Goal: Task Accomplishment & Management: Manage account settings

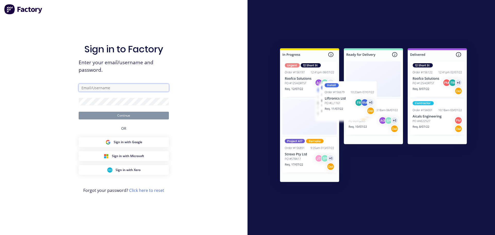
type input "[PERSON_NAME][EMAIL_ADDRESS][DOMAIN_NAME]"
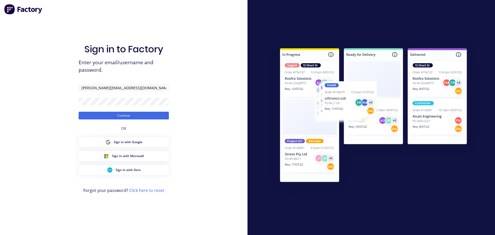
click at [129, 118] on button "Continue" at bounding box center [124, 116] width 90 height 8
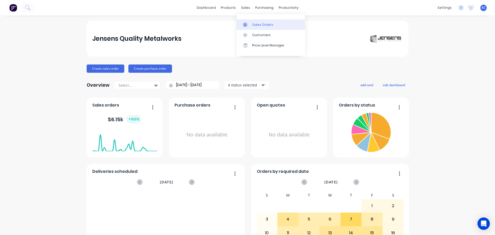
click at [251, 24] on link "Sales Orders" at bounding box center [271, 24] width 68 height 10
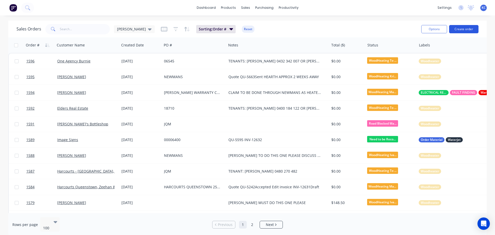
click at [469, 27] on button "Create order" at bounding box center [463, 29] width 29 height 8
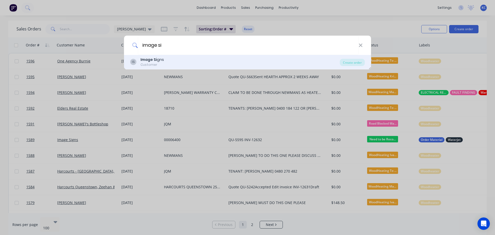
type input "image si"
click at [160, 62] on div "Customer" at bounding box center [152, 64] width 23 height 5
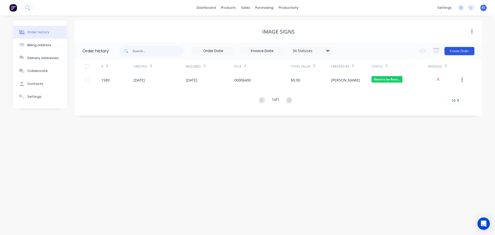
click at [459, 52] on button "Create Order" at bounding box center [460, 51] width 30 height 8
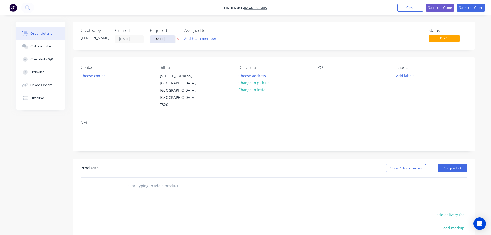
click at [172, 39] on input "[DATE]" at bounding box center [162, 39] width 25 height 8
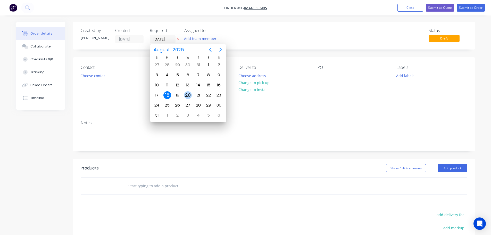
click at [187, 94] on div "20" at bounding box center [188, 95] width 8 height 8
type input "[DATE]"
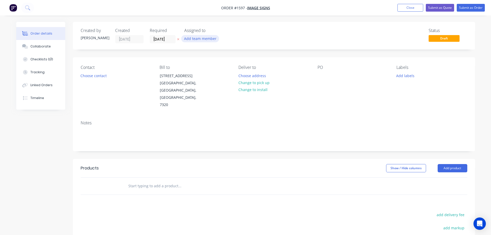
click at [193, 37] on button "Add team member" at bounding box center [200, 38] width 38 height 7
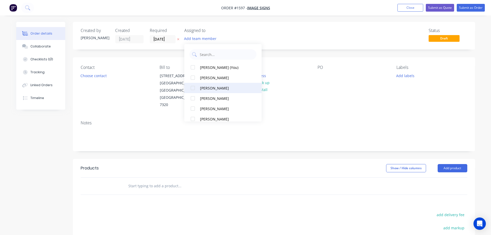
click at [191, 88] on div at bounding box center [193, 88] width 10 height 10
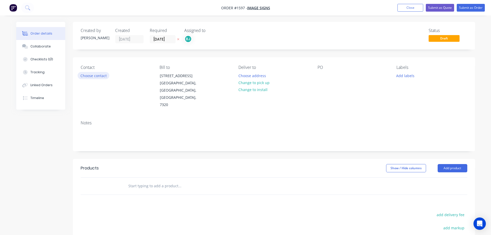
click at [94, 76] on button "Choose contact" at bounding box center [94, 75] width 32 height 7
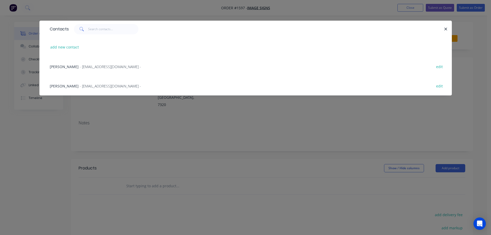
click at [91, 68] on span "- [EMAIL_ADDRESS][DOMAIN_NAME] -" at bounding box center [110, 66] width 61 height 5
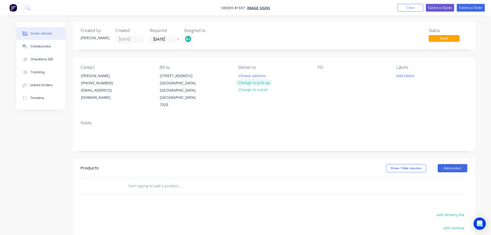
click at [265, 82] on button "Change to pick up" at bounding box center [254, 82] width 37 height 7
click at [323, 76] on div at bounding box center [322, 75] width 8 height 7
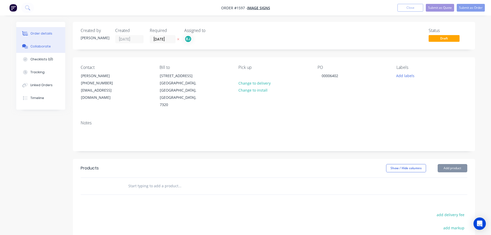
click at [37, 44] on div "Collaborate" at bounding box center [40, 46] width 20 height 5
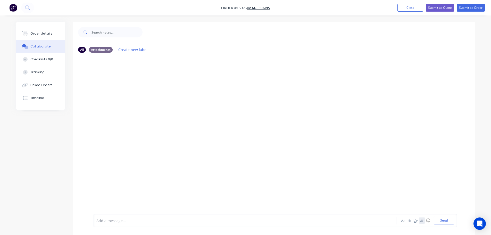
click at [423, 220] on icon "button" at bounding box center [421, 221] width 3 height 4
click at [439, 219] on button "Send" at bounding box center [444, 221] width 20 height 8
click at [39, 34] on div "Order details" at bounding box center [41, 33] width 22 height 5
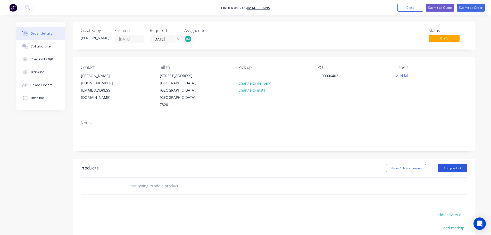
click at [461, 164] on button "Add product" at bounding box center [453, 168] width 30 height 8
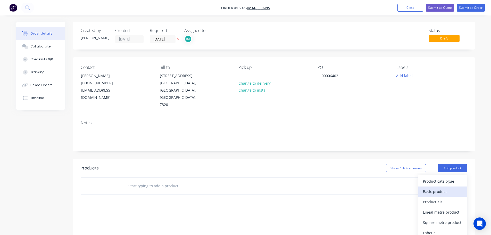
click at [430, 188] on div "Basic product" at bounding box center [443, 191] width 40 height 7
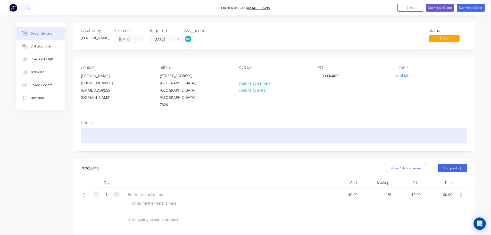
click at [84, 128] on div at bounding box center [274, 136] width 387 height 16
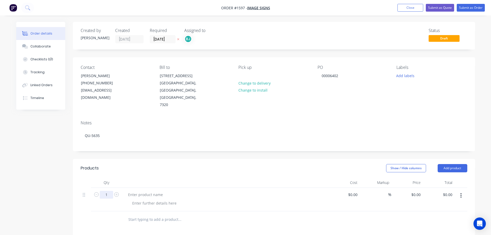
click at [109, 191] on input "1" at bounding box center [106, 195] width 13 height 8
type input "65"
click at [136, 191] on div at bounding box center [145, 194] width 43 height 7
click at [316, 191] on div "60X30 0.6MM ALUMINIUM TAGS WITH 2MM ROUNDED CORNERS AND CUT OUT" at bounding box center [225, 194] width 202 height 7
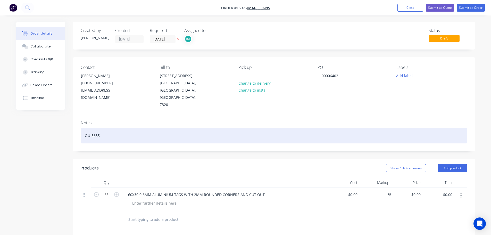
click at [106, 128] on div "QU-5635" at bounding box center [274, 136] width 387 height 16
click at [222, 128] on div "QU-5635 - NEEDS TO BE REVISED INCORRECT QUANTITY TO QUOTE" at bounding box center [274, 136] width 387 height 16
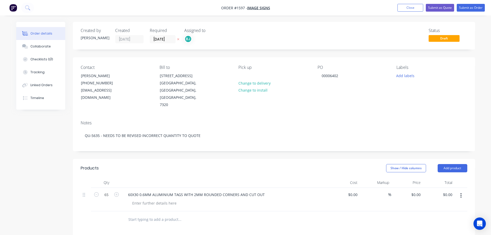
click at [235, 164] on div "Show / Hide columns Add product" at bounding box center [315, 168] width 305 height 8
click at [467, 10] on button "Submit as Order" at bounding box center [471, 8] width 28 height 8
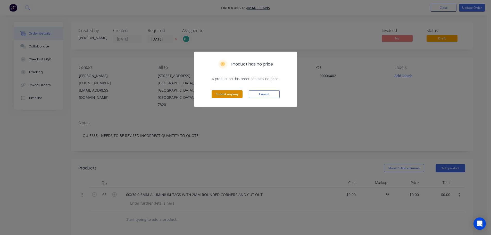
click at [227, 95] on button "Submit anyway" at bounding box center [227, 94] width 31 height 8
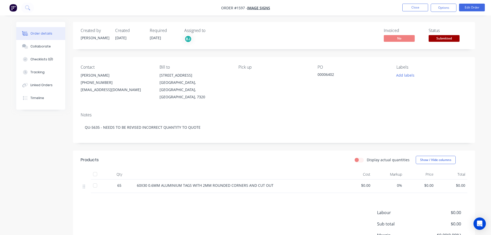
click at [445, 37] on span "Submitted" at bounding box center [444, 38] width 31 height 6
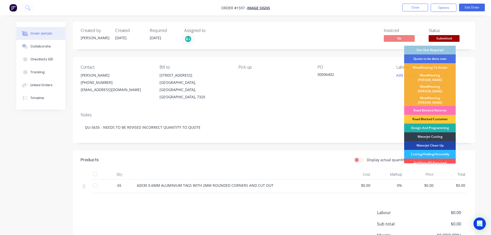
click at [429, 124] on div "Design And Programming" at bounding box center [430, 128] width 52 height 9
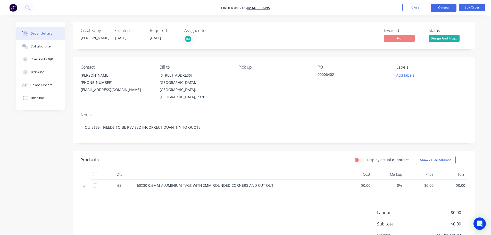
click at [445, 9] on button "Options" at bounding box center [444, 8] width 26 height 8
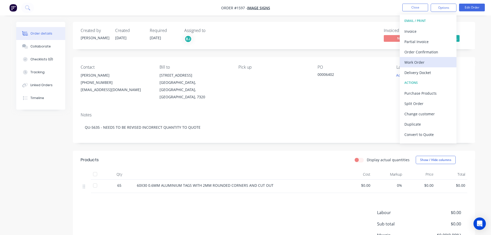
click at [420, 61] on div "Work Order" at bounding box center [428, 62] width 47 height 7
click at [409, 61] on div "Custom" at bounding box center [428, 62] width 47 height 7
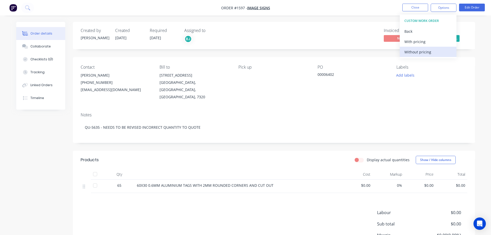
click at [412, 52] on div "Without pricing" at bounding box center [428, 51] width 47 height 7
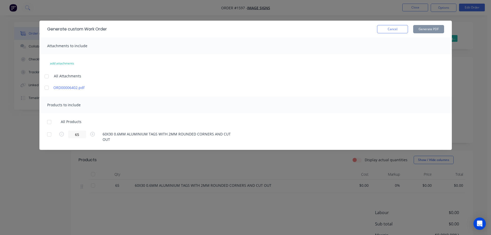
click at [47, 75] on div at bounding box center [47, 76] width 10 height 10
click at [49, 123] on div at bounding box center [49, 122] width 10 height 10
click at [433, 30] on button "Generate PDF" at bounding box center [428, 29] width 31 height 8
drag, startPoint x: 384, startPoint y: 28, endPoint x: 428, endPoint y: 21, distance: 44.3
click at [384, 28] on button "Cancel" at bounding box center [392, 29] width 31 height 8
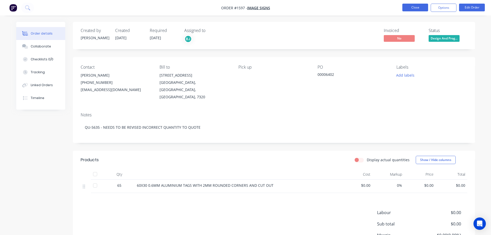
click at [424, 7] on button "Close" at bounding box center [415, 8] width 26 height 8
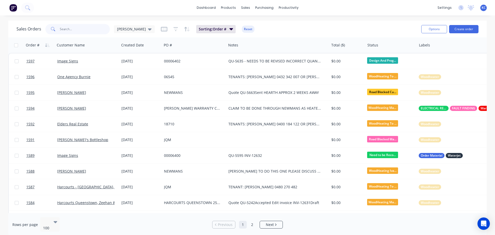
click at [87, 26] on input "text" at bounding box center [85, 29] width 50 height 10
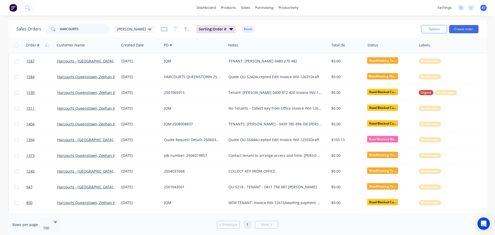
type input "HARCOURTS"
drag, startPoint x: 0, startPoint y: 45, endPoint x: 0, endPoint y: 50, distance: 4.1
click at [0, 49] on div "Sales Orders HARCOURTS [PERSON_NAME] Sorting: Order # Reset Options Create orde…" at bounding box center [247, 129] width 495 height 216
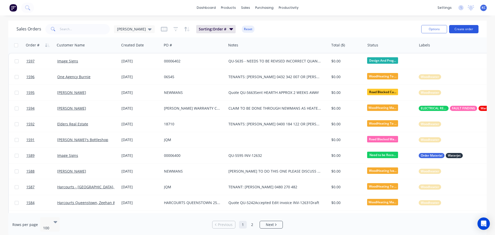
click at [461, 29] on button "Create order" at bounding box center [463, 29] width 29 height 8
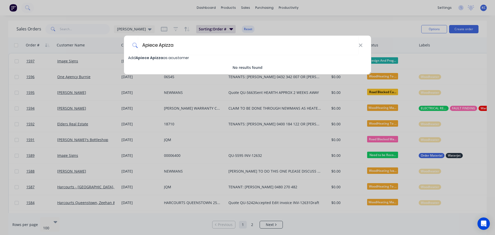
type input "Apiece Apizza"
click at [154, 56] on span "Apiece Apizza" at bounding box center [149, 57] width 27 height 5
select select "AU"
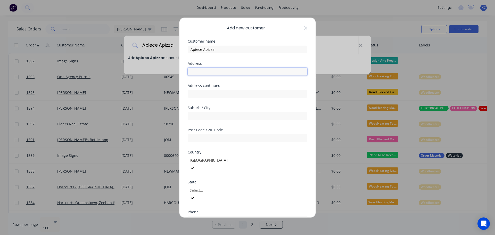
click at [196, 71] on input "text" at bounding box center [248, 72] width 120 height 8
click at [200, 112] on input "text" at bounding box center [248, 116] width 120 height 8
type input "Wynyard"
type input "7325"
type input "t"
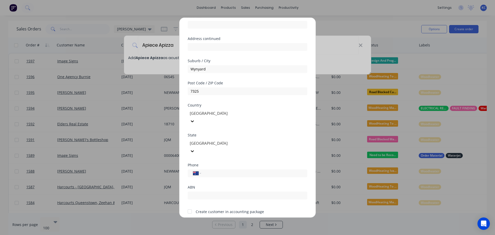
scroll to position [52, 0]
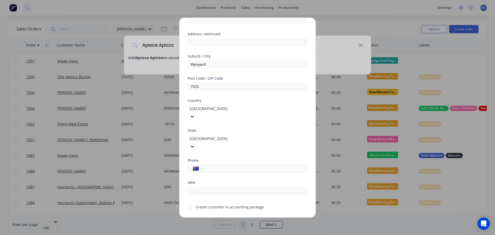
click at [223, 166] on input "tel" at bounding box center [253, 169] width 97 height 6
type input "0488 556 063"
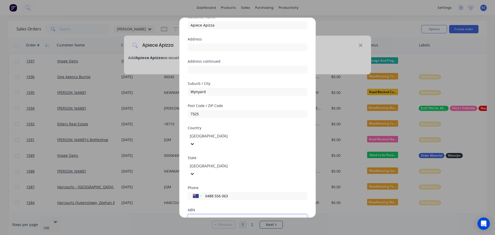
scroll to position [0, 0]
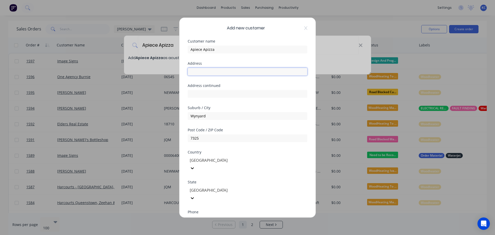
click at [194, 70] on input "text" at bounding box center [248, 72] width 120 height 8
type input "[STREET_ADDRESS]"
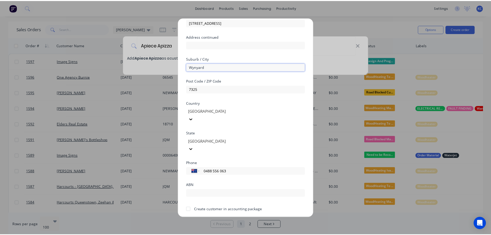
scroll to position [52, 0]
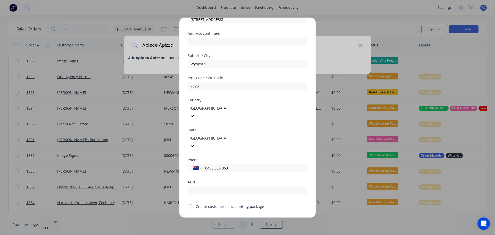
click at [231, 217] on button "Save" at bounding box center [231, 221] width 28 height 8
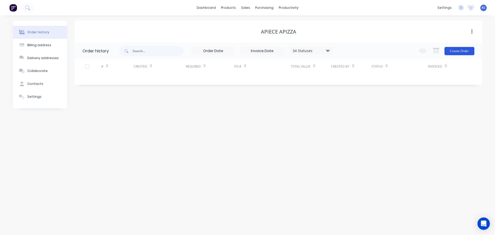
click at [457, 53] on button "Create Order" at bounding box center [460, 51] width 30 height 8
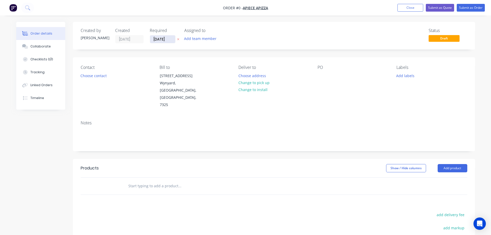
click at [172, 40] on input "[DATE]" at bounding box center [162, 39] width 25 height 8
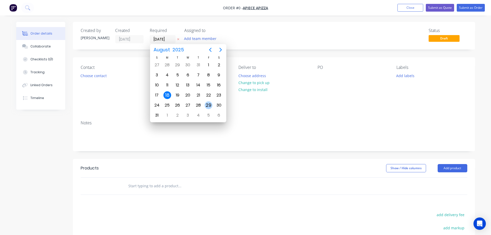
click at [210, 105] on div "29" at bounding box center [209, 105] width 8 height 8
type input "[DATE]"
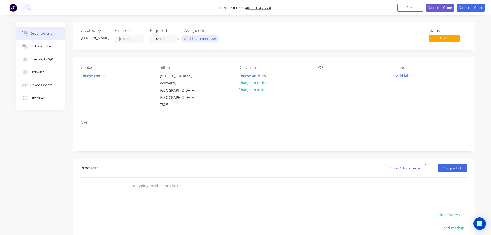
click at [201, 39] on button "Add team member" at bounding box center [200, 38] width 38 height 7
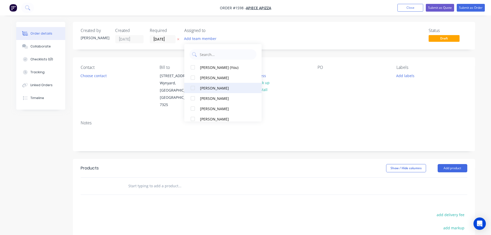
click at [193, 88] on div at bounding box center [193, 88] width 10 height 10
click at [104, 75] on button "Choose contact" at bounding box center [94, 75] width 32 height 7
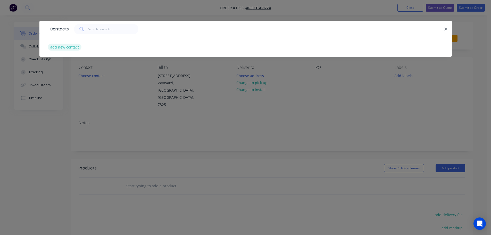
click at [69, 46] on button "add new contact" at bounding box center [65, 47] width 34 height 7
select select "AU"
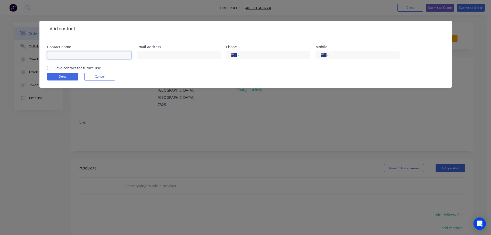
click at [72, 56] on input "text" at bounding box center [89, 55] width 84 height 8
type input "Pip [PERSON_NAME]"
paste input "[EMAIL_ADDRESS][DOMAIN_NAME]"
type input "[EMAIL_ADDRESS][DOMAIN_NAME]"
click at [359, 56] on input "tel" at bounding box center [363, 55] width 62 height 6
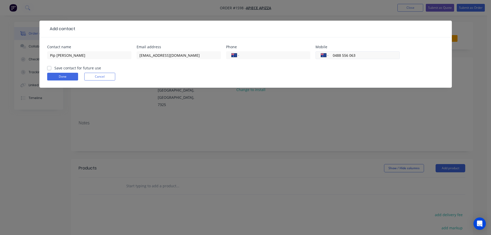
type input "0488 556 063"
click at [54, 69] on label "Save contact for future use" at bounding box center [77, 67] width 47 height 5
click at [48, 69] on input "Save contact for future use" at bounding box center [49, 67] width 4 height 5
checkbox input "true"
click at [56, 77] on button "Done" at bounding box center [62, 77] width 31 height 8
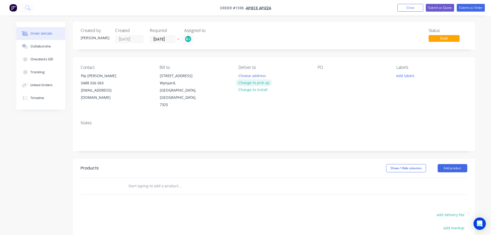
click at [250, 85] on button "Change to pick up" at bounding box center [254, 82] width 37 height 7
click at [410, 76] on button "Add labels" at bounding box center [406, 75] width 24 height 7
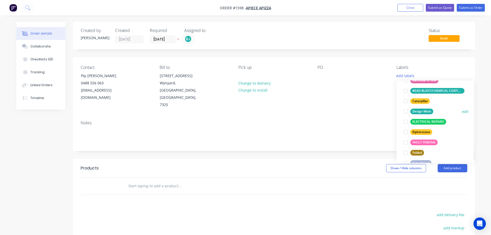
click at [406, 111] on div at bounding box center [406, 111] width 10 height 10
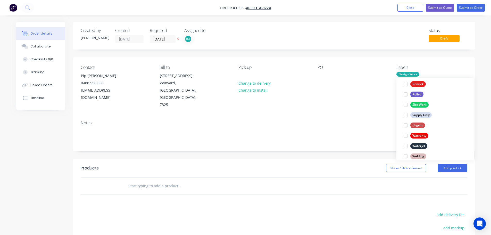
scroll to position [242, 0]
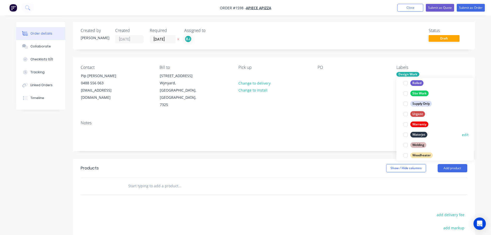
click at [405, 135] on div at bounding box center [406, 134] width 10 height 10
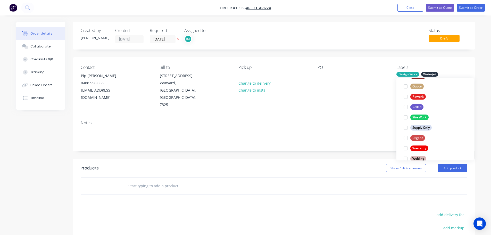
scroll to position [232, 0]
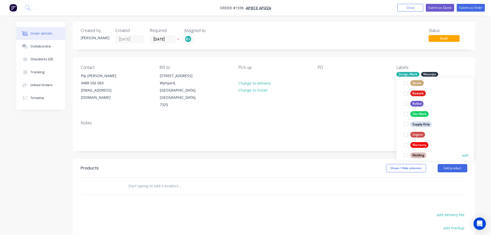
click at [407, 155] on div at bounding box center [406, 155] width 10 height 10
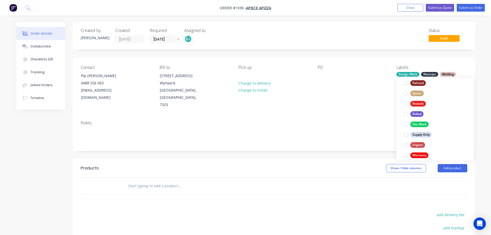
scroll to position [0, 0]
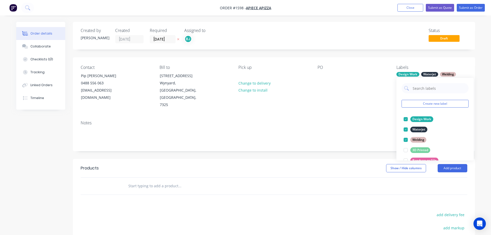
click at [368, 116] on div "Notes" at bounding box center [274, 133] width 402 height 35
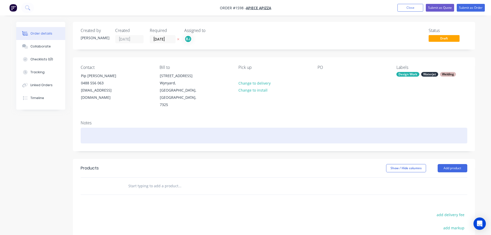
click at [147, 128] on div at bounding box center [274, 136] width 387 height 16
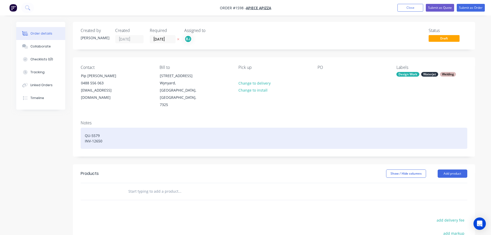
click at [161, 134] on div "QU-5579 INV-12650" at bounding box center [274, 138] width 387 height 21
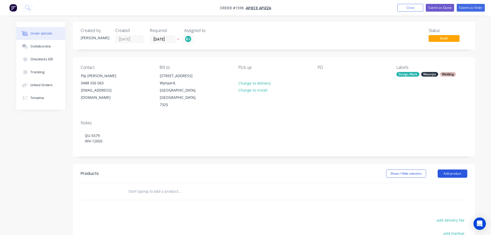
click at [454, 169] on button "Add product" at bounding box center [453, 173] width 30 height 8
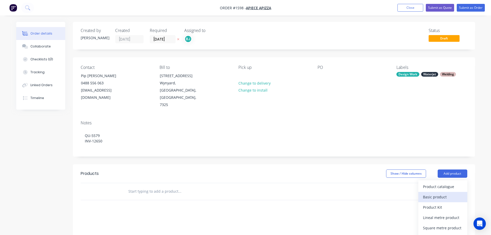
click at [436, 192] on button "Basic product" at bounding box center [442, 197] width 49 height 10
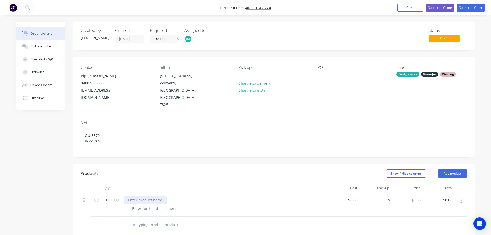
click at [158, 196] on div at bounding box center [145, 199] width 43 height 7
click at [226, 221] on div at bounding box center [227, 224] width 198 height 7
click at [479, 8] on button "Submit as Order" at bounding box center [471, 8] width 28 height 8
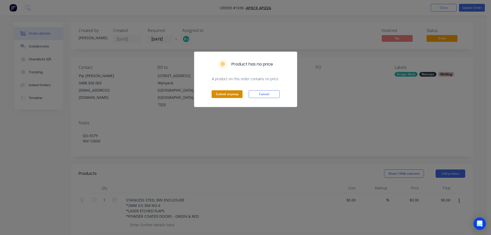
click at [228, 96] on button "Submit anyway" at bounding box center [227, 94] width 31 height 8
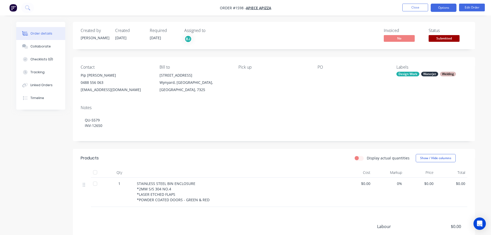
click at [442, 7] on button "Options" at bounding box center [444, 8] width 26 height 8
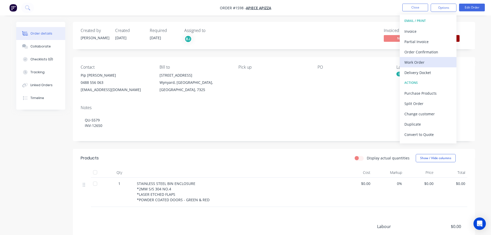
click at [420, 62] on div "Work Order" at bounding box center [428, 62] width 47 height 7
click at [415, 61] on div "Custom" at bounding box center [428, 62] width 47 height 7
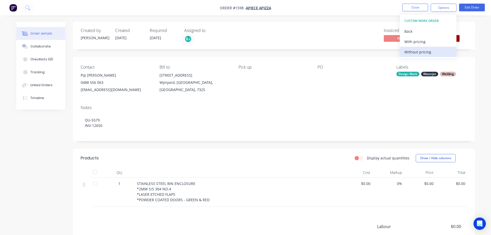
click at [415, 51] on div "Without pricing" at bounding box center [428, 51] width 47 height 7
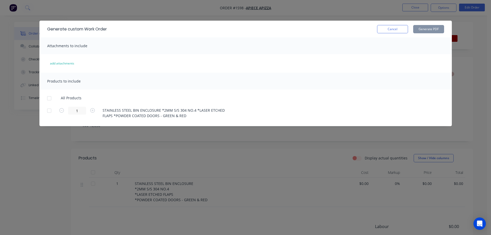
click at [48, 99] on div at bounding box center [49, 98] width 10 height 10
click at [427, 30] on button "Generate PDF" at bounding box center [428, 29] width 31 height 8
click at [404, 28] on button "Cancel" at bounding box center [392, 29] width 31 height 8
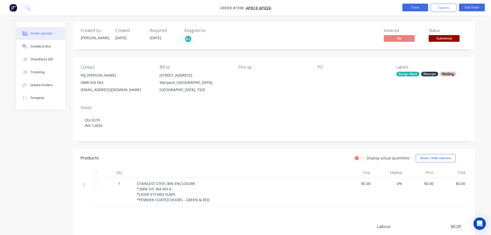
click at [417, 8] on button "Close" at bounding box center [415, 8] width 26 height 8
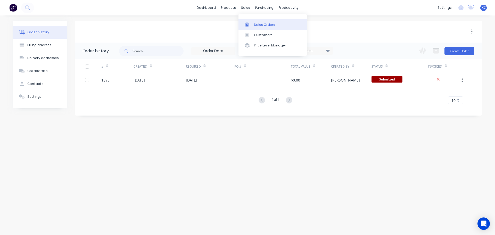
click at [255, 27] on div "Sales Orders" at bounding box center [264, 24] width 21 height 5
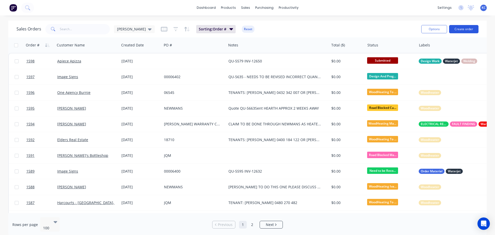
click at [465, 31] on button "Create order" at bounding box center [463, 29] width 29 height 8
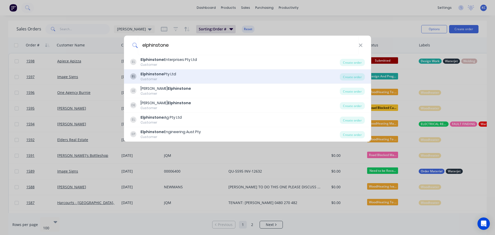
type input "elphinstone"
click at [170, 73] on div "Elphinstone Pty Ltd" at bounding box center [159, 73] width 36 height 5
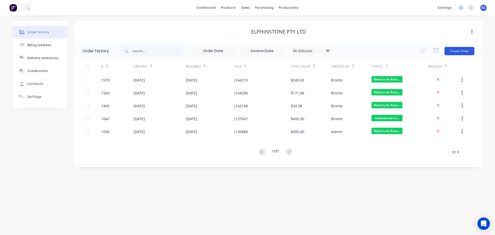
click at [466, 49] on button "Create Order" at bounding box center [460, 51] width 30 height 8
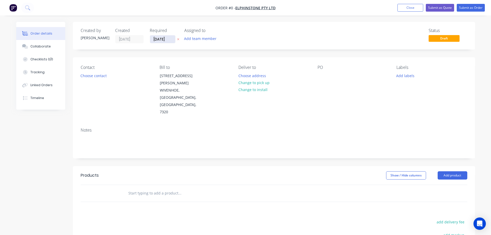
click at [172, 37] on input "[DATE]" at bounding box center [162, 39] width 25 height 8
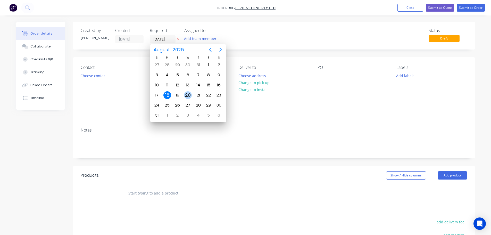
click at [190, 94] on div "20" at bounding box center [188, 95] width 8 height 8
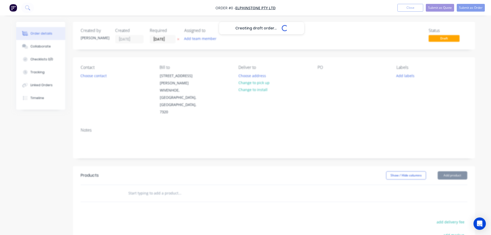
type input "[DATE]"
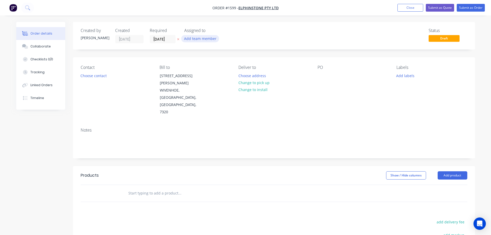
click at [195, 40] on button "Add team member" at bounding box center [200, 38] width 38 height 7
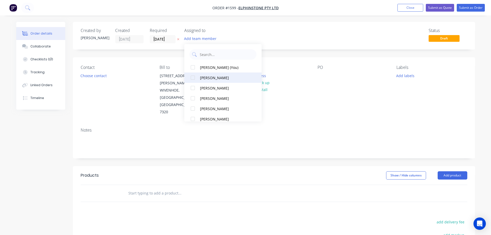
click at [193, 87] on div at bounding box center [193, 88] width 10 height 10
click at [95, 76] on button "Choose contact" at bounding box center [94, 75] width 32 height 7
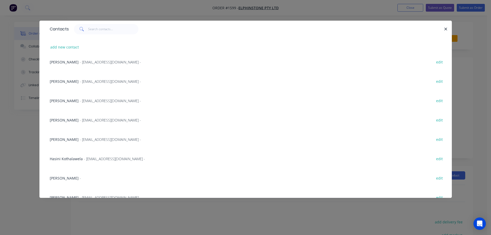
scroll to position [110, 0]
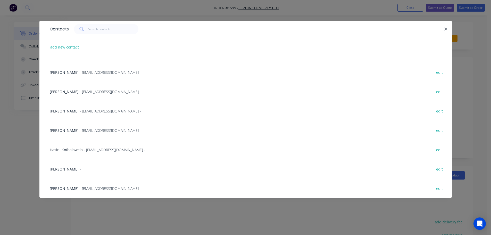
click at [94, 149] on span "- [EMAIL_ADDRESS][DOMAIN_NAME] -" at bounding box center [114, 149] width 61 height 5
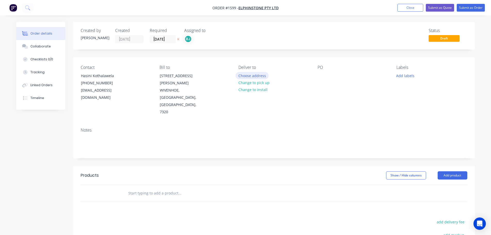
click at [251, 78] on button "Choose address" at bounding box center [252, 75] width 33 height 7
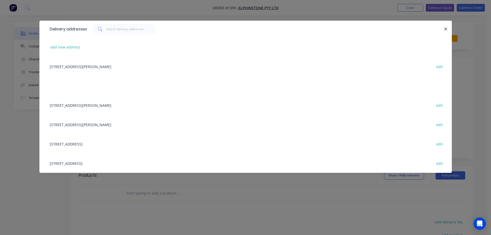
click at [98, 68] on div "[STREET_ADDRESS][PERSON_NAME] edit" at bounding box center [245, 66] width 397 height 19
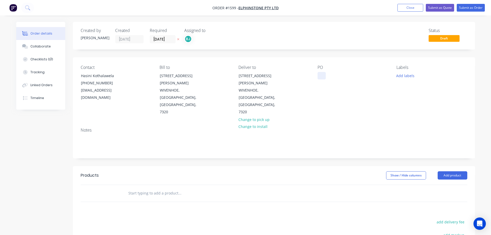
click at [324, 78] on div at bounding box center [322, 75] width 8 height 7
click at [403, 75] on button "Add labels" at bounding box center [406, 75] width 24 height 7
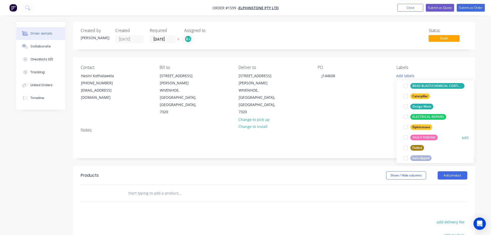
scroll to position [26, 0]
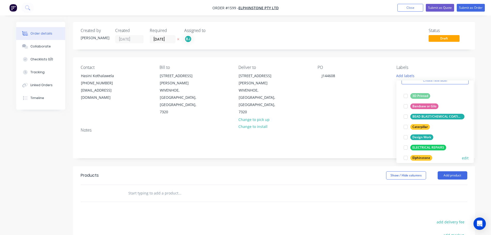
click at [406, 158] on div at bounding box center [406, 158] width 10 height 10
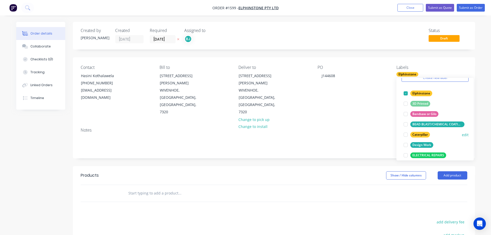
scroll to position [52, 0]
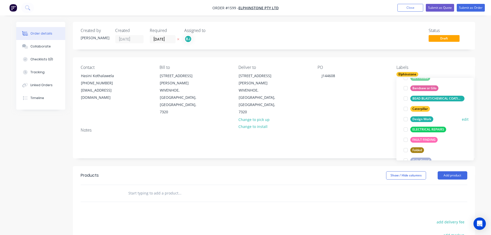
click at [405, 119] on div at bounding box center [406, 119] width 10 height 10
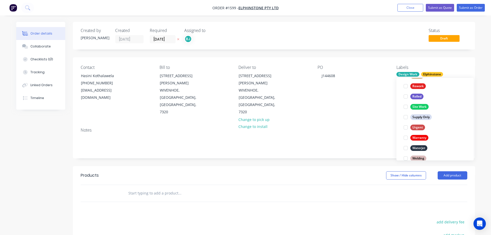
scroll to position [232, 0]
click at [407, 144] on div at bounding box center [406, 145] width 10 height 10
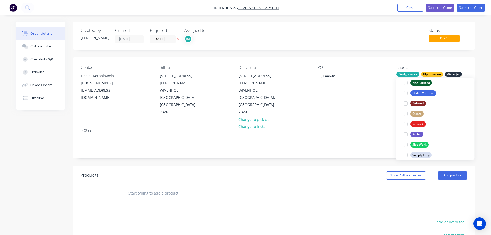
scroll to position [206, 0]
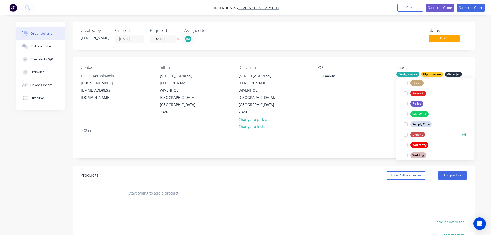
click at [407, 134] on div at bounding box center [406, 134] width 10 height 10
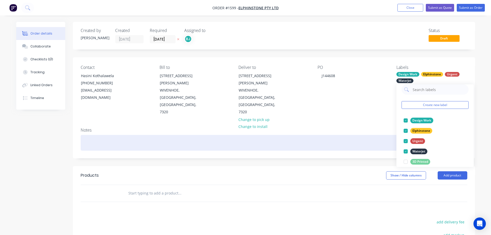
click at [162, 135] on div at bounding box center [274, 143] width 387 height 16
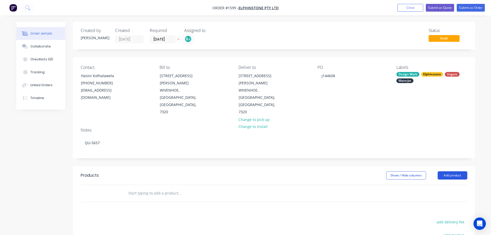
click at [451, 171] on button "Add product" at bounding box center [453, 175] width 30 height 8
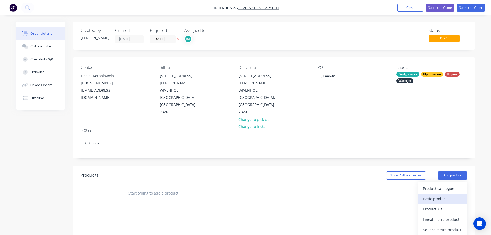
click at [437, 195] on div "Basic product" at bounding box center [443, 198] width 40 height 7
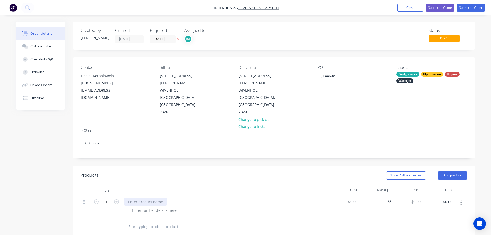
click at [139, 198] on div at bounding box center [145, 201] width 43 height 7
click at [242, 199] on div "HM66152_00 COVER-DOOR ENTRY (RH) *2MM SS 3042B" at bounding box center [225, 209] width 206 height 29
click at [47, 44] on div "Collaborate" at bounding box center [40, 46] width 20 height 5
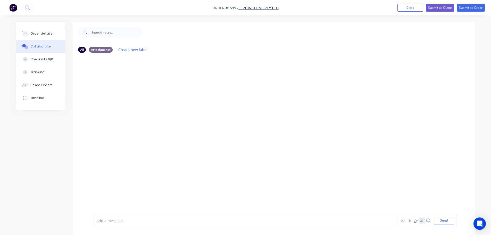
click at [423, 221] on icon "button" at bounding box center [421, 221] width 3 height 4
click at [443, 218] on button "Send" at bounding box center [444, 221] width 20 height 8
click at [421, 220] on icon "button" at bounding box center [421, 221] width 3 height 4
click at [441, 220] on button "Send" at bounding box center [444, 221] width 20 height 8
click at [471, 9] on button "Submit as Order" at bounding box center [471, 8] width 28 height 8
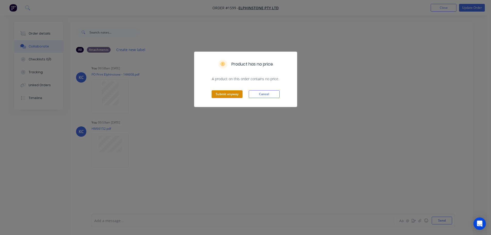
click at [235, 96] on button "Submit anyway" at bounding box center [227, 94] width 31 height 8
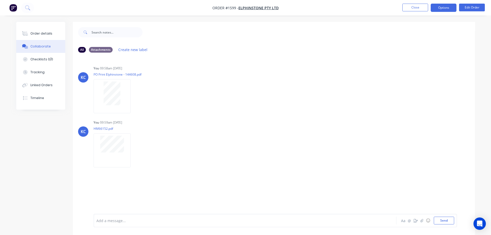
click at [440, 6] on button "Options" at bounding box center [444, 8] width 26 height 8
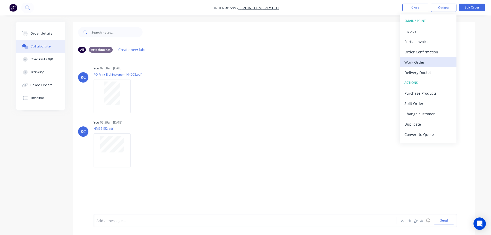
click at [419, 62] on div "Work Order" at bounding box center [428, 62] width 47 height 7
click at [416, 62] on div "Custom" at bounding box center [428, 62] width 47 height 7
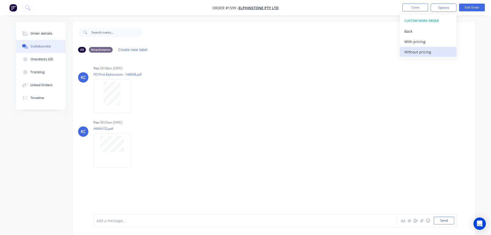
click at [415, 53] on div "Without pricing" at bounding box center [428, 51] width 47 height 7
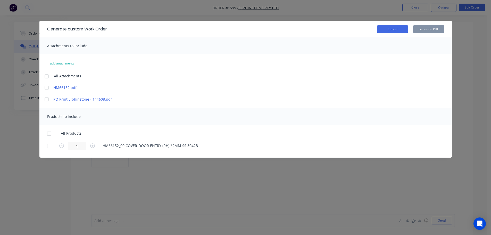
click at [398, 30] on button "Cancel" at bounding box center [392, 29] width 31 height 8
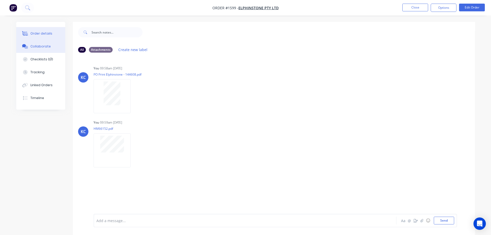
click at [50, 31] on button "Order details" at bounding box center [40, 33] width 49 height 13
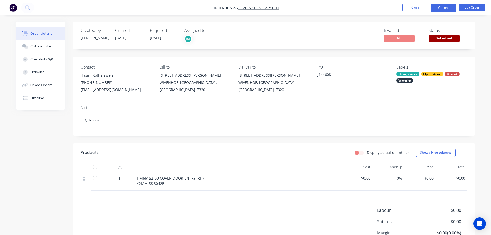
drag, startPoint x: 451, startPoint y: 8, endPoint x: 451, endPoint y: 11, distance: 2.9
click at [451, 8] on button "Options" at bounding box center [444, 8] width 26 height 8
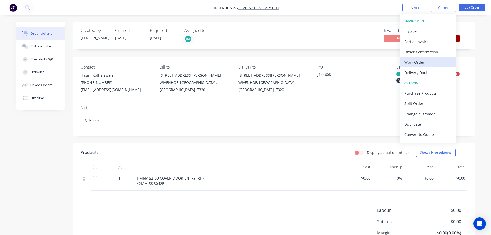
click at [424, 59] on div "Work Order" at bounding box center [428, 62] width 47 height 7
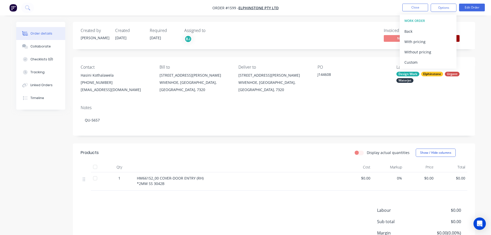
click at [415, 63] on div "Custom" at bounding box center [428, 62] width 47 height 7
click at [414, 53] on div "Without pricing" at bounding box center [428, 51] width 47 height 7
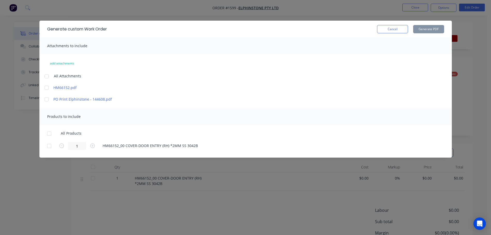
click at [48, 75] on div at bounding box center [47, 76] width 10 height 10
click at [49, 131] on div at bounding box center [49, 133] width 10 height 10
click at [435, 30] on button "Generate PDF" at bounding box center [428, 29] width 31 height 8
click at [401, 28] on button "Cancel" at bounding box center [392, 29] width 31 height 8
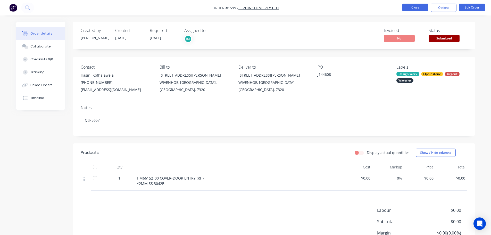
click at [412, 10] on button "Close" at bounding box center [415, 8] width 26 height 8
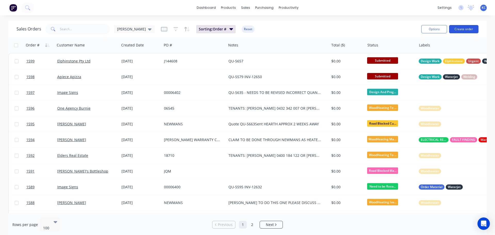
click at [461, 30] on button "Create order" at bounding box center [463, 29] width 29 height 8
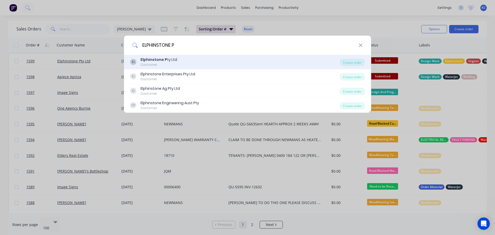
type input "ELPHINSTONE P"
click at [163, 59] on b "Elphinstone P" at bounding box center [154, 59] width 27 height 5
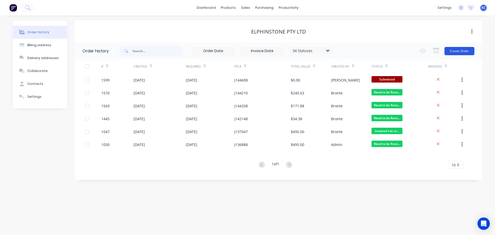
click at [462, 52] on button "Create Order" at bounding box center [460, 51] width 30 height 8
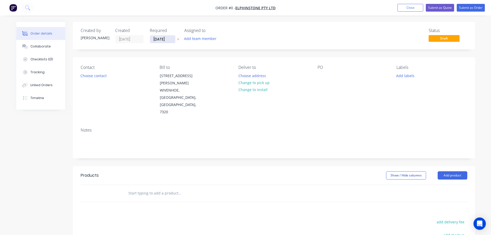
click at [168, 39] on input "[DATE]" at bounding box center [162, 39] width 25 height 8
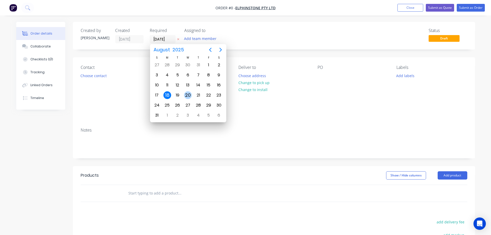
click at [185, 96] on div "20" at bounding box center [188, 95] width 8 height 8
type input "[DATE]"
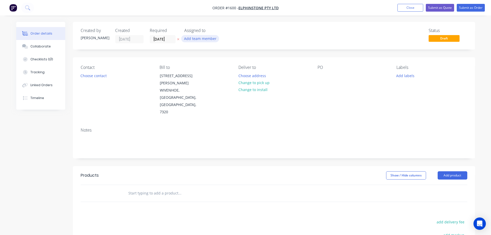
click at [193, 38] on button "Add team member" at bounding box center [200, 38] width 38 height 7
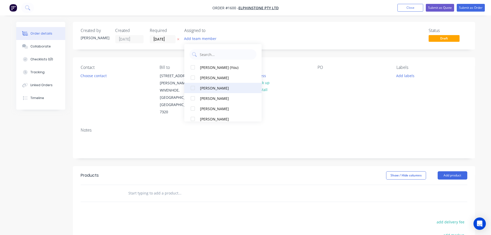
click at [192, 89] on div at bounding box center [193, 88] width 10 height 10
click at [93, 74] on button "Choose contact" at bounding box center [94, 75] width 32 height 7
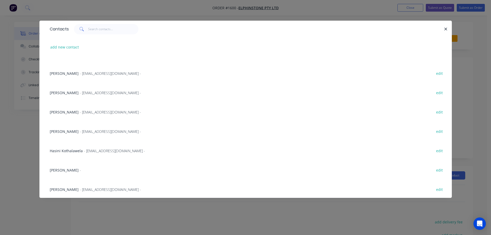
scroll to position [110, 0]
click at [98, 149] on span "- [EMAIL_ADDRESS][DOMAIN_NAME] -" at bounding box center [114, 149] width 61 height 5
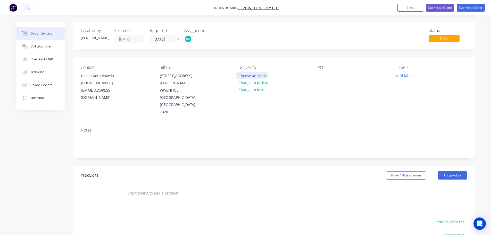
click at [251, 76] on button "Choose address" at bounding box center [252, 75] width 33 height 7
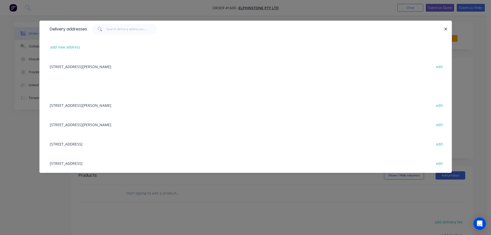
click at [123, 65] on div "[STREET_ADDRESS][PERSON_NAME] edit" at bounding box center [245, 66] width 397 height 19
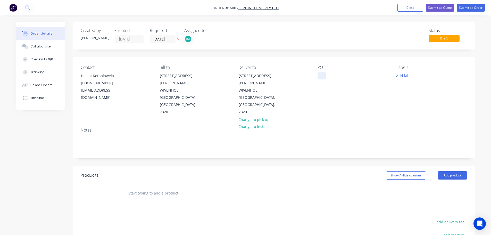
click at [320, 76] on div at bounding box center [322, 75] width 8 height 7
click at [412, 75] on button "Add labels" at bounding box center [406, 75] width 24 height 7
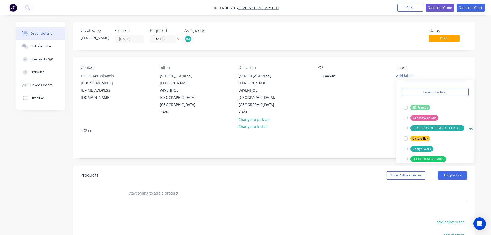
scroll to position [26, 0]
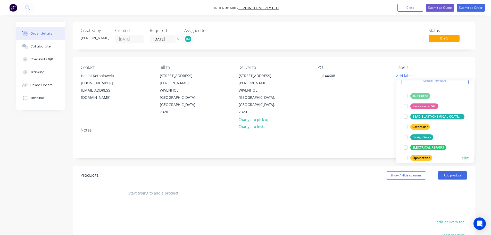
click at [406, 158] on div at bounding box center [406, 158] width 10 height 10
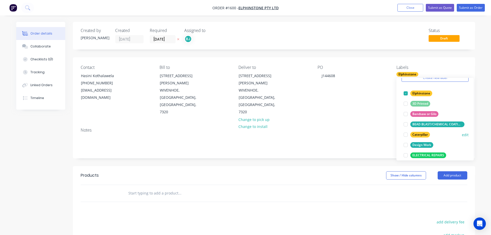
click at [405, 145] on div at bounding box center [406, 145] width 10 height 10
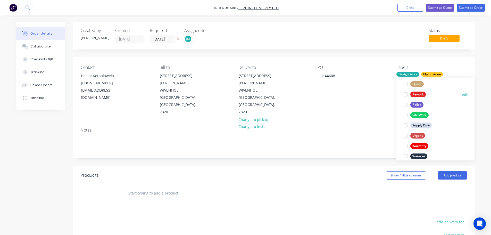
scroll to position [232, 0]
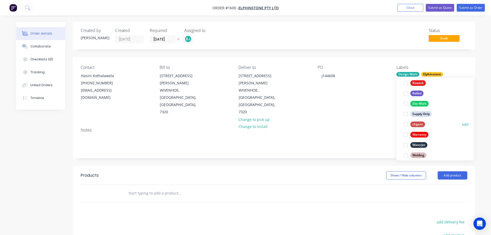
click at [406, 125] on div at bounding box center [406, 124] width 10 height 10
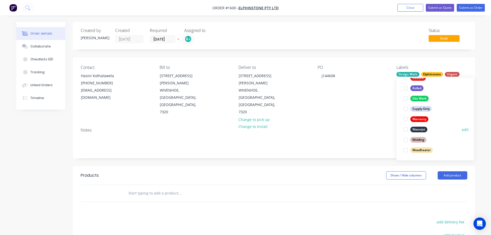
click at [407, 131] on div at bounding box center [406, 129] width 10 height 10
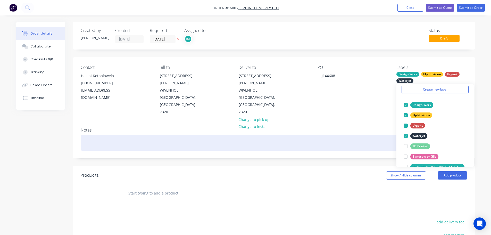
click at [217, 135] on div at bounding box center [274, 143] width 387 height 16
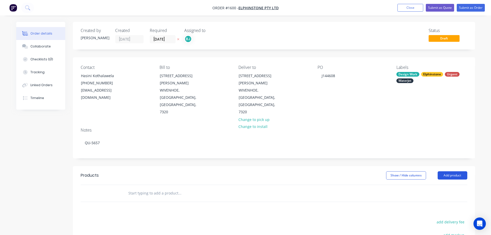
click at [445, 171] on button "Add product" at bounding box center [453, 175] width 30 height 8
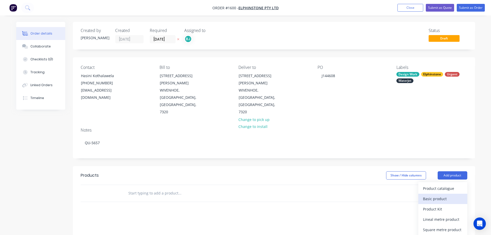
click at [430, 195] on div "Basic product" at bounding box center [443, 198] width 40 height 7
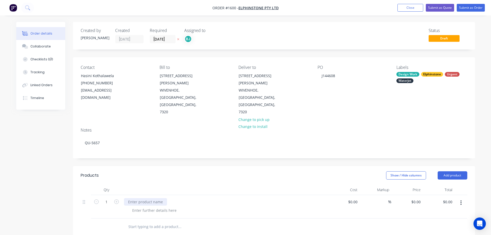
click at [151, 198] on div at bounding box center [145, 201] width 43 height 7
click at [301, 227] on div at bounding box center [215, 232] width 182 height 10
click at [37, 44] on div "Collaborate" at bounding box center [40, 46] width 20 height 5
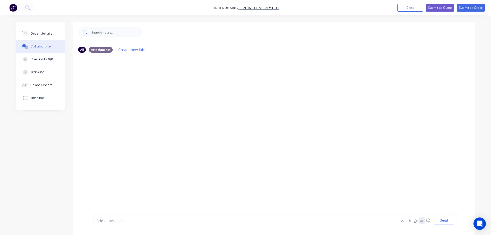
click at [420, 221] on button "button" at bounding box center [422, 220] width 6 height 6
click at [451, 223] on button "Send" at bounding box center [444, 221] width 20 height 8
click at [420, 220] on button "button" at bounding box center [422, 220] width 6 height 6
click at [451, 220] on button "Send" at bounding box center [444, 221] width 20 height 8
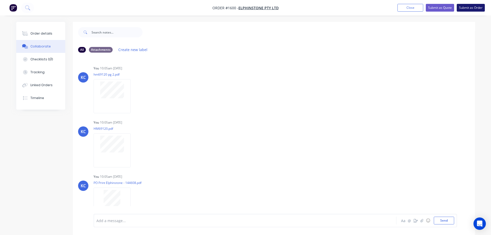
click at [473, 9] on button "Submit as Order" at bounding box center [471, 8] width 28 height 8
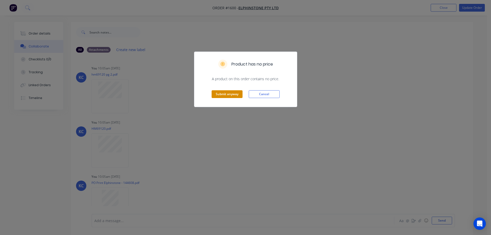
click at [236, 96] on button "Submit anyway" at bounding box center [227, 94] width 31 height 8
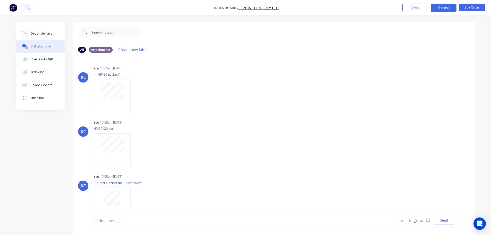
click at [451, 6] on button "Options" at bounding box center [444, 8] width 26 height 8
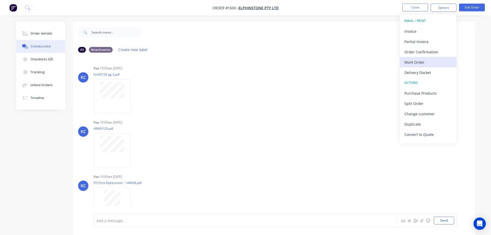
click at [415, 60] on div "Work Order" at bounding box center [428, 62] width 47 height 7
click at [409, 63] on div "Custom" at bounding box center [428, 62] width 47 height 7
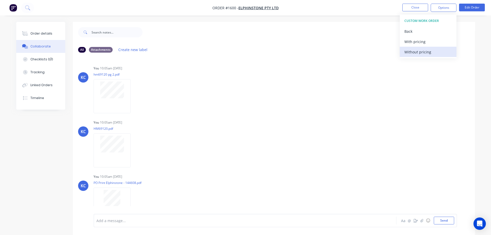
click at [409, 56] on button "Without pricing" at bounding box center [428, 52] width 57 height 10
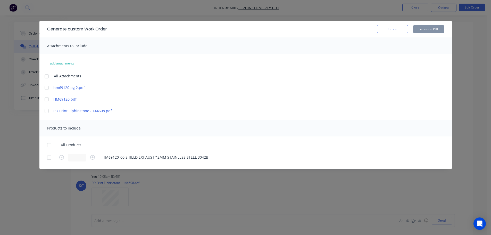
click at [47, 76] on div at bounding box center [47, 76] width 10 height 10
click at [51, 145] on div at bounding box center [49, 145] width 10 height 10
click at [426, 30] on button "Generate PDF" at bounding box center [428, 29] width 31 height 8
click at [398, 30] on button "Cancel" at bounding box center [392, 29] width 31 height 8
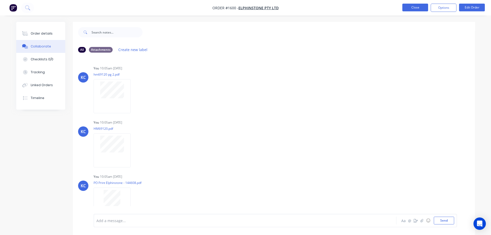
click at [408, 9] on button "Close" at bounding box center [415, 8] width 26 height 8
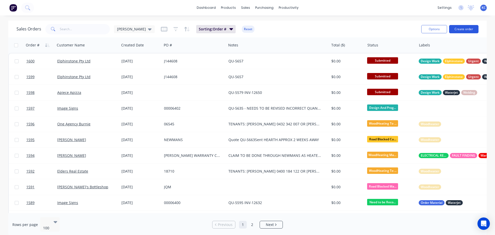
click at [463, 30] on button "Create order" at bounding box center [463, 29] width 29 height 8
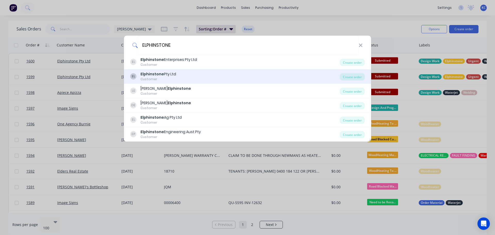
type input "ELPHINSTONE"
click at [167, 76] on div "Elphinstone Pty Ltd" at bounding box center [159, 73] width 36 height 5
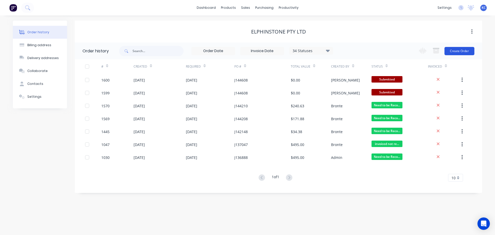
click at [460, 49] on button "Create Order" at bounding box center [460, 51] width 30 height 8
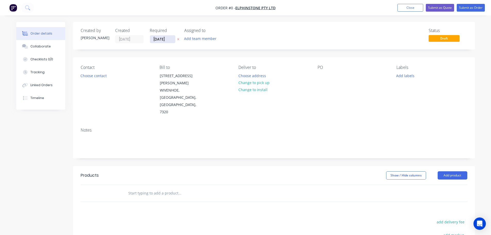
click at [170, 38] on input "[DATE]" at bounding box center [162, 39] width 25 height 8
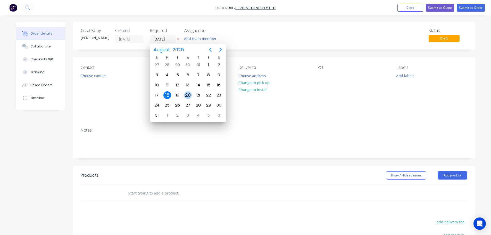
click at [190, 94] on div "20" at bounding box center [188, 95] width 8 height 8
type input "[DATE]"
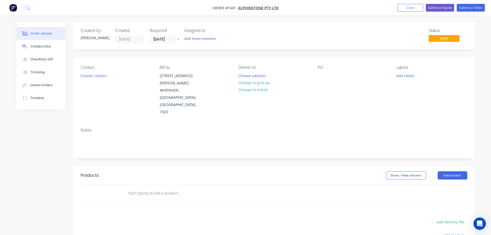
click at [200, 35] on div "Assigned to Add team member" at bounding box center [210, 35] width 52 height 15
click at [201, 39] on button "Add team member" at bounding box center [200, 38] width 38 height 7
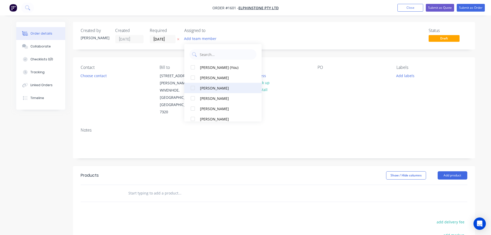
click at [195, 86] on div at bounding box center [193, 88] width 10 height 10
click at [95, 75] on button "Choose contact" at bounding box center [94, 75] width 32 height 7
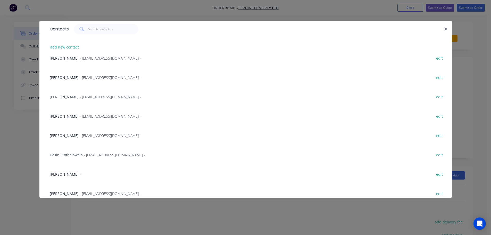
scroll to position [110, 0]
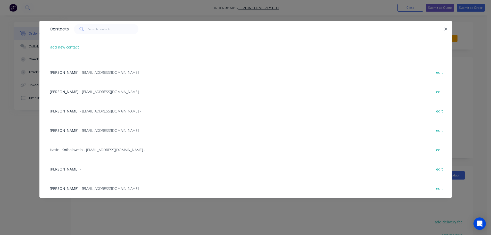
click at [88, 149] on span "- [EMAIL_ADDRESS][DOMAIN_NAME] -" at bounding box center [114, 149] width 61 height 5
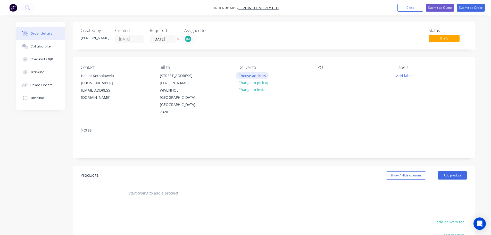
click at [264, 74] on button "Choose address" at bounding box center [252, 75] width 33 height 7
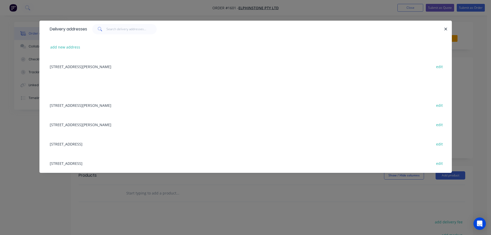
click at [122, 64] on div "[STREET_ADDRESS][PERSON_NAME] edit" at bounding box center [245, 66] width 397 height 19
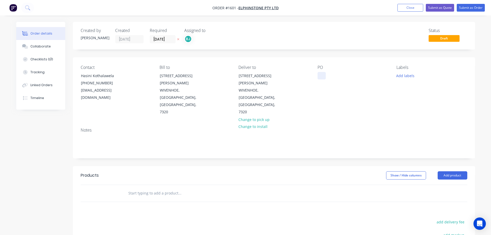
click at [323, 76] on div at bounding box center [322, 75] width 8 height 7
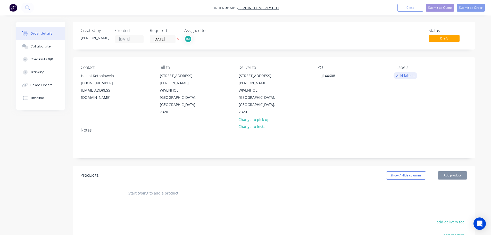
click at [410, 77] on button "Add labels" at bounding box center [406, 75] width 24 height 7
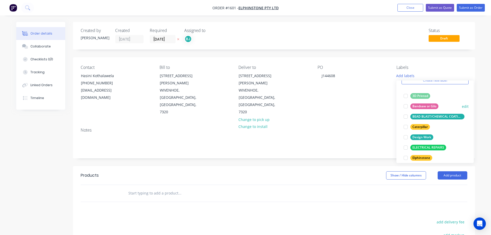
scroll to position [52, 0]
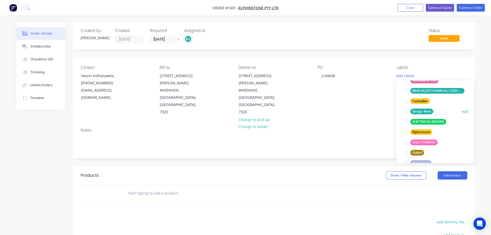
click at [406, 111] on div at bounding box center [406, 111] width 10 height 10
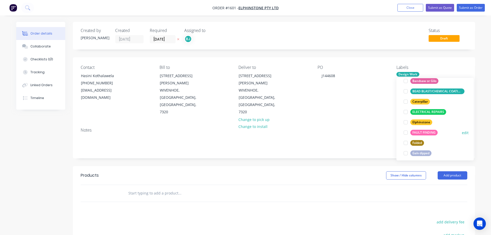
scroll to position [62, 0]
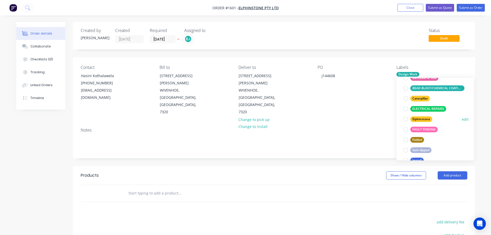
click at [404, 118] on div at bounding box center [406, 119] width 10 height 10
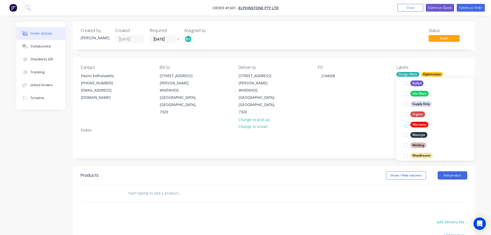
scroll to position [242, 0]
click at [406, 114] on div at bounding box center [406, 114] width 10 height 10
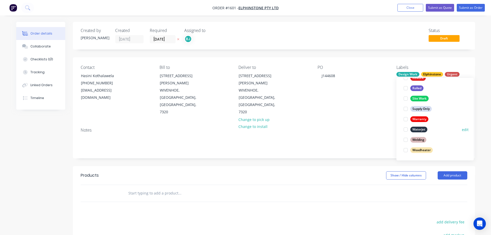
click at [406, 130] on div at bounding box center [406, 129] width 10 height 10
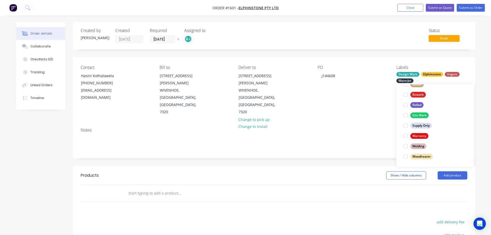
scroll to position [21, 0]
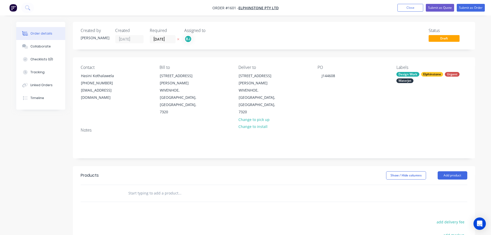
click at [366, 130] on div "Notes" at bounding box center [274, 141] width 402 height 35
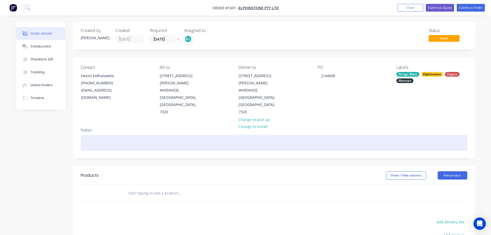
click at [194, 135] on div at bounding box center [274, 143] width 387 height 16
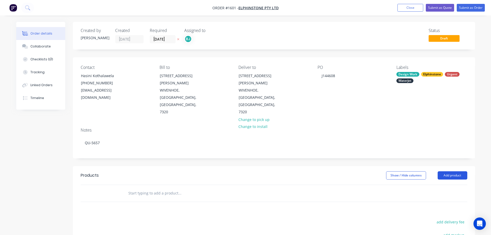
click at [444, 171] on button "Add product" at bounding box center [453, 175] width 30 height 8
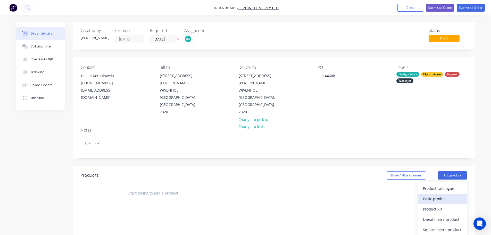
click at [434, 195] on div "Basic product" at bounding box center [443, 198] width 40 height 7
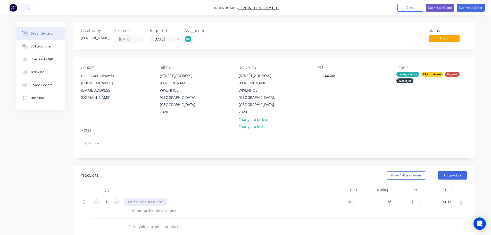
click at [132, 198] on div at bounding box center [145, 201] width 43 height 7
click at [224, 198] on div "HM69121_00 SHIELD EXHAUST *2MM STAINLESS STEEL 3042B" at bounding box center [225, 204] width 202 height 13
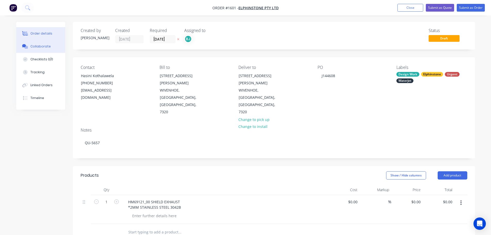
click at [48, 46] on div "Collaborate" at bounding box center [40, 46] width 20 height 5
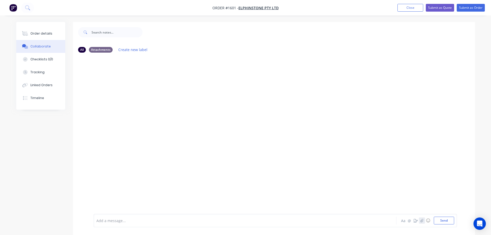
click at [423, 220] on icon "button" at bounding box center [421, 221] width 3 height 4
click at [450, 220] on button "Send" at bounding box center [444, 221] width 20 height 8
click at [420, 221] on button "button" at bounding box center [422, 220] width 6 height 6
click at [446, 221] on button "Send" at bounding box center [444, 221] width 20 height 8
click at [470, 9] on button "Submit as Order" at bounding box center [471, 8] width 28 height 8
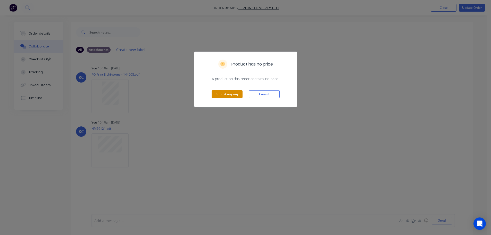
click at [220, 94] on button "Submit anyway" at bounding box center [227, 94] width 31 height 8
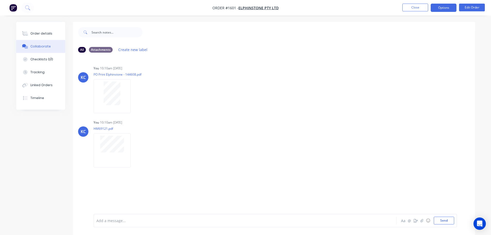
click at [437, 9] on button "Options" at bounding box center [444, 8] width 26 height 8
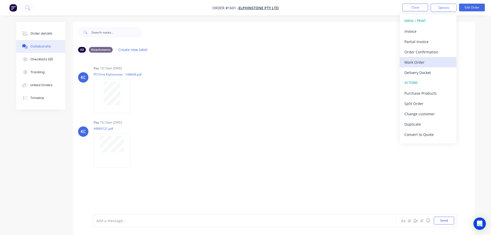
click at [420, 64] on div "Work Order" at bounding box center [428, 62] width 47 height 7
click at [420, 64] on div "Custom" at bounding box center [428, 62] width 47 height 7
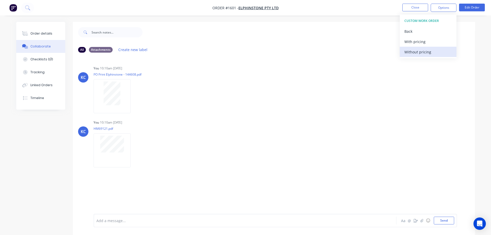
click at [416, 53] on div "Without pricing" at bounding box center [428, 51] width 47 height 7
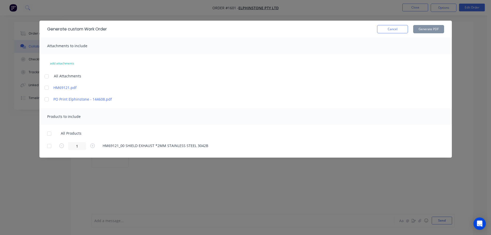
click at [47, 76] on div at bounding box center [47, 76] width 10 height 10
drag, startPoint x: 51, startPoint y: 133, endPoint x: 60, endPoint y: 144, distance: 14.7
click at [51, 132] on div at bounding box center [49, 133] width 10 height 10
click at [434, 31] on button "Generate PDF" at bounding box center [428, 29] width 31 height 8
click at [385, 31] on button "Cancel" at bounding box center [392, 29] width 31 height 8
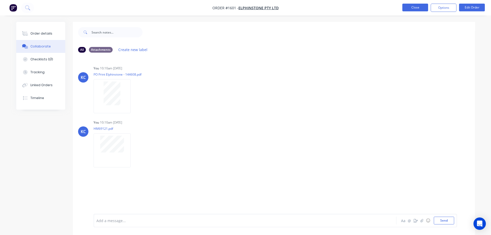
click at [417, 7] on button "Close" at bounding box center [415, 8] width 26 height 8
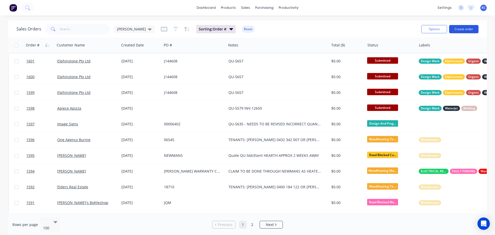
click at [465, 27] on button "Create order" at bounding box center [463, 29] width 29 height 8
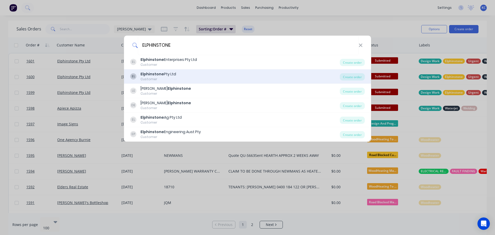
type input "ELPHINSTONE"
click at [183, 75] on div "EL Elphinstone Pty Ltd Customer" at bounding box center [235, 76] width 210 height 10
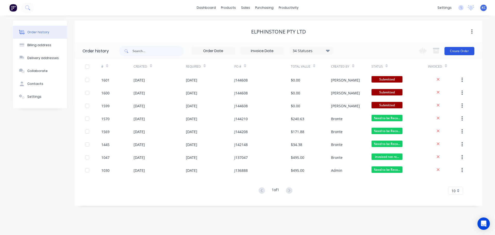
click at [459, 48] on button "Create Order" at bounding box center [460, 51] width 30 height 8
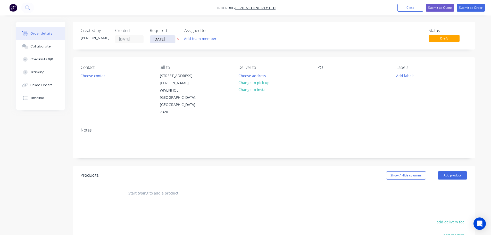
click at [172, 40] on input "[DATE]" at bounding box center [162, 39] width 25 height 8
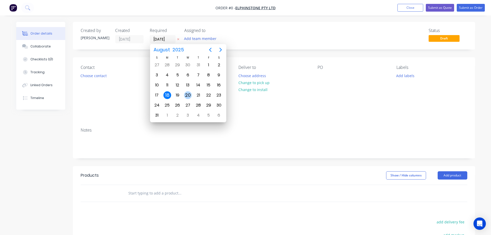
click at [185, 95] on div "20" at bounding box center [188, 95] width 8 height 8
type input "[DATE]"
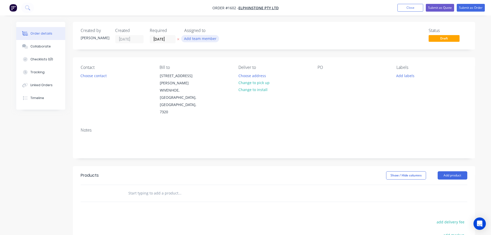
click at [195, 40] on button "Add team member" at bounding box center [200, 38] width 38 height 7
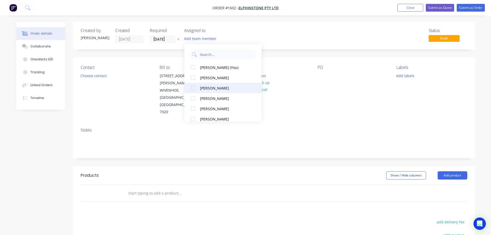
click at [193, 89] on div at bounding box center [193, 88] width 10 height 10
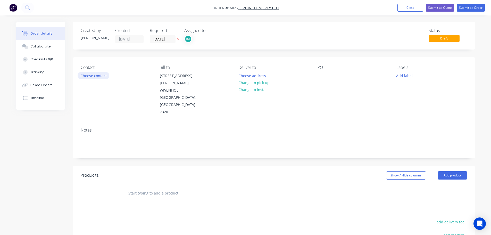
click at [100, 76] on button "Choose contact" at bounding box center [94, 75] width 32 height 7
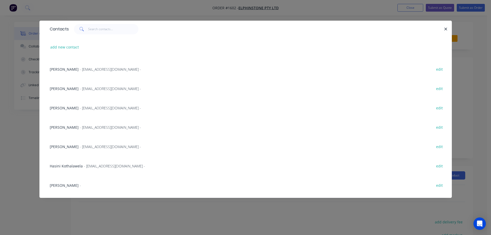
scroll to position [103, 0]
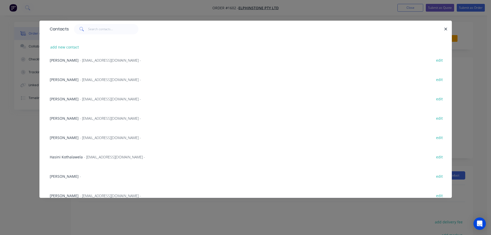
click at [87, 156] on span "- [EMAIL_ADDRESS][DOMAIN_NAME] -" at bounding box center [114, 156] width 61 height 5
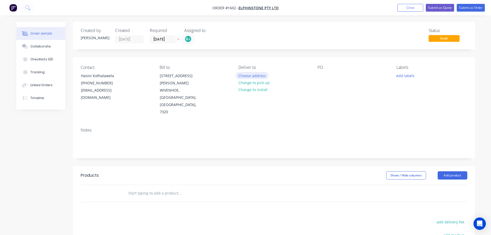
click at [254, 75] on button "Choose address" at bounding box center [252, 75] width 33 height 7
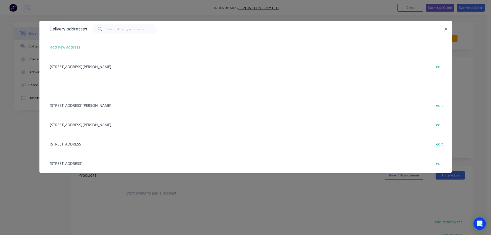
click at [100, 66] on div "[STREET_ADDRESS][PERSON_NAME] edit" at bounding box center [245, 66] width 397 height 19
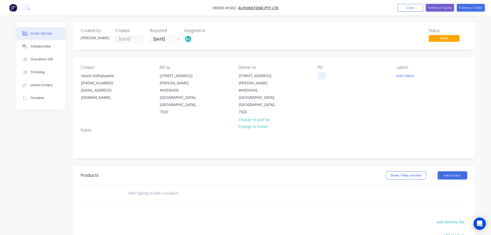
click at [325, 78] on div at bounding box center [322, 75] width 8 height 7
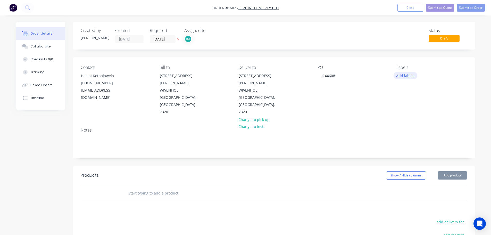
click at [398, 78] on button "Add labels" at bounding box center [406, 75] width 24 height 7
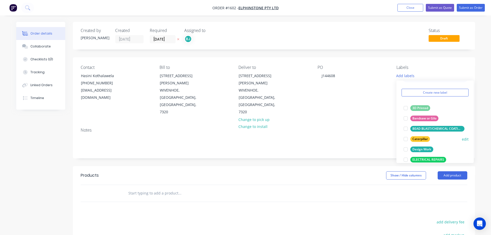
scroll to position [26, 0]
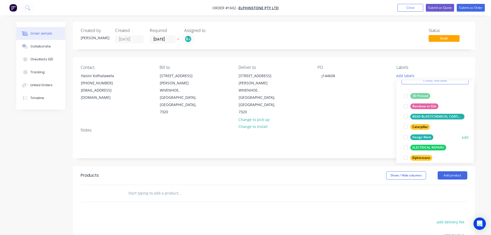
click at [406, 138] on div at bounding box center [406, 137] width 10 height 10
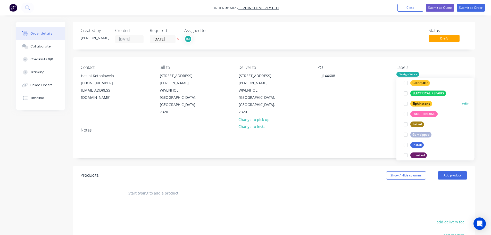
click at [405, 104] on div at bounding box center [406, 103] width 10 height 10
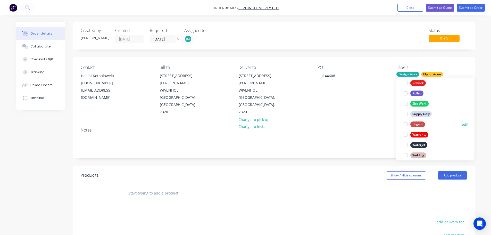
click at [406, 125] on div at bounding box center [406, 124] width 10 height 10
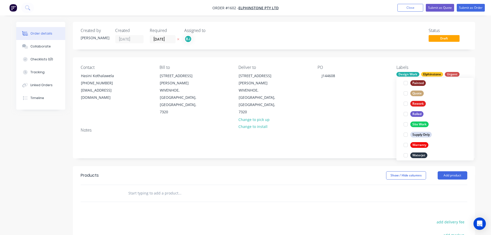
scroll to position [248, 0]
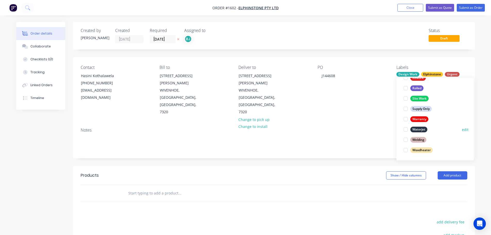
click at [405, 129] on div at bounding box center [406, 129] width 10 height 10
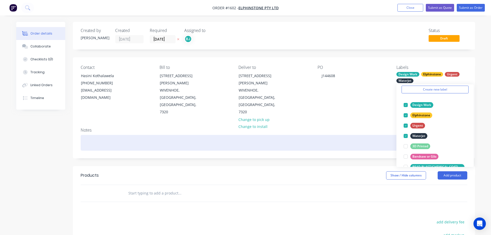
click at [134, 135] on div at bounding box center [274, 143] width 387 height 16
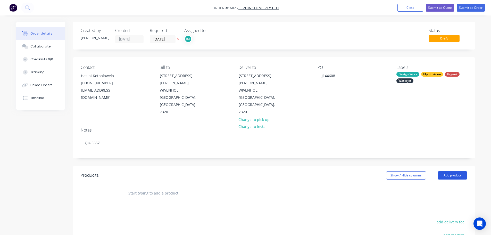
click at [452, 171] on button "Add product" at bounding box center [453, 175] width 30 height 8
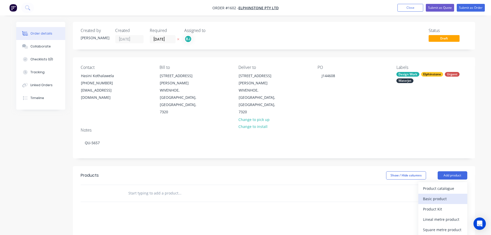
click at [444, 195] on div "Basic product" at bounding box center [443, 198] width 40 height 7
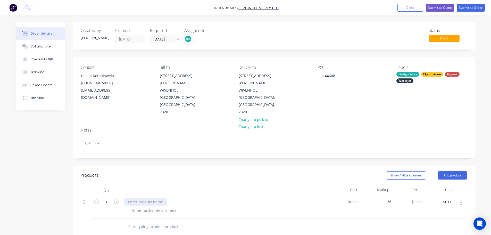
click at [149, 198] on div at bounding box center [145, 201] width 43 height 7
click at [110, 198] on input "1" at bounding box center [106, 202] width 13 height 8
type input "2"
click at [132, 198] on div at bounding box center [145, 201] width 43 height 7
click at [201, 227] on input "text" at bounding box center [179, 232] width 103 height 10
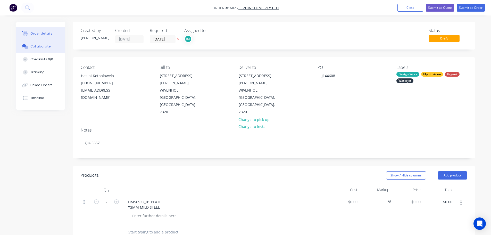
click at [45, 50] on button "Collaborate" at bounding box center [40, 46] width 49 height 13
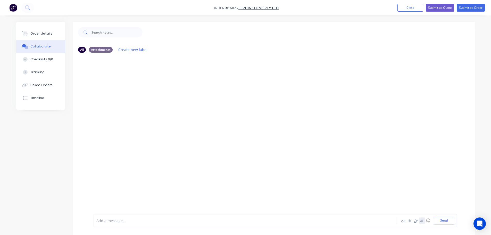
click at [420, 221] on icon "button" at bounding box center [421, 221] width 3 height 4
click at [444, 220] on button "Send" at bounding box center [444, 221] width 20 height 8
click at [421, 220] on icon "button" at bounding box center [421, 221] width 3 height 4
click at [442, 216] on div "Add a message... Aa @ ☺ Send" at bounding box center [276, 207] width 364 height 40
click at [444, 222] on button "Send" at bounding box center [444, 221] width 20 height 8
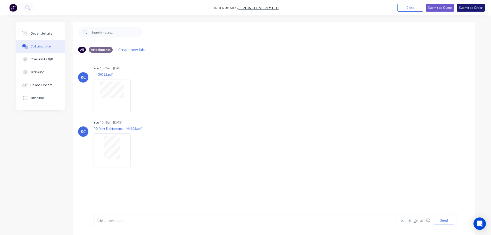
click at [474, 6] on button "Submit as Order" at bounding box center [471, 8] width 28 height 8
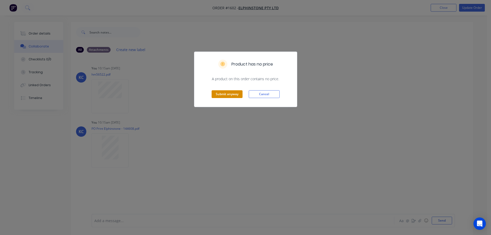
click at [230, 94] on button "Submit anyway" at bounding box center [227, 94] width 31 height 8
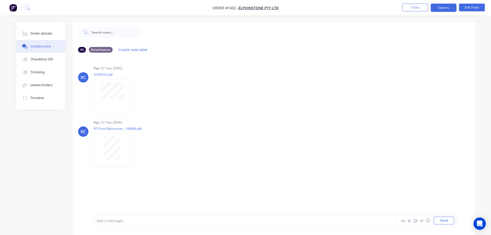
click at [453, 9] on button "Options" at bounding box center [444, 8] width 26 height 8
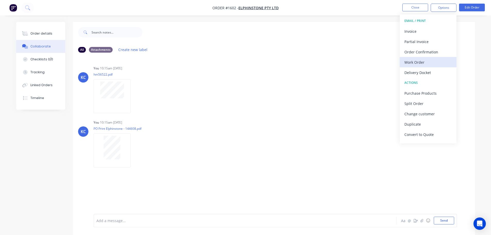
click at [436, 62] on div "Work Order" at bounding box center [428, 62] width 47 height 7
click at [419, 63] on div "Custom" at bounding box center [428, 62] width 47 height 7
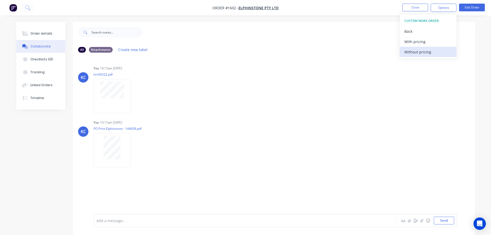
click at [418, 51] on div "Without pricing" at bounding box center [428, 51] width 47 height 7
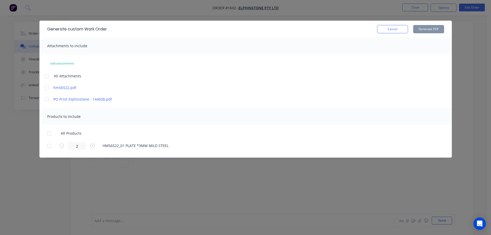
click at [46, 77] on div at bounding box center [47, 76] width 10 height 10
click at [49, 133] on div at bounding box center [49, 133] width 10 height 10
click at [438, 29] on button "Generate PDF" at bounding box center [428, 29] width 31 height 8
click at [389, 26] on button "Cancel" at bounding box center [392, 29] width 31 height 8
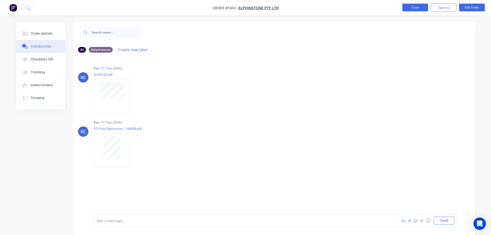
click at [416, 8] on button "Close" at bounding box center [415, 8] width 26 height 8
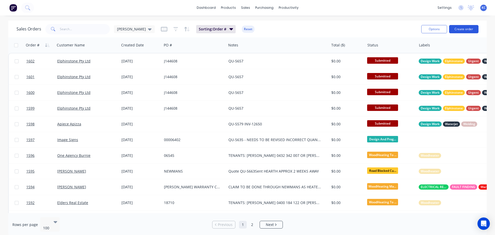
click at [466, 29] on button "Create order" at bounding box center [463, 29] width 29 height 8
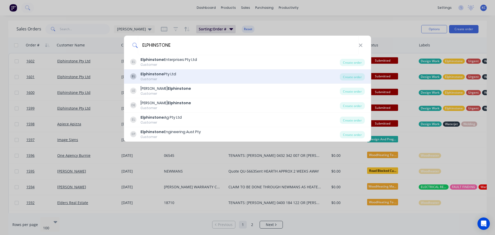
type input "ELPHINSTONE"
click at [186, 77] on div "EL Elphinstone Pty Ltd Customer" at bounding box center [235, 76] width 210 height 10
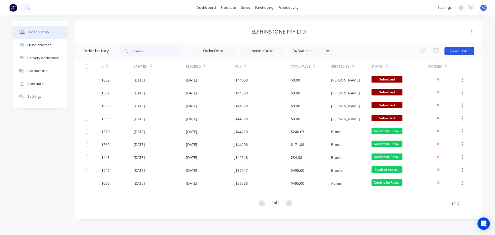
click at [465, 51] on button "Create Order" at bounding box center [460, 51] width 30 height 8
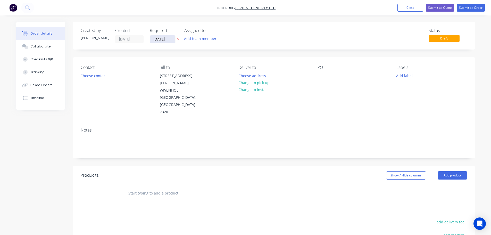
click at [171, 39] on input "[DATE]" at bounding box center [162, 39] width 25 height 8
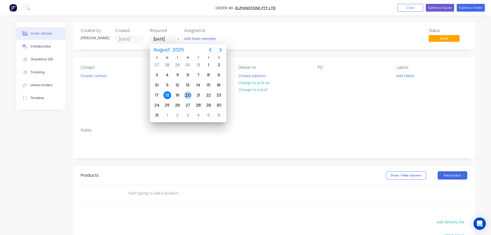
click at [186, 95] on div "20" at bounding box center [188, 95] width 8 height 8
type input "[DATE]"
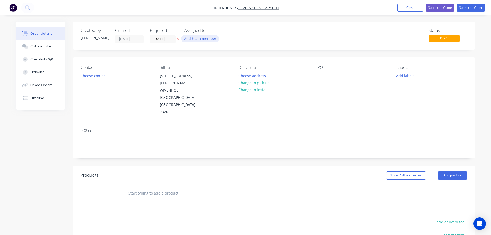
click at [187, 38] on button "Add team member" at bounding box center [200, 38] width 38 height 7
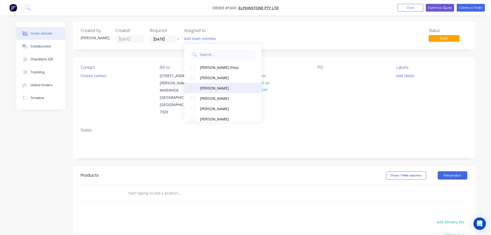
click at [193, 88] on div at bounding box center [193, 88] width 10 height 10
click at [103, 74] on button "Choose contact" at bounding box center [94, 75] width 32 height 7
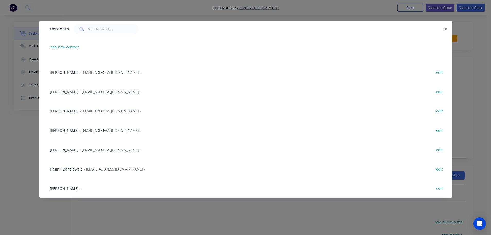
scroll to position [103, 0]
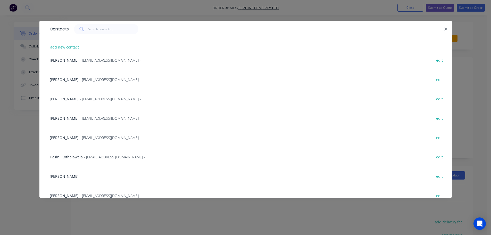
click at [103, 154] on span "- [EMAIL_ADDRESS][DOMAIN_NAME] -" at bounding box center [114, 156] width 61 height 5
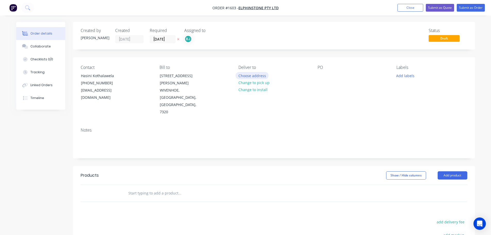
click at [258, 73] on button "Choose address" at bounding box center [252, 75] width 33 height 7
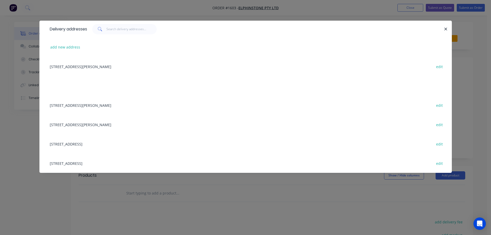
click at [85, 65] on div "[STREET_ADDRESS][PERSON_NAME] edit" at bounding box center [245, 66] width 397 height 19
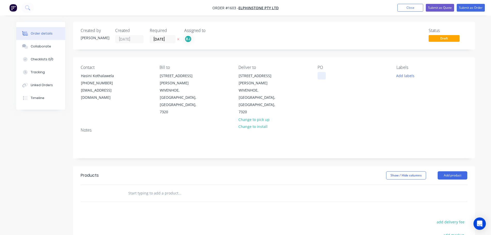
click at [318, 73] on div at bounding box center [322, 75] width 8 height 7
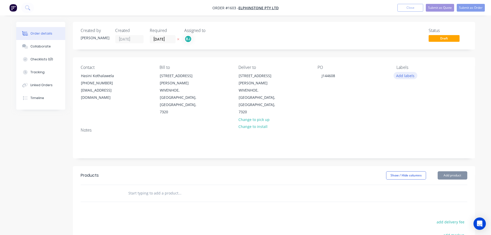
click at [411, 76] on button "Add labels" at bounding box center [406, 75] width 24 height 7
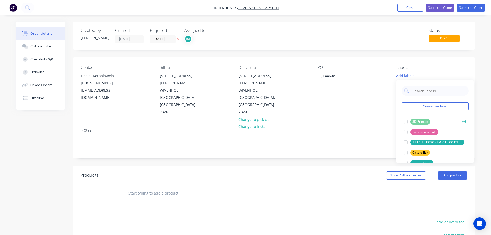
scroll to position [26, 0]
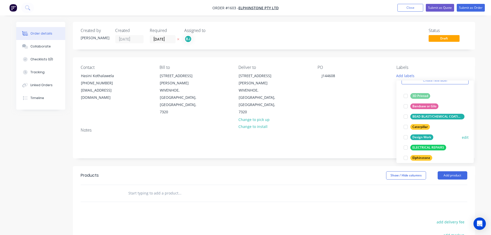
click at [404, 139] on div at bounding box center [406, 137] width 10 height 10
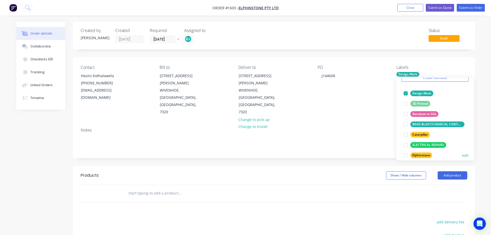
click at [405, 157] on div at bounding box center [406, 155] width 10 height 10
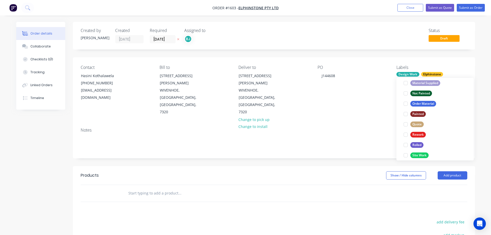
scroll to position [206, 0]
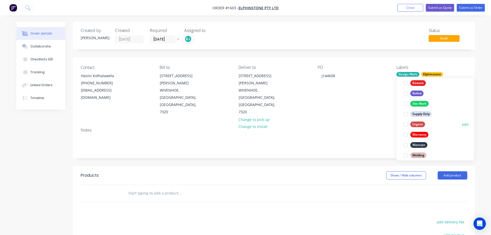
click at [406, 125] on div at bounding box center [406, 124] width 10 height 10
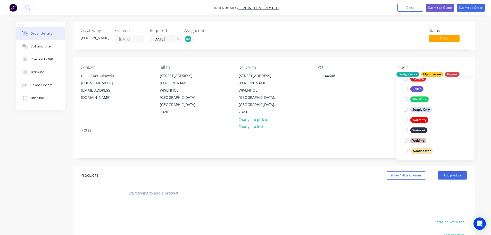
scroll to position [248, 0]
click at [406, 130] on div at bounding box center [406, 129] width 10 height 10
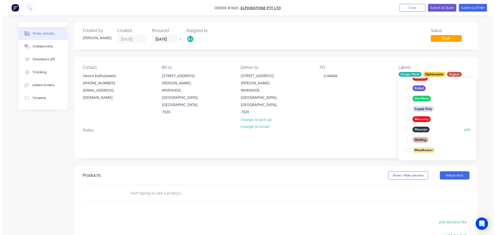
scroll to position [21, 0]
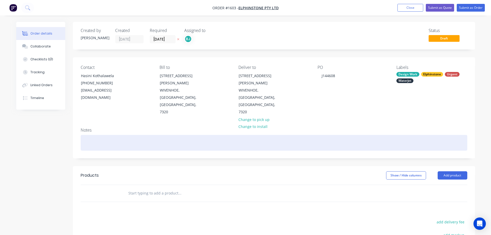
click at [134, 135] on div at bounding box center [274, 143] width 387 height 16
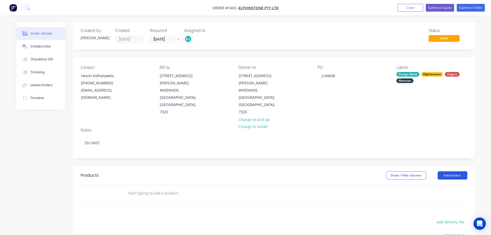
click at [456, 171] on button "Add product" at bounding box center [453, 175] width 30 height 8
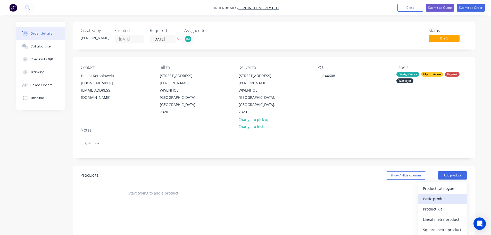
click at [442, 195] on div "Basic product" at bounding box center [443, 198] width 40 height 7
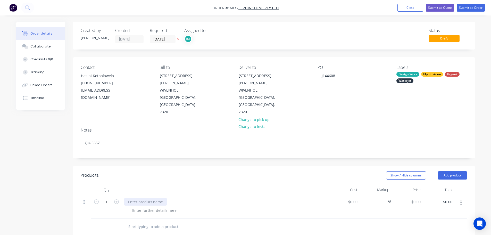
click at [128, 198] on div at bounding box center [145, 201] width 43 height 7
click at [47, 45] on div "Collaborate" at bounding box center [40, 46] width 20 height 5
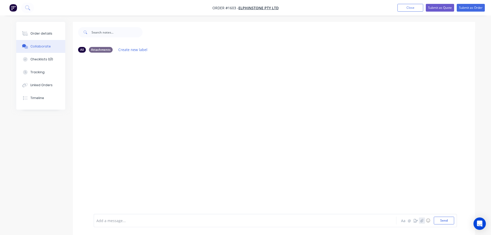
click at [421, 221] on icon "button" at bounding box center [421, 221] width 3 height 4
click at [450, 224] on button "Send" at bounding box center [444, 221] width 20 height 8
click at [421, 218] on button "button" at bounding box center [422, 220] width 6 height 6
click at [444, 220] on button "Send" at bounding box center [444, 221] width 20 height 8
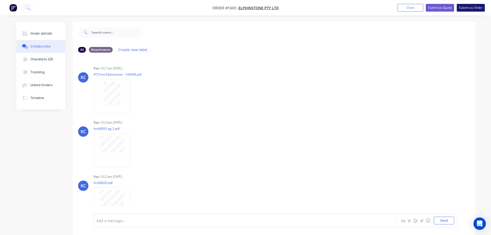
click at [474, 5] on button "Submit as Order" at bounding box center [471, 8] width 28 height 8
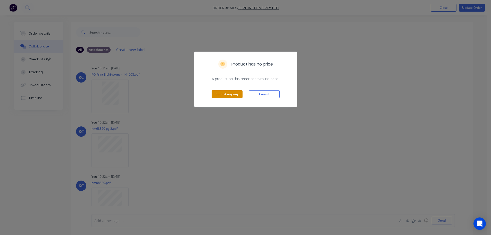
click at [229, 96] on button "Submit anyway" at bounding box center [227, 94] width 31 height 8
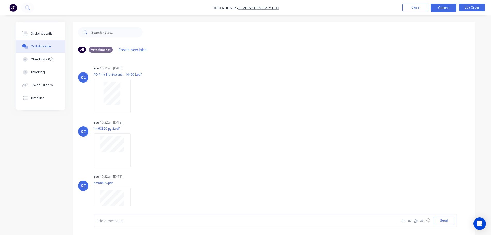
click at [440, 8] on button "Options" at bounding box center [444, 8] width 26 height 8
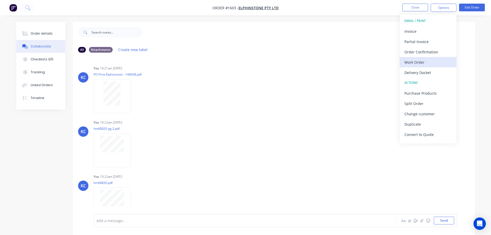
click at [426, 62] on div "Work Order" at bounding box center [428, 62] width 47 height 7
click at [421, 60] on div "Custom" at bounding box center [428, 62] width 47 height 7
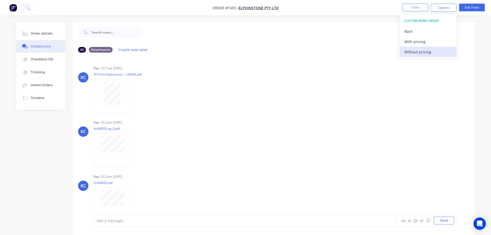
click at [421, 52] on div "Without pricing" at bounding box center [428, 51] width 47 height 7
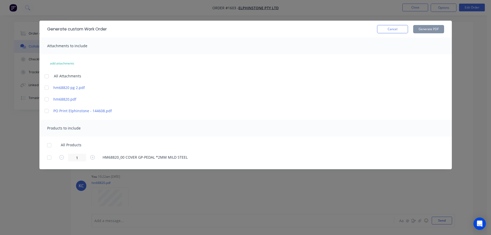
click at [46, 76] on div at bounding box center [47, 76] width 10 height 10
click at [50, 146] on div at bounding box center [49, 145] width 10 height 10
click at [426, 27] on button "Generate PDF" at bounding box center [428, 29] width 31 height 8
click at [399, 28] on button "Cancel" at bounding box center [392, 29] width 31 height 8
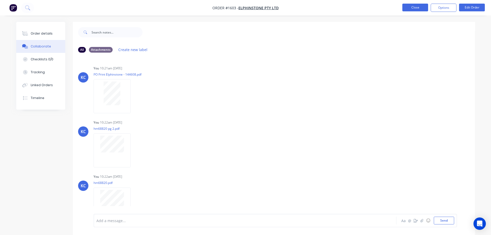
click at [412, 9] on button "Close" at bounding box center [415, 8] width 26 height 8
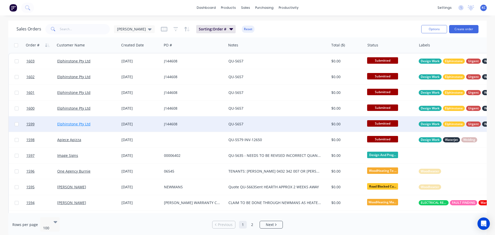
click at [78, 125] on link "Elphinstone Pty Ltd" at bounding box center [73, 123] width 33 height 5
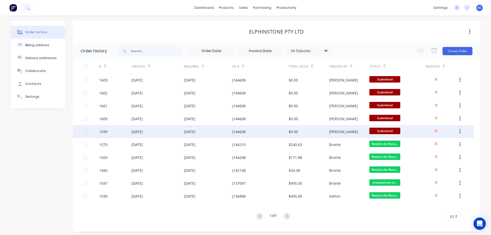
click at [195, 130] on div "[DATE]" at bounding box center [189, 131] width 11 height 5
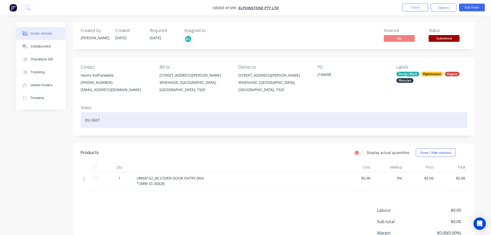
click at [121, 121] on div "QU-5657" at bounding box center [274, 120] width 387 height 16
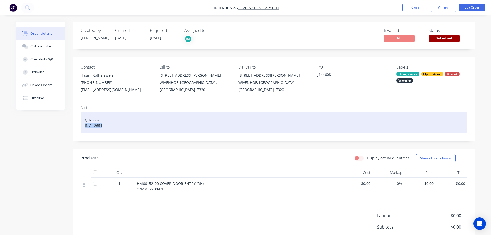
copy div "INV-12651"
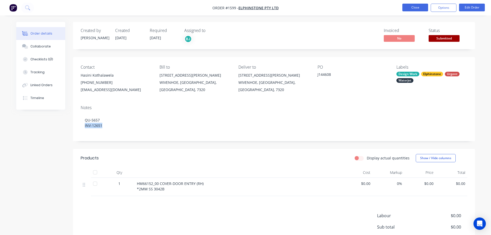
click at [416, 9] on button "Close" at bounding box center [415, 8] width 26 height 8
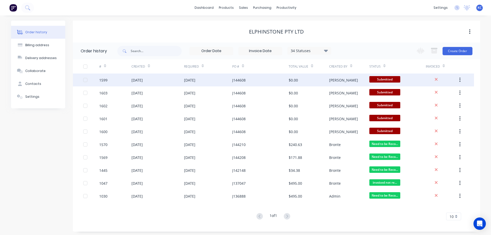
click at [293, 81] on div "$0.00" at bounding box center [293, 79] width 9 height 5
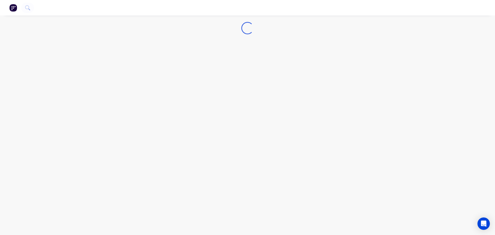
click at [293, 81] on div "Loading..." at bounding box center [247, 117] width 495 height 235
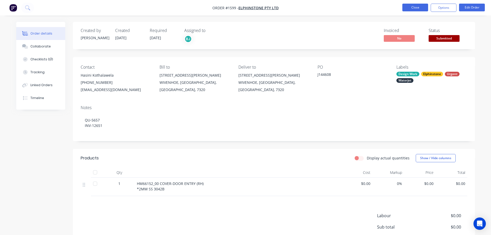
click at [421, 10] on button "Close" at bounding box center [415, 8] width 26 height 8
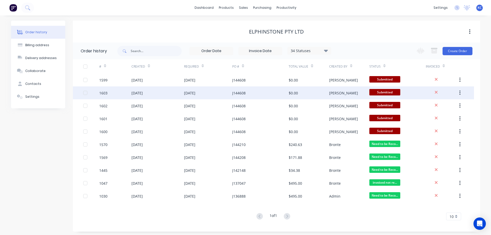
click at [290, 91] on div "$0.00" at bounding box center [293, 92] width 9 height 5
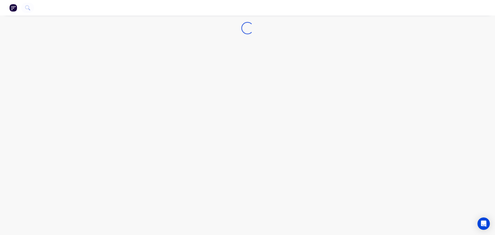
click at [290, 91] on div "Loading..." at bounding box center [247, 117] width 495 height 235
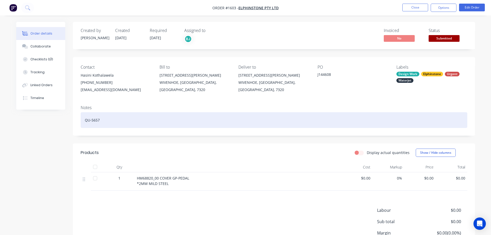
click at [115, 121] on div "QU-5657" at bounding box center [274, 120] width 387 height 16
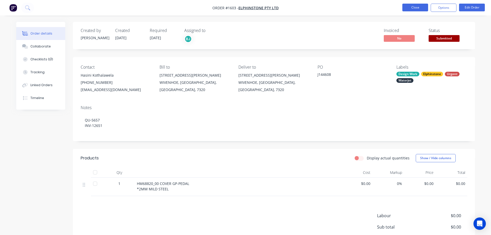
click at [416, 7] on button "Close" at bounding box center [415, 8] width 26 height 8
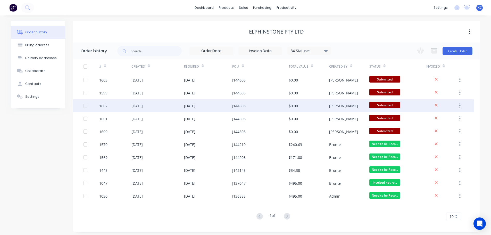
click at [333, 102] on div "[PERSON_NAME]" at bounding box center [349, 105] width 40 height 13
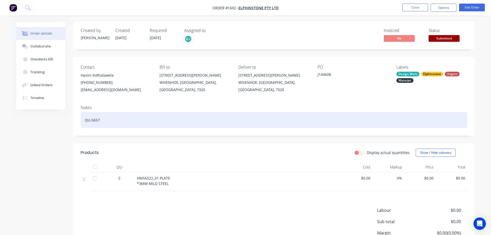
click at [106, 122] on div "QU-5657" at bounding box center [274, 120] width 387 height 16
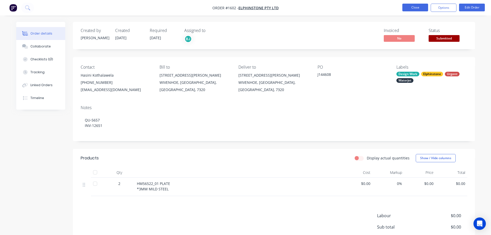
click at [422, 7] on button "Close" at bounding box center [415, 8] width 26 height 8
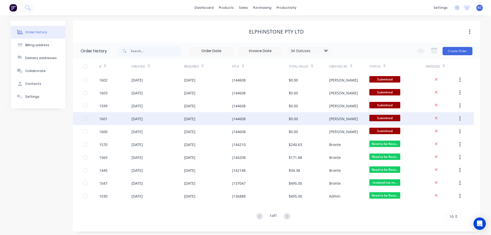
click at [290, 116] on div "$0.00" at bounding box center [293, 118] width 9 height 5
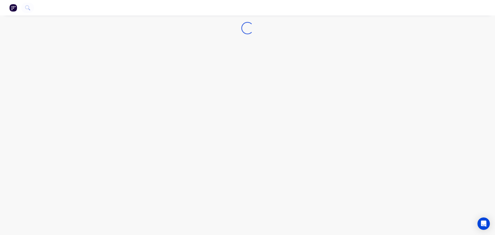
click at [290, 115] on div "Loading..." at bounding box center [247, 117] width 495 height 235
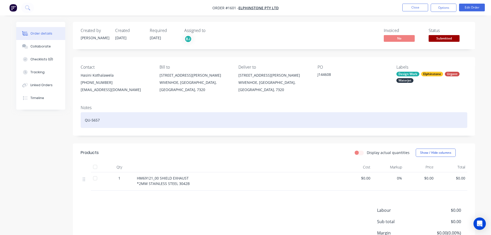
click at [117, 118] on div "QU-5657" at bounding box center [274, 120] width 387 height 16
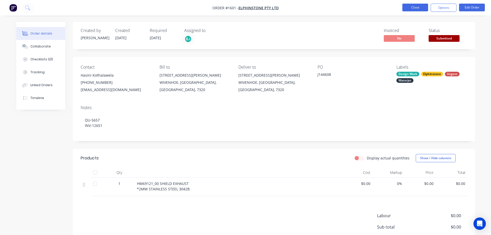
click at [417, 5] on button "Close" at bounding box center [415, 8] width 26 height 8
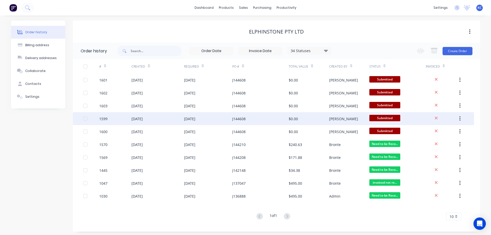
click at [341, 121] on div "[PERSON_NAME]" at bounding box center [343, 118] width 29 height 5
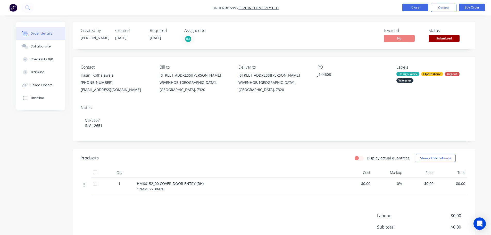
click at [414, 8] on button "Close" at bounding box center [415, 8] width 26 height 8
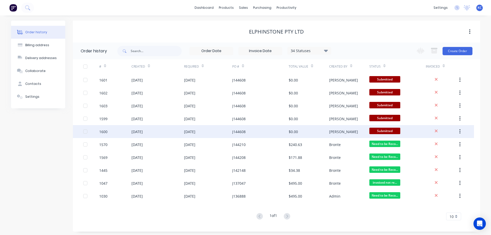
click at [335, 132] on div "[PERSON_NAME]" at bounding box center [343, 131] width 29 height 5
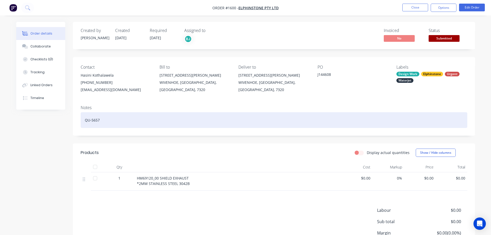
click at [96, 122] on div "QU-5657" at bounding box center [274, 120] width 387 height 16
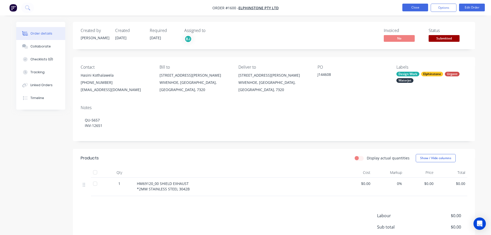
click at [419, 6] on button "Close" at bounding box center [415, 8] width 26 height 8
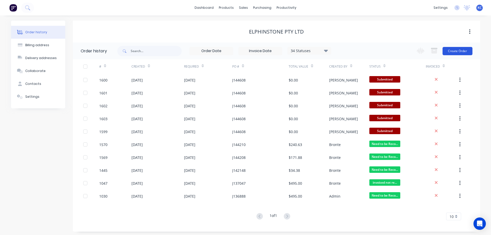
click at [460, 54] on button "Create Order" at bounding box center [458, 51] width 30 height 8
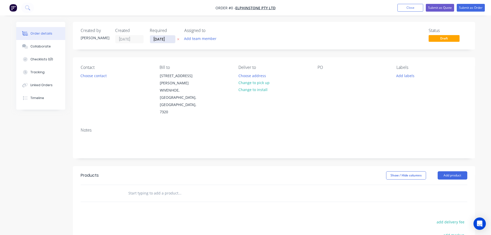
click at [171, 41] on input "[DATE]" at bounding box center [162, 39] width 25 height 8
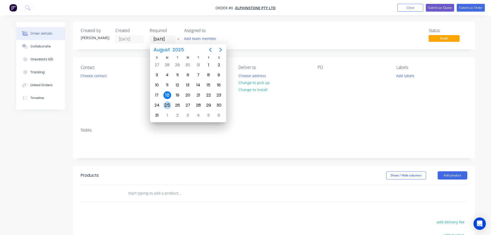
click at [170, 104] on div "25" at bounding box center [167, 105] width 8 height 8
type input "[DATE]"
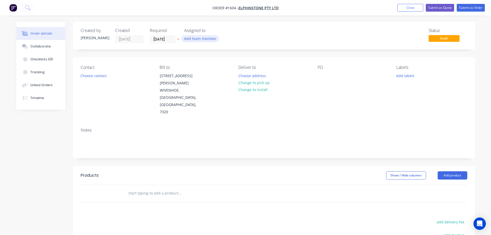
click at [199, 39] on button "Add team member" at bounding box center [200, 38] width 38 height 7
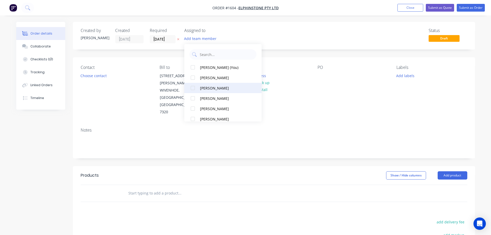
click at [194, 89] on div at bounding box center [193, 88] width 10 height 10
click at [96, 74] on button "Choose contact" at bounding box center [94, 75] width 32 height 7
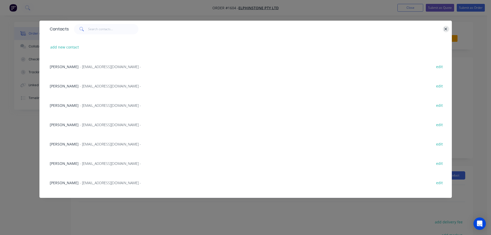
click at [448, 26] on button "button" at bounding box center [446, 29] width 6 height 6
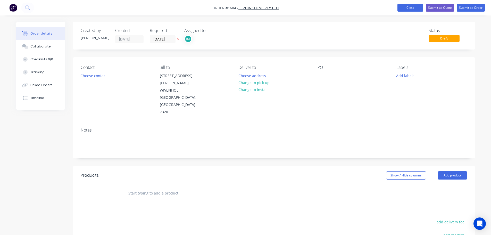
click at [411, 8] on button "Close" at bounding box center [411, 8] width 26 height 8
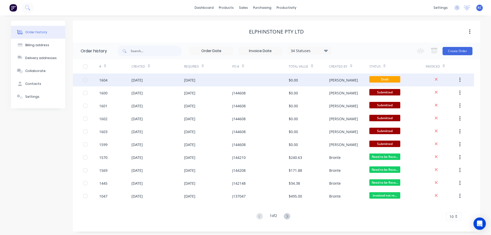
click at [195, 79] on div "[DATE]" at bounding box center [189, 79] width 11 height 5
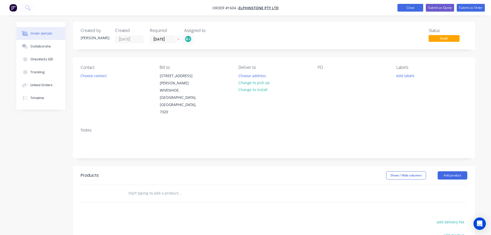
click at [411, 10] on button "Close" at bounding box center [411, 8] width 26 height 8
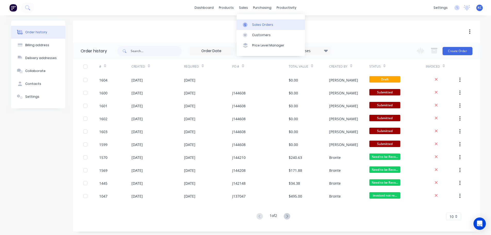
click at [257, 23] on div "Sales Orders" at bounding box center [262, 24] width 21 height 5
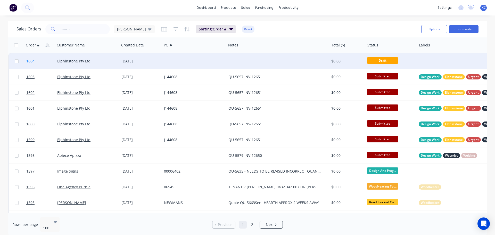
click at [31, 61] on span "1604" at bounding box center [30, 61] width 8 height 5
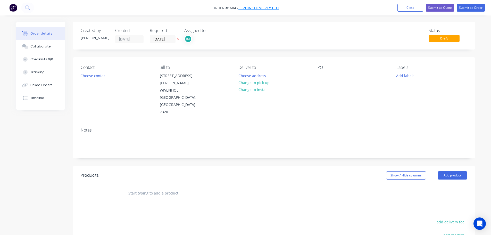
click at [267, 9] on span "Elphinstone Pty Ltd" at bounding box center [259, 7] width 40 height 5
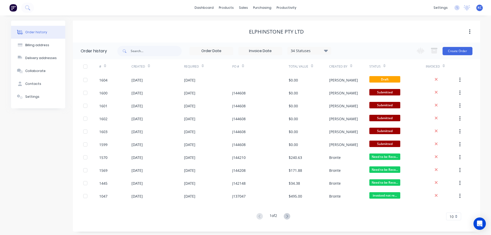
click at [390, 28] on div "Elphinstone Pty Ltd" at bounding box center [276, 31] width 407 height 9
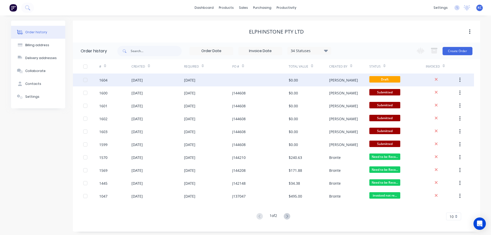
click at [296, 83] on div "$0.00" at bounding box center [293, 79] width 9 height 5
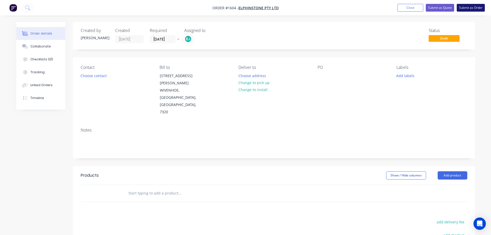
click at [482, 6] on button "Submit as Order" at bounding box center [471, 8] width 28 height 8
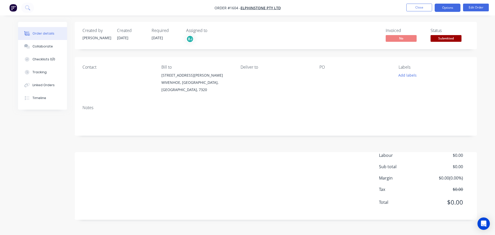
click at [452, 9] on button "Options" at bounding box center [448, 8] width 26 height 8
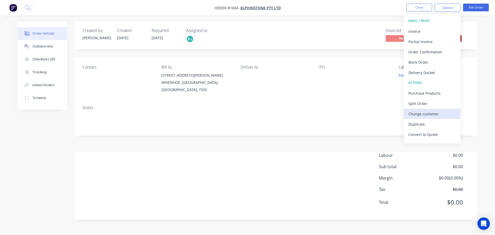
click at [435, 112] on div "Change customer" at bounding box center [431, 113] width 47 height 7
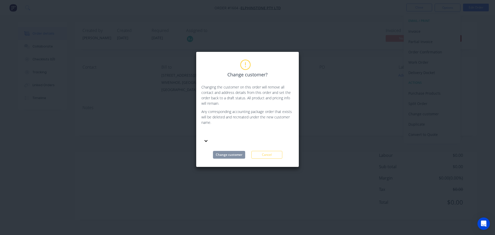
click at [269, 142] on div "Change customer? Changing the customer on this order will remove all contact an…" at bounding box center [247, 109] width 92 height 98
click at [270, 151] on button "Cancel" at bounding box center [266, 155] width 31 height 8
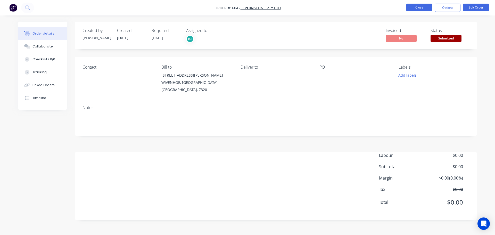
click at [426, 7] on button "Close" at bounding box center [419, 8] width 26 height 8
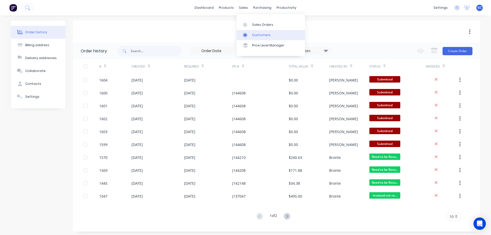
click at [260, 34] on div "Customers" at bounding box center [261, 35] width 19 height 5
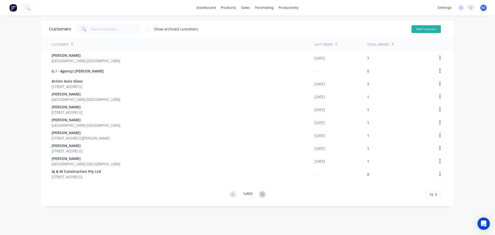
click at [429, 29] on button "Add Customer" at bounding box center [426, 29] width 29 height 8
select select "AU"
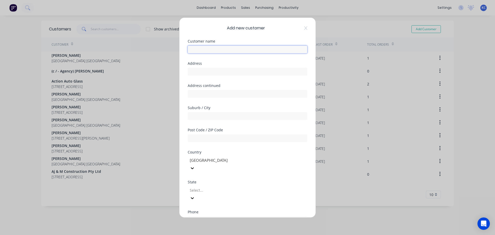
click at [200, 48] on input "text" at bounding box center [248, 49] width 120 height 8
type input "s"
type input "[GEOGRAPHIC_DATA][PERSON_NAME]"
type input "[STREET_ADDRESS]"
type input "South Riana"
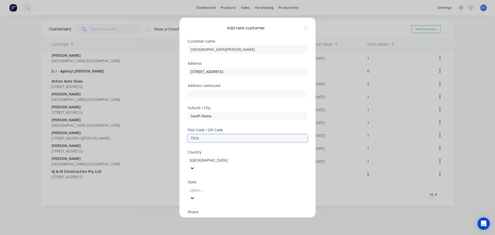
type input "7316"
type input "t"
click at [218, 217] on input "tel" at bounding box center [253, 220] width 97 height 6
type input "0411 450 331"
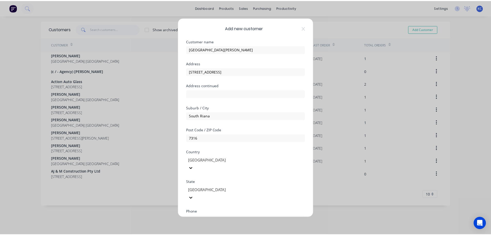
scroll to position [52, 0]
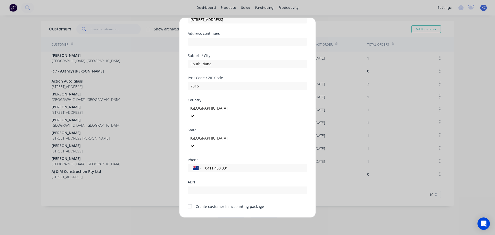
click at [224, 217] on button "Save" at bounding box center [231, 221] width 28 height 8
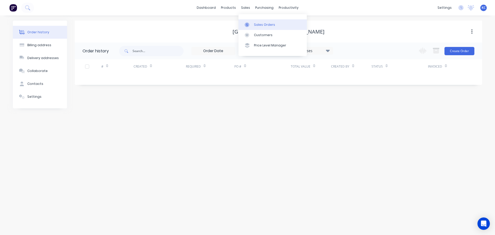
click at [263, 29] on link "Sales Orders" at bounding box center [273, 24] width 68 height 10
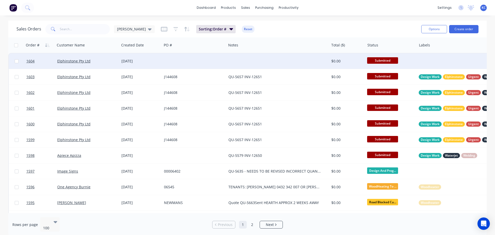
click at [233, 63] on div at bounding box center [277, 60] width 103 height 15
click at [33, 60] on span "1604" at bounding box center [30, 61] width 8 height 5
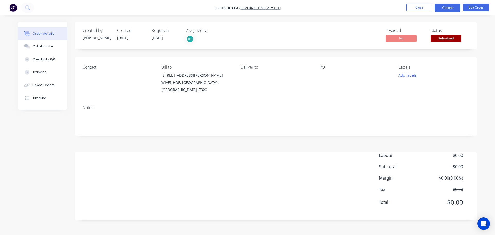
click at [451, 7] on button "Options" at bounding box center [448, 8] width 26 height 8
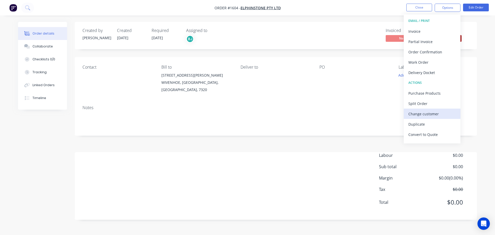
click at [442, 113] on div "Change customer" at bounding box center [431, 113] width 47 height 7
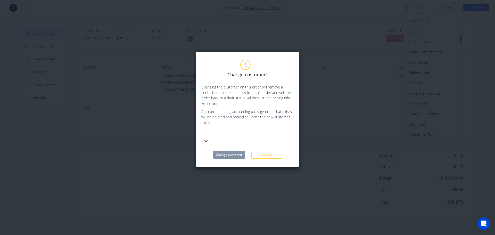
click at [229, 133] on div at bounding box center [240, 133] width 74 height 6
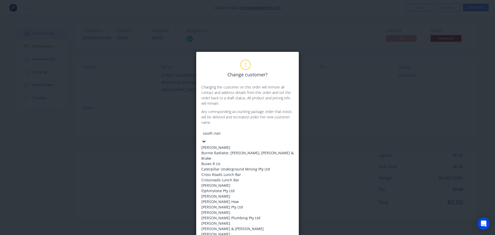
type input "south riana"
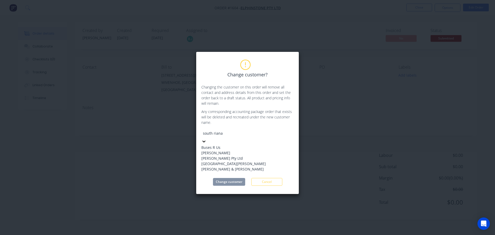
click at [231, 166] on div "[GEOGRAPHIC_DATA][PERSON_NAME]" at bounding box center [239, 163] width 77 height 5
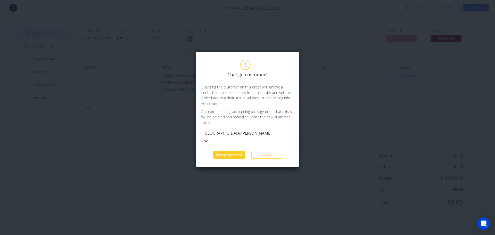
click at [236, 151] on button "Change customer" at bounding box center [229, 155] width 32 height 8
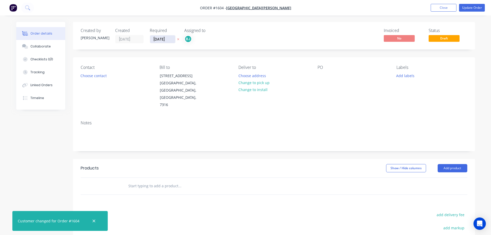
click at [170, 38] on input "[DATE]" at bounding box center [162, 39] width 25 height 8
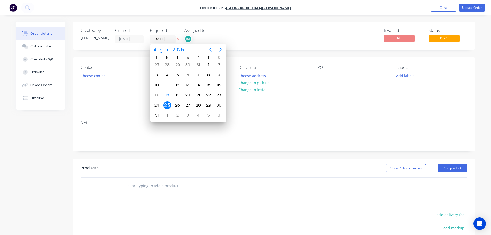
click at [170, 104] on div "25" at bounding box center [167, 105] width 8 height 8
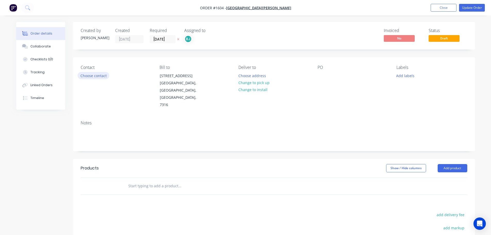
click at [95, 78] on button "Choose contact" at bounding box center [94, 75] width 32 height 7
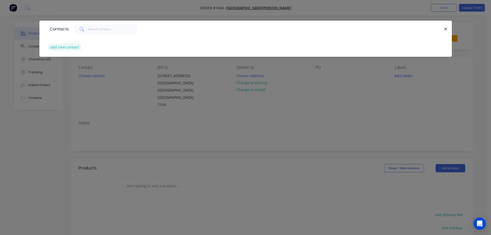
click at [68, 48] on button "add new contact" at bounding box center [65, 47] width 34 height 7
select select "AU"
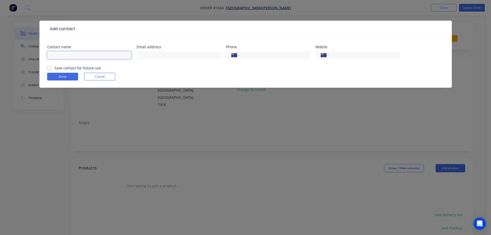
click at [71, 56] on input "text" at bounding box center [89, 55] width 84 height 8
type input "[PERSON_NAME]"
type input "0411 450 331"
click at [54, 67] on label "Save contact for future use" at bounding box center [77, 67] width 47 height 5
click at [51, 67] on input "Save contact for future use" at bounding box center [49, 67] width 4 height 5
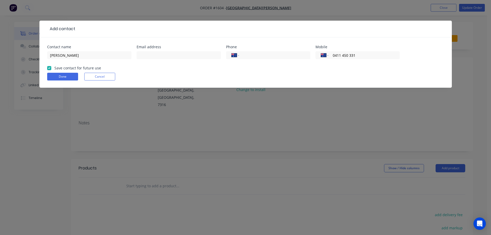
checkbox input "true"
click at [58, 79] on button "Done" at bounding box center [62, 77] width 31 height 8
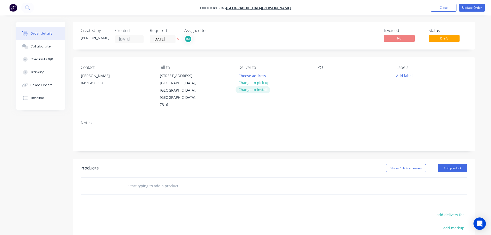
click at [254, 89] on button "Change to install" at bounding box center [253, 89] width 35 height 7
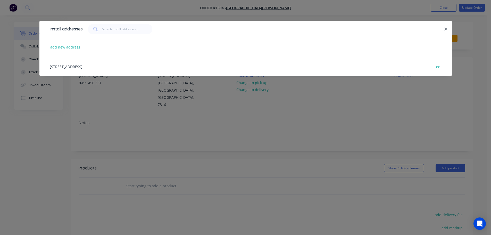
click at [75, 67] on div "[STREET_ADDRESS] edit" at bounding box center [245, 66] width 397 height 19
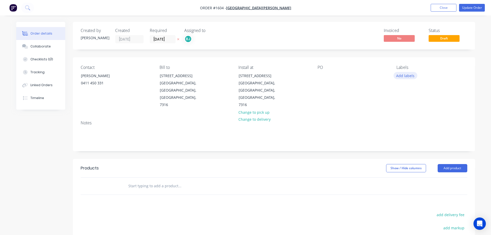
click at [401, 74] on button "Add labels" at bounding box center [406, 75] width 24 height 7
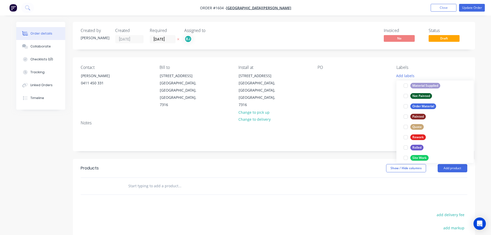
scroll to position [206, 0]
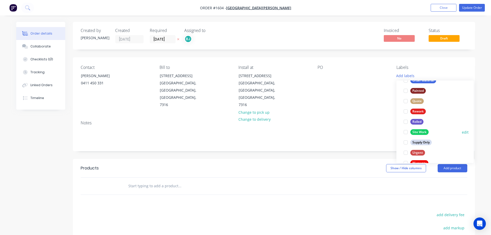
click at [407, 131] on div at bounding box center [406, 132] width 10 height 10
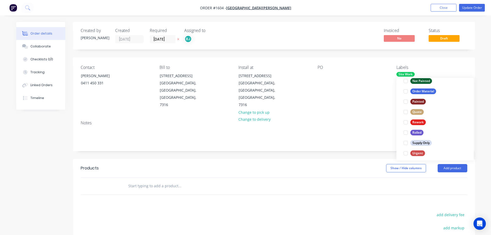
scroll to position [196, 0]
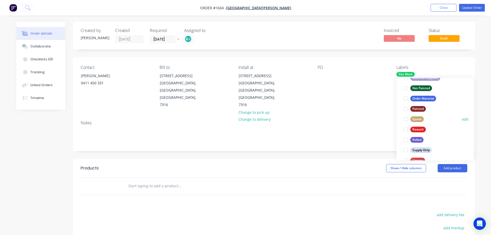
click at [406, 118] on div at bounding box center [406, 119] width 10 height 10
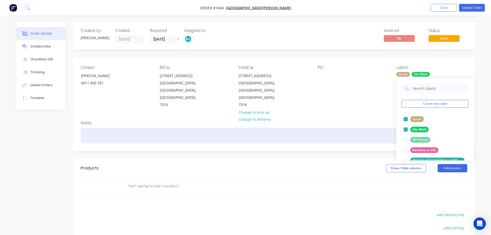
click at [325, 128] on div at bounding box center [274, 136] width 387 height 16
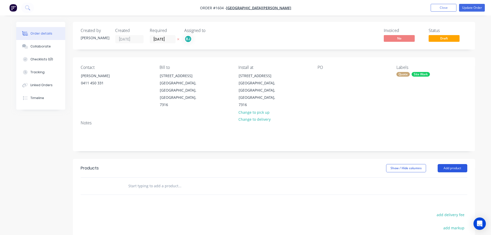
click at [455, 164] on button "Add product" at bounding box center [453, 168] width 30 height 8
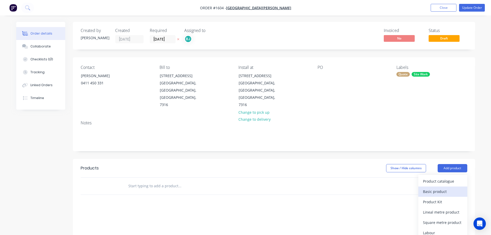
click at [434, 188] on div "Basic product" at bounding box center [443, 191] width 40 height 7
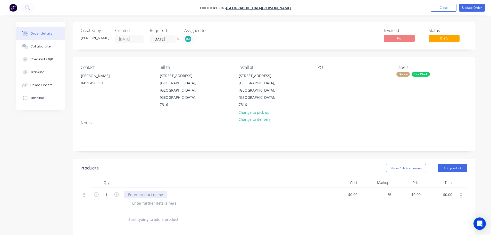
click at [152, 191] on div at bounding box center [145, 194] width 43 height 7
click at [263, 188] on div "SITE VISIT TO QUOTE STAINLESS STEEL SPLASHBACKS" at bounding box center [225, 199] width 206 height 23
click at [455, 164] on button "Add product" at bounding box center [453, 168] width 30 height 8
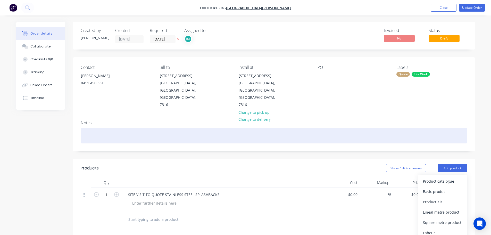
click at [416, 128] on div at bounding box center [274, 136] width 387 height 16
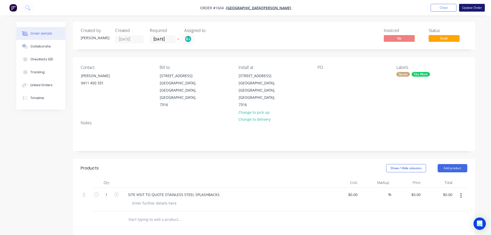
click at [476, 7] on button "Update Order" at bounding box center [472, 8] width 26 height 8
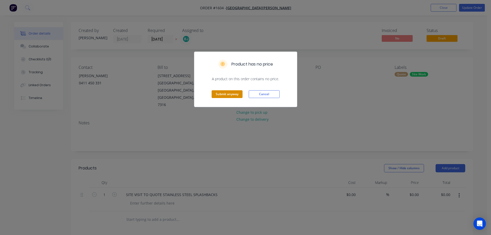
click at [218, 94] on button "Submit anyway" at bounding box center [227, 94] width 31 height 8
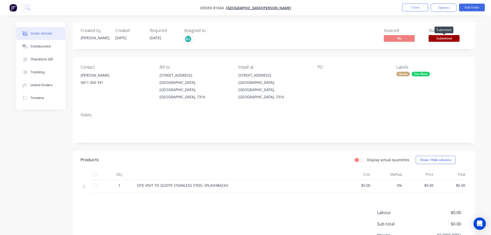
click at [450, 37] on span "Submitted" at bounding box center [444, 38] width 31 height 6
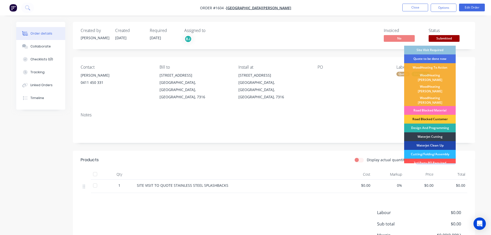
click at [433, 50] on div "Site Visit Required" at bounding box center [430, 50] width 52 height 9
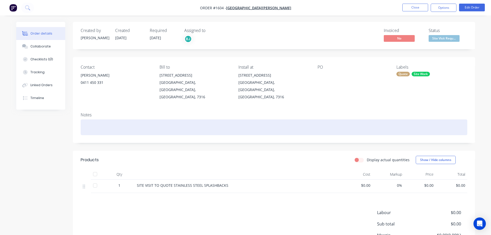
click at [146, 120] on div at bounding box center [274, 127] width 387 height 16
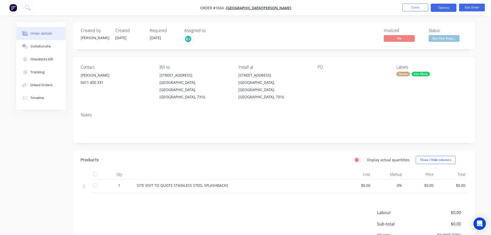
click at [446, 8] on button "Options" at bounding box center [444, 8] width 26 height 8
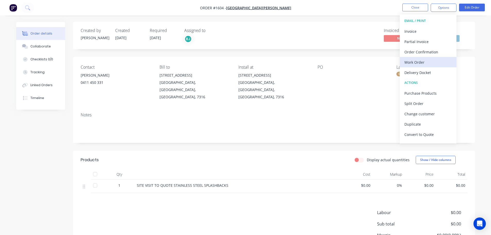
click at [412, 62] on div "Work Order" at bounding box center [428, 62] width 47 height 7
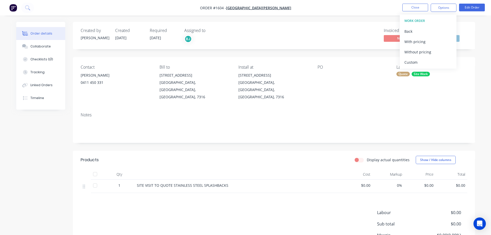
click at [412, 62] on div "Custom" at bounding box center [428, 62] width 47 height 7
click at [411, 54] on div "Without pricing" at bounding box center [428, 51] width 47 height 7
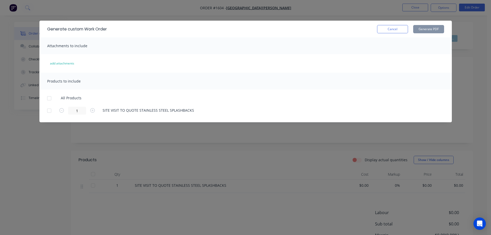
click at [50, 98] on div at bounding box center [49, 98] width 10 height 10
click at [429, 30] on button "Generate PDF" at bounding box center [428, 29] width 31 height 8
click at [392, 31] on button "Cancel" at bounding box center [392, 29] width 31 height 8
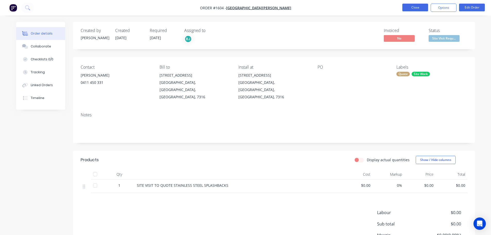
click at [410, 7] on button "Close" at bounding box center [415, 8] width 26 height 8
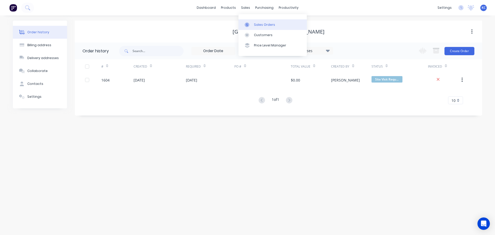
click at [258, 25] on div "Sales Orders" at bounding box center [264, 24] width 21 height 5
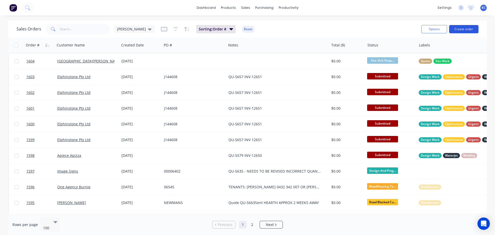
click at [470, 28] on button "Create order" at bounding box center [463, 29] width 29 height 8
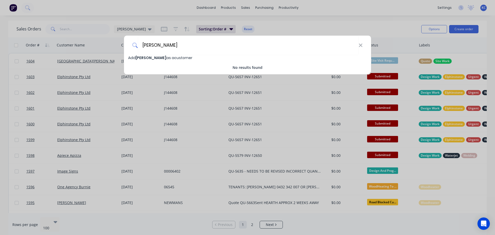
type input "[PERSON_NAME]"
click at [155, 59] on span "[PERSON_NAME]" at bounding box center [151, 57] width 31 height 5
select select "AU"
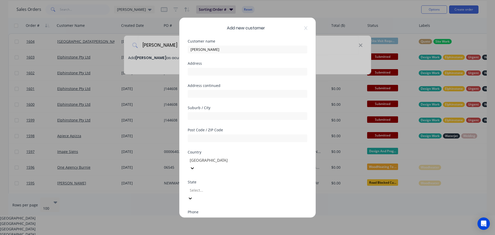
click at [203, 187] on div at bounding box center [226, 190] width 74 height 6
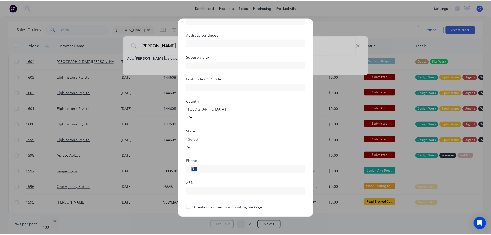
scroll to position [52, 0]
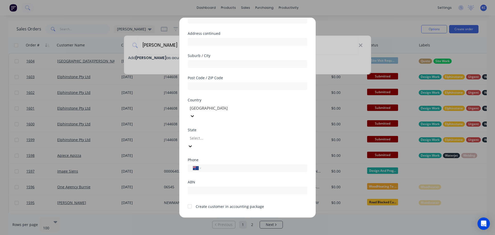
click at [207, 165] on input "tel" at bounding box center [253, 168] width 97 height 6
type input "0459 117 242"
click at [217, 217] on button "Save" at bounding box center [231, 221] width 28 height 8
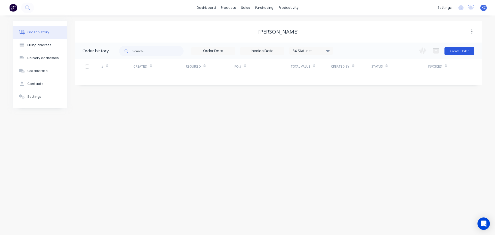
click at [461, 51] on button "Create Order" at bounding box center [460, 51] width 30 height 8
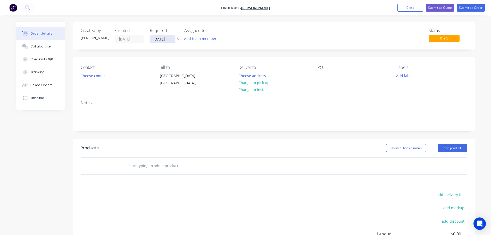
click at [171, 40] on input "[DATE]" at bounding box center [162, 39] width 25 height 8
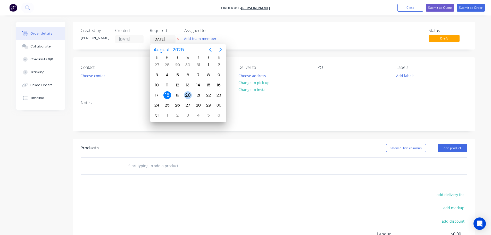
click at [187, 94] on div "20" at bounding box center [188, 95] width 8 height 8
type input "[DATE]"
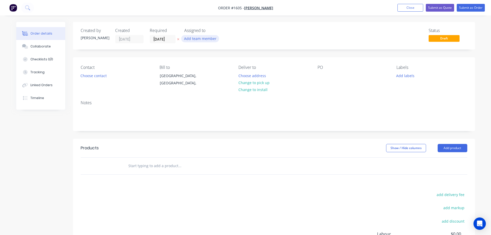
click at [192, 41] on button "Add team member" at bounding box center [200, 38] width 38 height 7
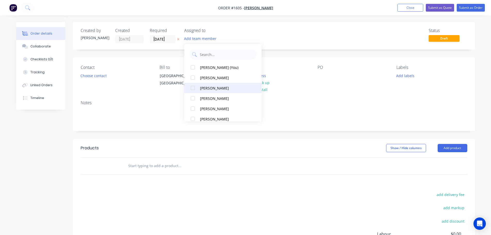
click at [194, 87] on div at bounding box center [193, 88] width 10 height 10
click at [100, 75] on button "Choose contact" at bounding box center [94, 75] width 32 height 7
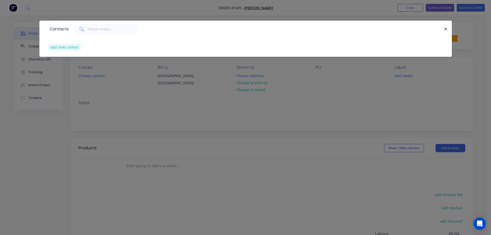
click at [71, 47] on button "add new contact" at bounding box center [65, 47] width 34 height 7
select select "AU"
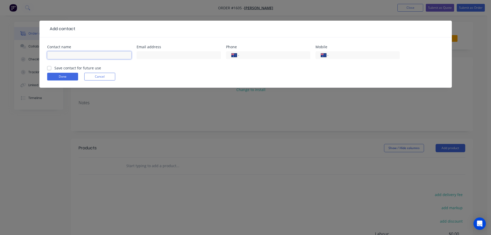
click at [75, 57] on input "text" at bounding box center [89, 55] width 84 height 8
type input "[PERSON_NAME]"
click at [341, 60] on div "International [GEOGRAPHIC_DATA] [GEOGRAPHIC_DATA] [GEOGRAPHIC_DATA] [GEOGRAPHIC…" at bounding box center [358, 57] width 84 height 15
click at [340, 55] on input "tel" at bounding box center [363, 55] width 62 height 6
type input "0459 117 242"
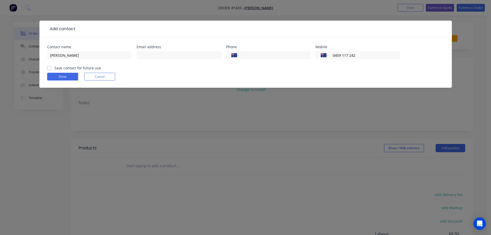
click at [54, 68] on label "Save contact for future use" at bounding box center [77, 67] width 47 height 5
click at [49, 68] on input "Save contact for future use" at bounding box center [49, 67] width 4 height 5
checkbox input "true"
click at [76, 78] on button "Done" at bounding box center [62, 77] width 31 height 8
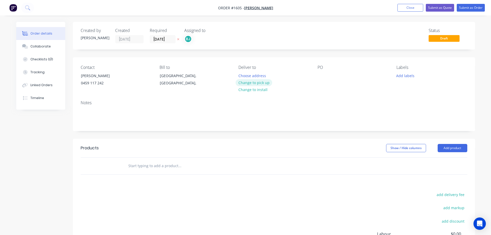
click at [252, 82] on button "Change to pick up" at bounding box center [254, 82] width 37 height 7
click at [317, 73] on div "Contact [PERSON_NAME] [PHONE_NUMBER] Bill to [GEOGRAPHIC_DATA], [GEOGRAPHIC_DAT…" at bounding box center [274, 76] width 402 height 39
click at [319, 76] on div at bounding box center [322, 75] width 8 height 7
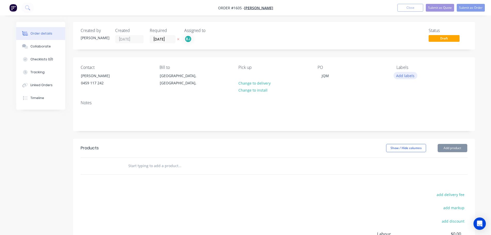
click at [407, 76] on button "Add labels" at bounding box center [406, 75] width 24 height 7
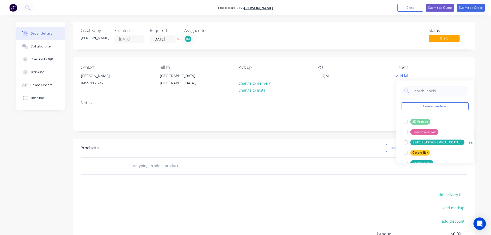
scroll to position [26, 0]
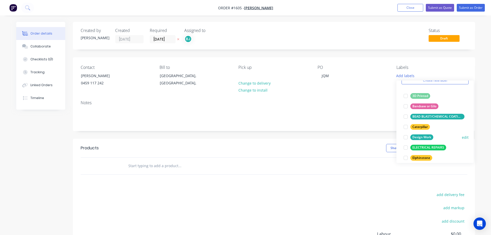
click at [405, 136] on div at bounding box center [406, 137] width 10 height 10
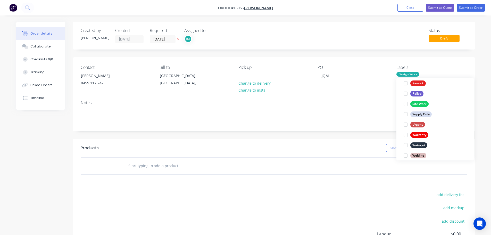
scroll to position [232, 0]
click at [406, 144] on div at bounding box center [406, 145] width 10 height 10
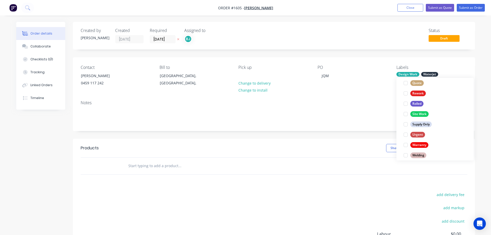
scroll to position [0, 0]
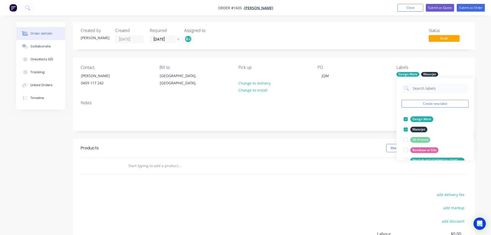
click at [363, 172] on div at bounding box center [274, 166] width 387 height 17
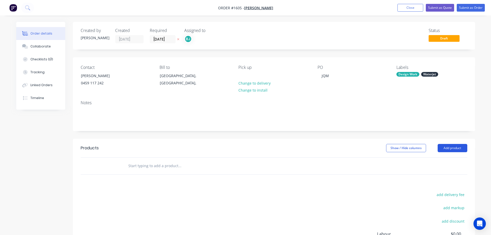
click at [451, 149] on button "Add product" at bounding box center [453, 148] width 30 height 8
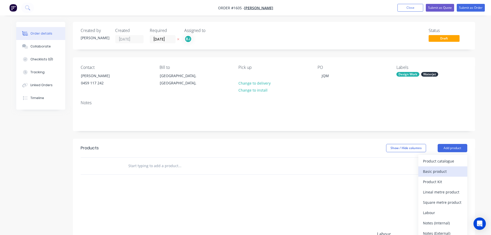
click at [442, 167] on button "Basic product" at bounding box center [442, 171] width 49 height 10
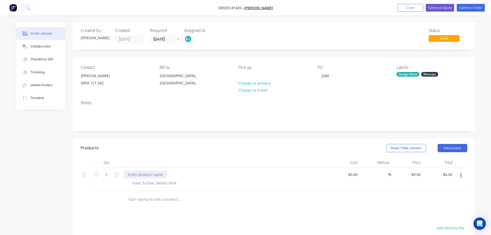
click at [139, 172] on div at bounding box center [145, 174] width 43 height 7
click at [249, 198] on div at bounding box center [215, 204] width 186 height 17
click at [462, 7] on button "Submit as Order" at bounding box center [471, 8] width 28 height 8
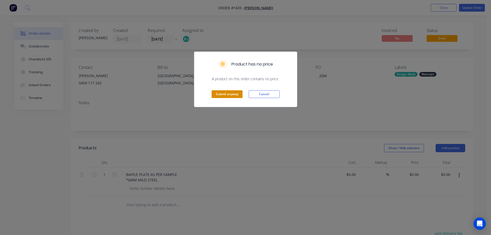
click at [232, 93] on button "Submit anyway" at bounding box center [227, 94] width 31 height 8
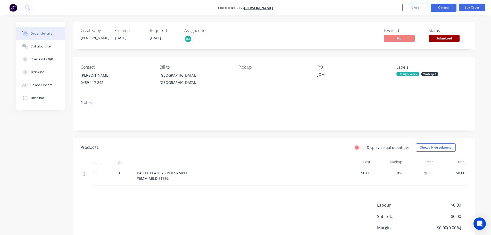
click at [445, 10] on button "Options" at bounding box center [444, 8] width 26 height 8
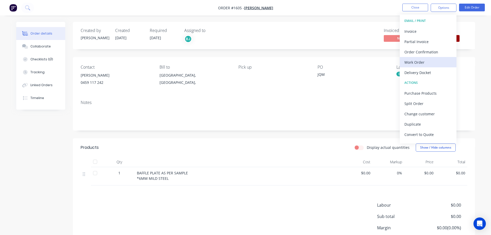
click at [422, 62] on div "Work Order" at bounding box center [428, 62] width 47 height 7
click at [415, 62] on div "Custom" at bounding box center [428, 62] width 47 height 7
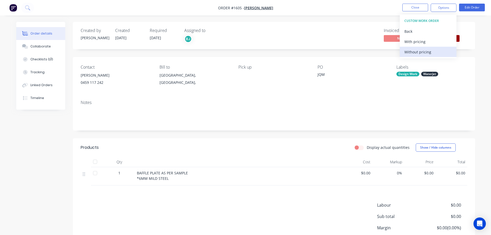
click at [414, 52] on div "Without pricing" at bounding box center [428, 51] width 47 height 7
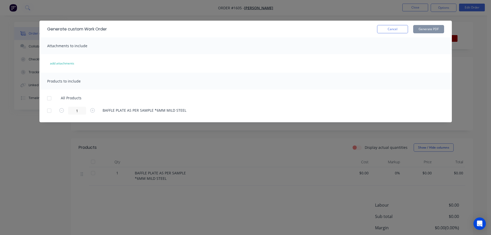
click at [50, 97] on div at bounding box center [49, 98] width 10 height 10
click at [437, 30] on button "Generate PDF" at bounding box center [428, 29] width 31 height 8
click at [390, 31] on button "Cancel" at bounding box center [392, 29] width 31 height 8
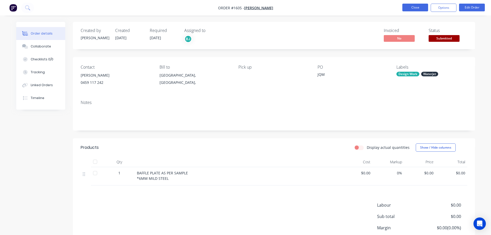
click at [410, 9] on button "Close" at bounding box center [415, 8] width 26 height 8
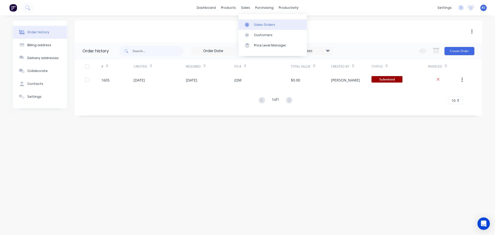
click at [257, 26] on div "Sales Orders" at bounding box center [264, 24] width 21 height 5
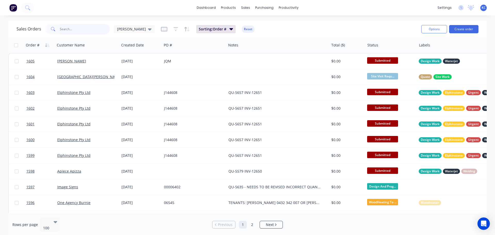
click at [78, 31] on input "text" at bounding box center [85, 29] width 50 height 10
click at [77, 32] on input "text" at bounding box center [85, 29] width 50 height 10
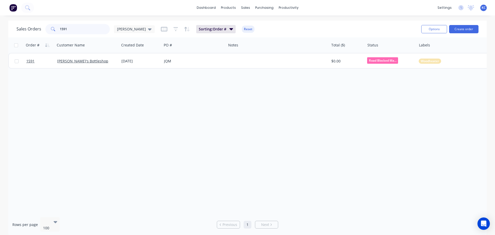
type input "1591"
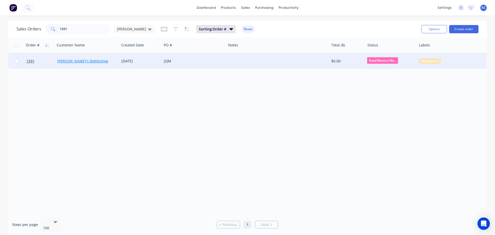
click at [76, 62] on link "[PERSON_NAME]'s Bottleshop" at bounding box center [82, 61] width 51 height 5
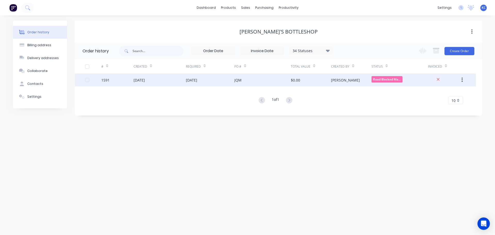
click at [149, 77] on div "[DATE]" at bounding box center [160, 79] width 52 height 13
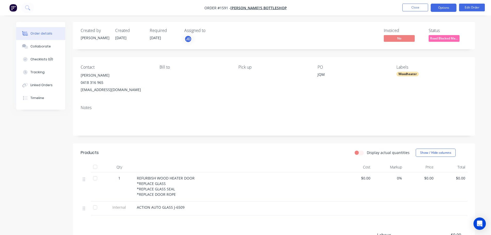
click at [445, 9] on button "Options" at bounding box center [444, 8] width 26 height 8
click at [478, 75] on div "Order details Collaborate Checklists 0/0 Tracking Linked Orders Timeline Order …" at bounding box center [245, 164] width 469 height 285
click at [469, 10] on button "Edit Order" at bounding box center [472, 8] width 26 height 8
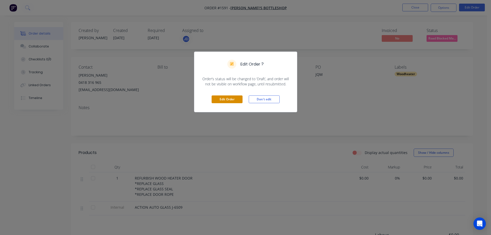
click at [233, 101] on button "Edit Order" at bounding box center [227, 99] width 31 height 8
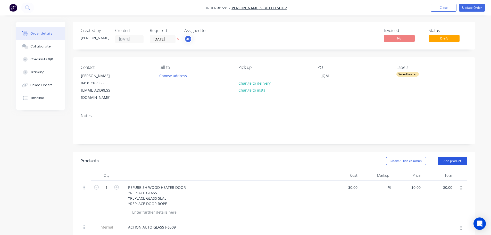
click at [445, 157] on button "Add product" at bounding box center [453, 161] width 30 height 8
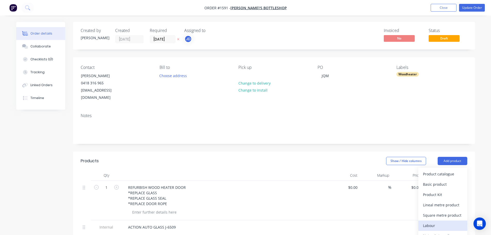
click at [437, 222] on div "Labour" at bounding box center [443, 225] width 40 height 7
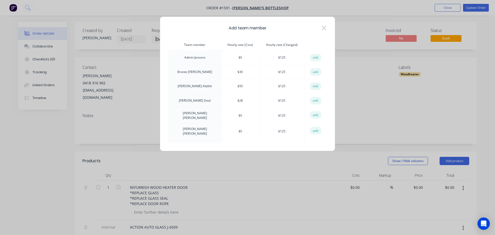
click at [316, 101] on button "add" at bounding box center [315, 101] width 11 height 8
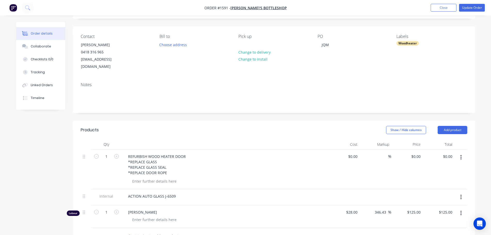
scroll to position [77, 0]
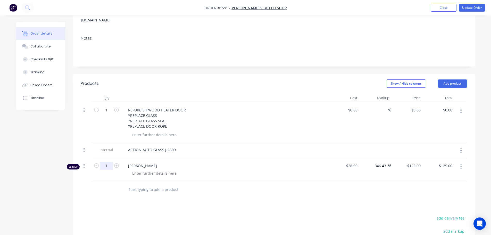
click at [110, 114] on input "1" at bounding box center [106, 110] width 13 height 8
type input "0.5"
type input "$62.50"
click at [137, 169] on div at bounding box center [154, 172] width 53 height 7
click at [252, 173] on div "[PERSON_NAME] CLEAN DOOR & MEASURE GLASS" at bounding box center [225, 170] width 206 height 22
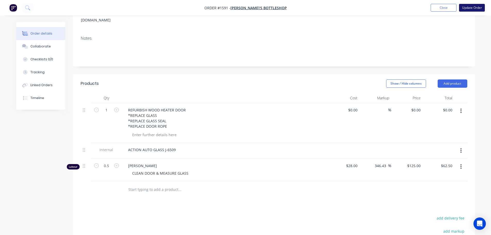
click at [473, 7] on button "Update Order" at bounding box center [472, 8] width 26 height 8
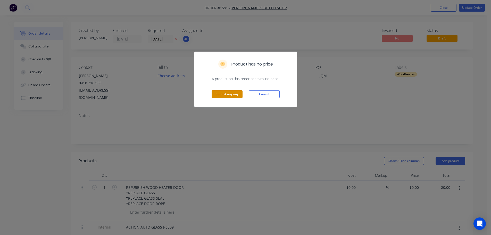
click at [230, 92] on button "Submit anyway" at bounding box center [227, 94] width 31 height 8
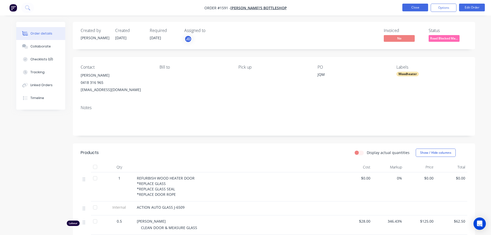
click at [410, 10] on button "Close" at bounding box center [415, 8] width 26 height 8
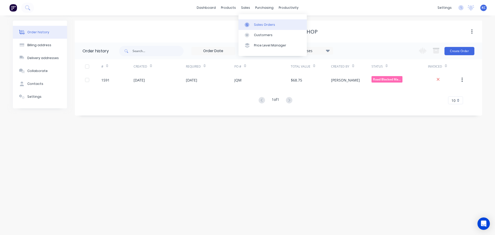
click at [254, 25] on div "Sales Orders" at bounding box center [264, 24] width 21 height 5
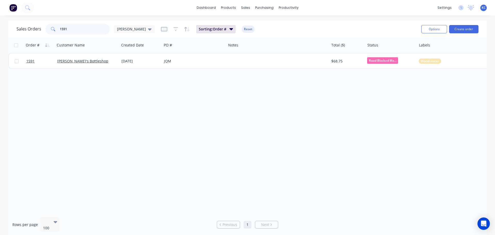
drag, startPoint x: 80, startPoint y: 31, endPoint x: 26, endPoint y: 29, distance: 53.9
click at [35, 30] on div "Sales Orders 1591 [PERSON_NAME]" at bounding box center [86, 29] width 138 height 10
type input "1593"
click at [135, 29] on div "[PERSON_NAME]" at bounding box center [134, 29] width 41 height 8
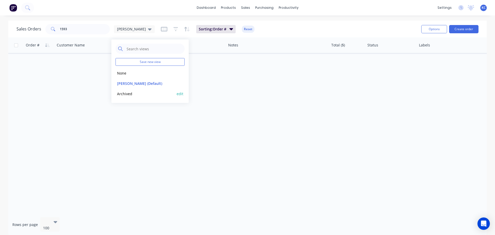
click at [132, 96] on button "Archived" at bounding box center [145, 94] width 59 height 6
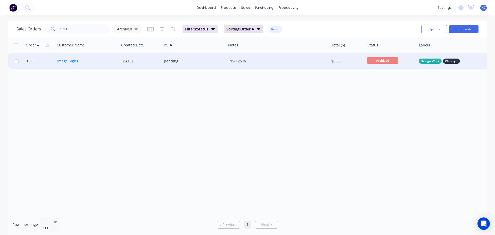
click at [71, 62] on link "Image Signs" at bounding box center [67, 61] width 21 height 5
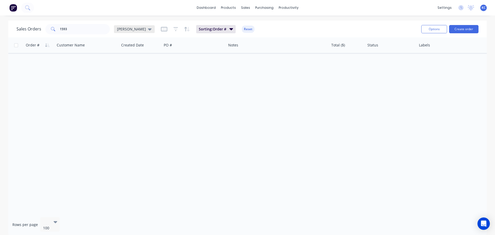
click at [148, 30] on icon at bounding box center [150, 29] width 4 height 6
click at [125, 91] on button "Archived" at bounding box center [145, 94] width 59 height 6
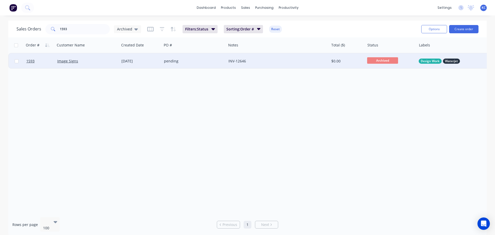
click at [98, 59] on div "Image Signs" at bounding box center [85, 61] width 57 height 5
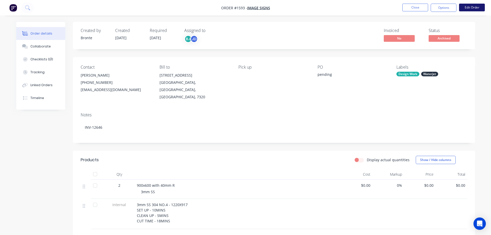
click at [466, 8] on button "Edit Order" at bounding box center [472, 8] width 26 height 8
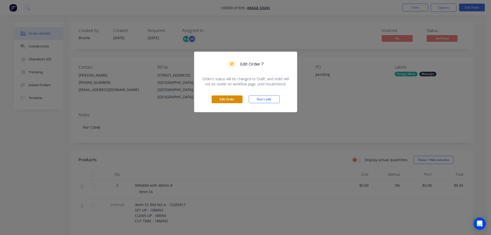
click at [235, 97] on button "Edit Order" at bounding box center [227, 99] width 31 height 8
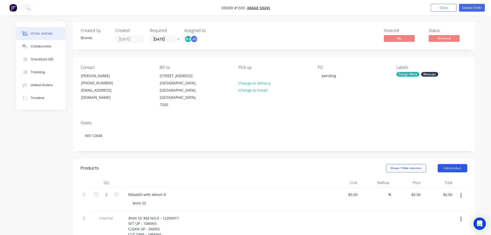
click at [454, 164] on button "Add product" at bounding box center [453, 168] width 30 height 8
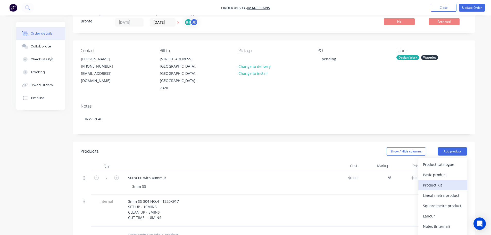
scroll to position [26, 0]
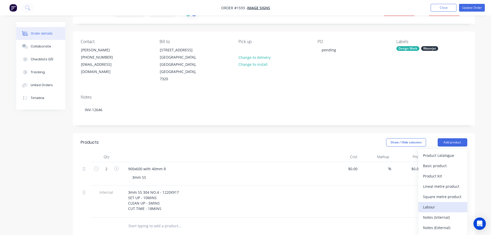
click at [445, 202] on button "Labour" at bounding box center [442, 207] width 49 height 10
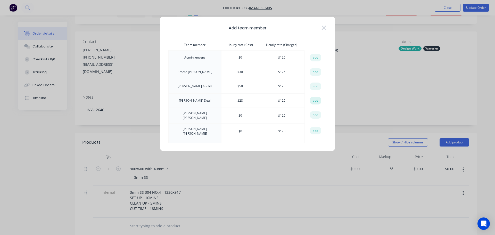
click at [313, 102] on button "add" at bounding box center [315, 101] width 11 height 8
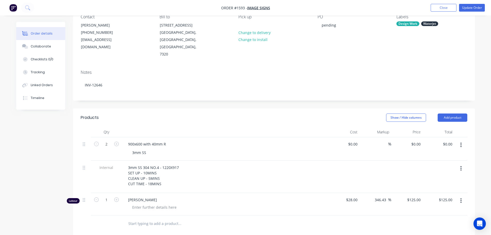
scroll to position [52, 0]
click at [110, 147] on input "1" at bounding box center [106, 143] width 13 height 8
type input "0.25"
type input "$31.25"
click at [143, 202] on div at bounding box center [154, 205] width 53 height 7
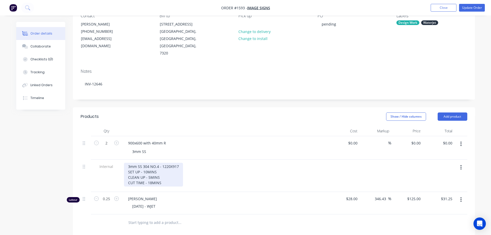
click at [153, 169] on div "3mm SS 304 NO.4 - 1220X917 SET UP - 10MINS CLEAN UP - 5MINS CUT TIME - 18MINS" at bounding box center [153, 175] width 59 height 24
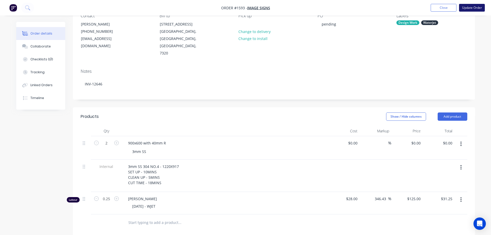
click at [464, 7] on button "Update Order" at bounding box center [472, 8] width 26 height 8
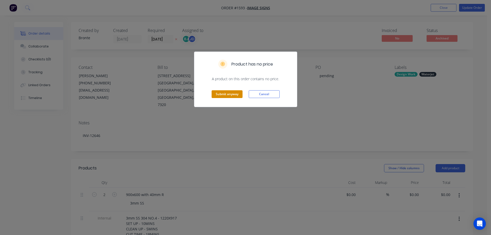
click at [226, 93] on button "Submit anyway" at bounding box center [227, 94] width 31 height 8
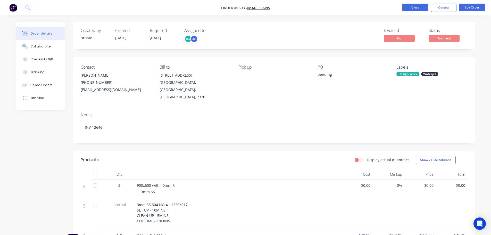
click at [418, 5] on button "Close" at bounding box center [415, 8] width 26 height 8
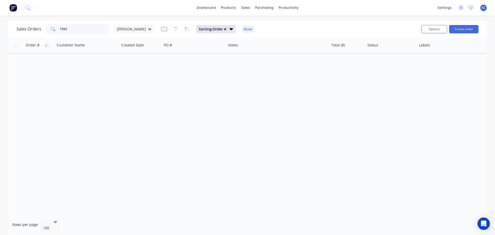
drag, startPoint x: 84, startPoint y: 29, endPoint x: 0, endPoint y: 36, distance: 84.4
click at [0, 35] on div "Sales Orders 1593 [PERSON_NAME] Sorting: Order # Reset Options Create order Ord…" at bounding box center [247, 129] width 495 height 216
type input "1591"
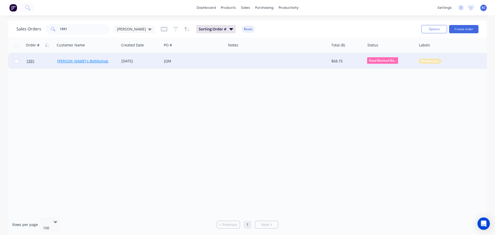
click at [60, 62] on link "[PERSON_NAME]'s Bottleshop" at bounding box center [82, 61] width 51 height 5
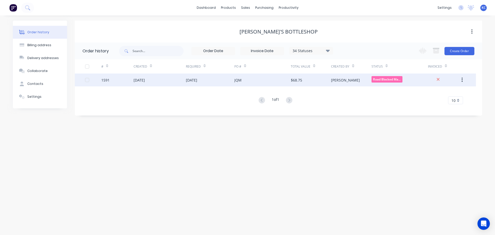
click at [142, 80] on div "[DATE]" at bounding box center [139, 79] width 11 height 5
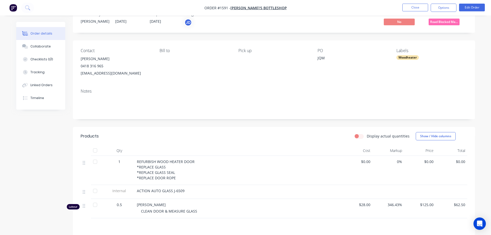
scroll to position [26, 0]
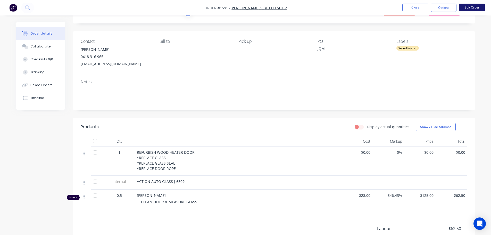
click at [468, 6] on button "Edit Order" at bounding box center [472, 8] width 26 height 8
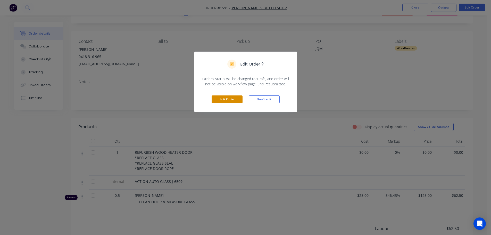
click at [224, 97] on button "Edit Order" at bounding box center [227, 99] width 31 height 8
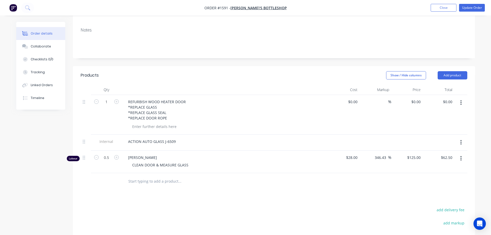
scroll to position [103, 0]
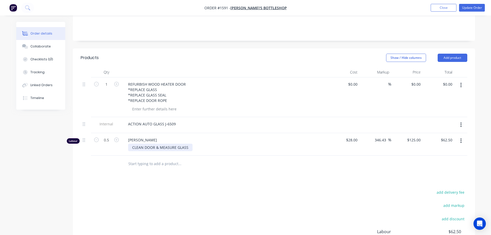
click at [132, 144] on div "CLEAN DOOR & MEASURE GLASS" at bounding box center [160, 147] width 64 height 7
click at [470, 10] on button "Update Order" at bounding box center [472, 8] width 26 height 8
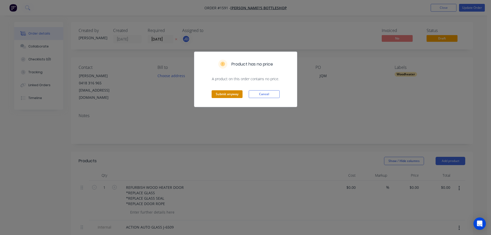
click at [229, 92] on button "Submit anyway" at bounding box center [227, 94] width 31 height 8
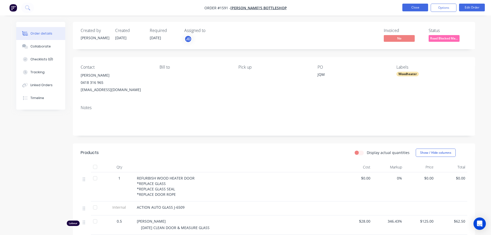
click at [418, 7] on button "Close" at bounding box center [415, 8] width 26 height 8
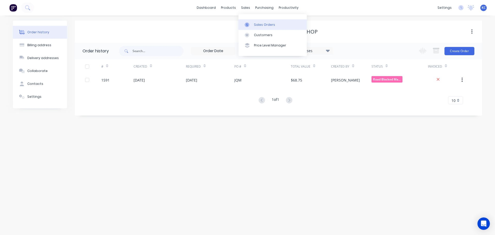
click at [255, 26] on div "Sales Orders" at bounding box center [264, 24] width 21 height 5
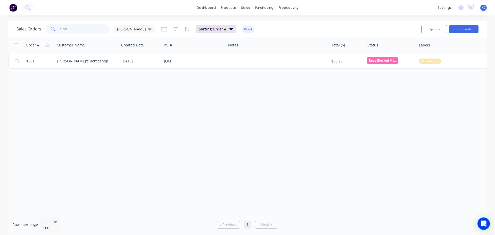
drag, startPoint x: 70, startPoint y: 29, endPoint x: 0, endPoint y: 26, distance: 69.4
click at [28, 29] on div "Sales Orders 1591 [PERSON_NAME]" at bounding box center [86, 29] width 138 height 10
type input "1589"
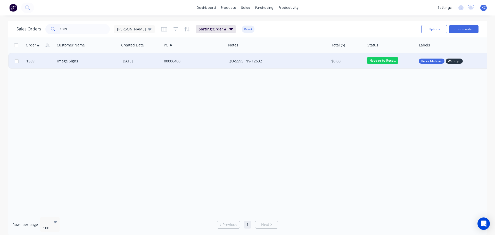
click at [100, 63] on div "Image Signs" at bounding box center [85, 61] width 57 height 5
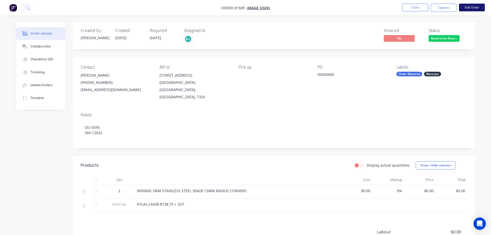
click at [473, 5] on button "Edit Order" at bounding box center [472, 8] width 26 height 8
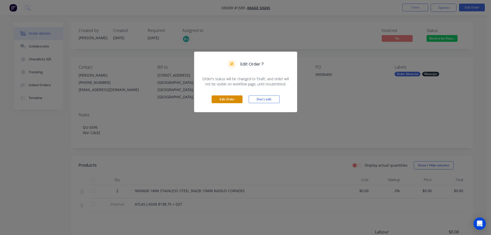
click at [232, 99] on button "Edit Order" at bounding box center [227, 99] width 31 height 8
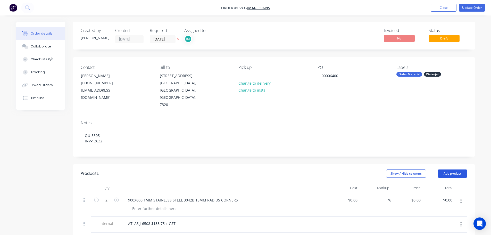
click at [449, 169] on button "Add product" at bounding box center [453, 173] width 30 height 8
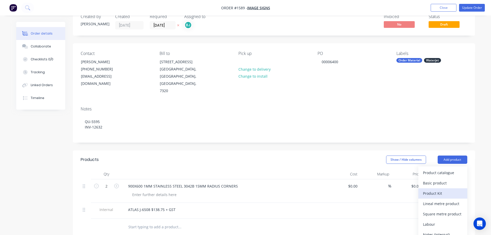
scroll to position [26, 0]
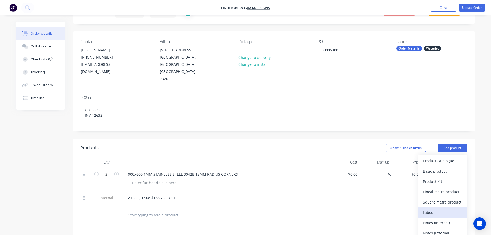
click at [441, 209] on div "Labour" at bounding box center [443, 212] width 40 height 7
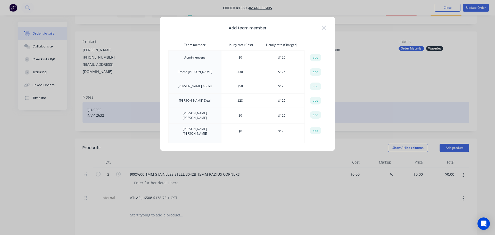
click at [314, 100] on button "add" at bounding box center [315, 101] width 11 height 8
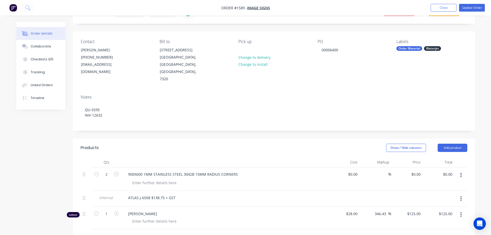
scroll to position [129, 0]
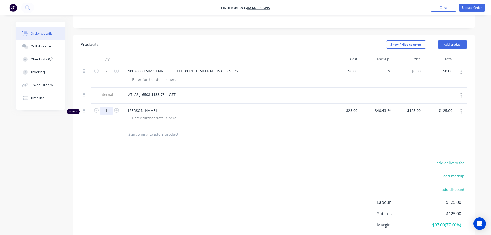
click at [109, 75] on input "1" at bounding box center [106, 71] width 13 height 8
type input "0.25"
type input "$31.25"
click at [133, 114] on div at bounding box center [154, 117] width 53 height 7
click at [474, 6] on button "Update Order" at bounding box center [472, 8] width 26 height 8
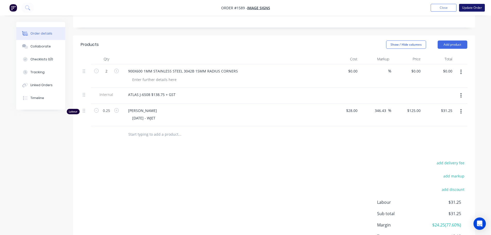
scroll to position [0, 0]
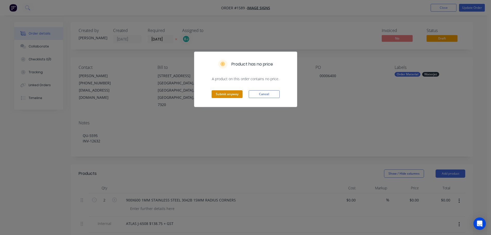
click at [230, 95] on button "Submit anyway" at bounding box center [227, 94] width 31 height 8
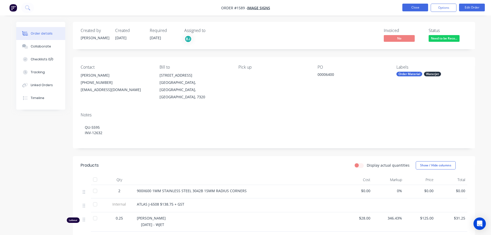
click at [415, 10] on button "Close" at bounding box center [415, 8] width 26 height 8
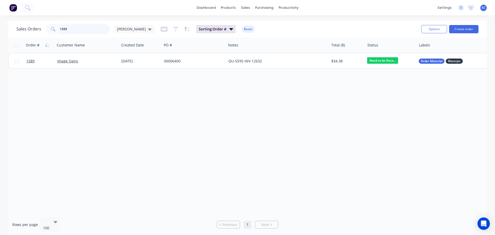
click at [6, 34] on div "Sales Orders 1589 [PERSON_NAME] Sorting: Order # Reset Options Create order Ord…" at bounding box center [247, 129] width 495 height 216
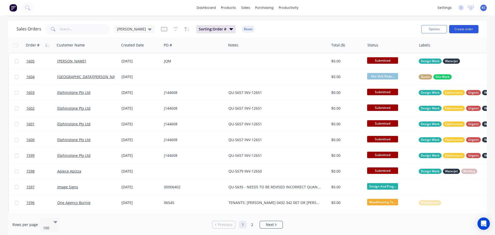
click at [465, 29] on button "Create order" at bounding box center [463, 29] width 29 height 8
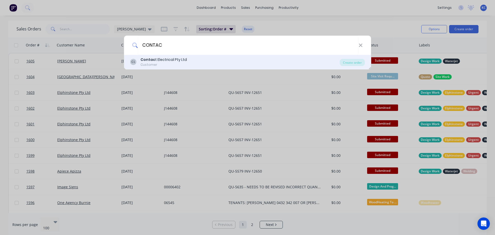
type input "CONTAC"
click at [161, 57] on div "Contac t Electrical Pty Ltd" at bounding box center [164, 59] width 46 height 5
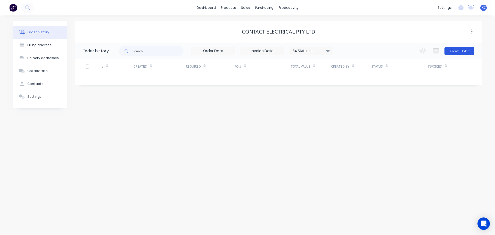
click at [462, 50] on button "Create Order" at bounding box center [460, 51] width 30 height 8
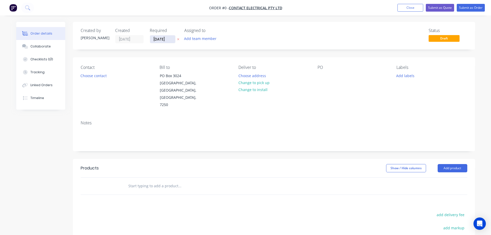
click at [171, 41] on input "[DATE]" at bounding box center [162, 39] width 25 height 8
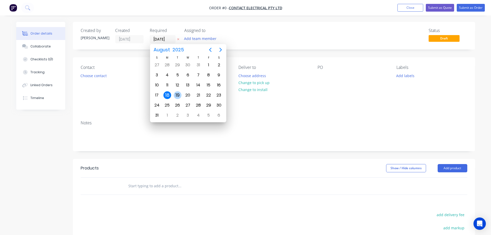
click at [179, 94] on div "19" at bounding box center [178, 95] width 8 height 8
type input "[DATE]"
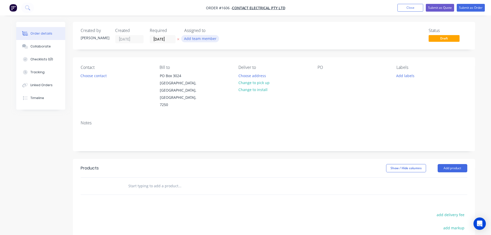
click at [203, 39] on button "Add team member" at bounding box center [200, 38] width 38 height 7
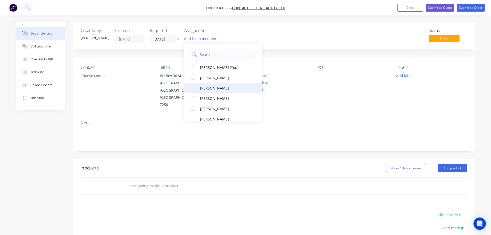
click at [193, 89] on div at bounding box center [193, 88] width 10 height 10
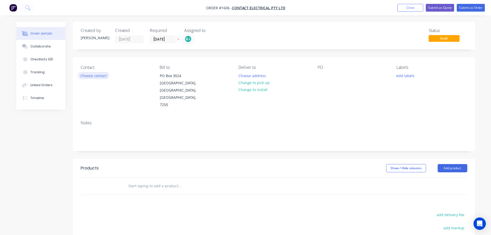
click at [92, 76] on button "Choose contact" at bounding box center [94, 75] width 32 height 7
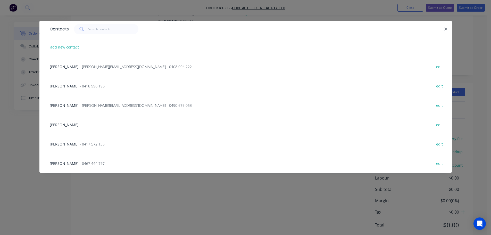
scroll to position [77, 0]
click at [73, 47] on button "add new contact" at bounding box center [65, 47] width 34 height 7
select select "AU"
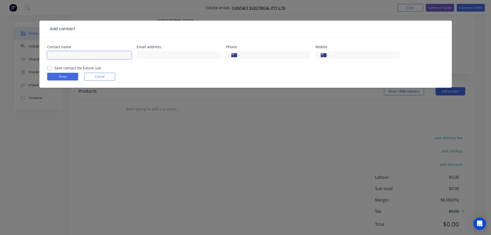
click at [71, 53] on input "text" at bounding box center [89, 55] width 84 height 8
type input "b"
type input "[PERSON_NAME]"
paste input "[PERSON_NAME][EMAIL_ADDRESS][DOMAIN_NAME]"
type input "[PERSON_NAME][EMAIL_ADDRESS][DOMAIN_NAME]"
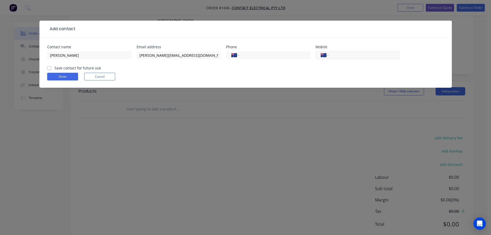
click at [351, 56] on input "tel" at bounding box center [363, 55] width 62 height 6
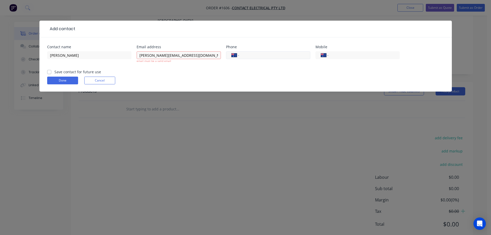
paste input "[PHONE_NUMBER]"
type input "[PHONE_NUMBER]"
drag, startPoint x: 140, startPoint y: 54, endPoint x: 156, endPoint y: 71, distance: 23.4
click at [140, 54] on input "[PERSON_NAME][EMAIL_ADDRESS][DOMAIN_NAME]" at bounding box center [179, 55] width 84 height 8
type input "[PERSON_NAME][EMAIL_ADDRESS][DOMAIN_NAME]"
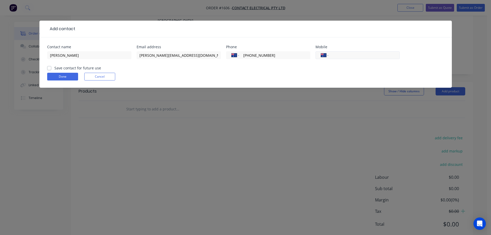
paste input "0459 935 436"
type input "0459 935 436"
click at [54, 68] on label "Save contact for future use" at bounding box center [77, 67] width 47 height 5
click at [48, 68] on input "Save contact for future use" at bounding box center [49, 67] width 4 height 5
checkbox input "true"
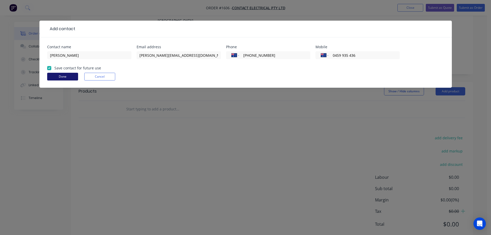
click at [61, 76] on button "Done" at bounding box center [62, 77] width 31 height 8
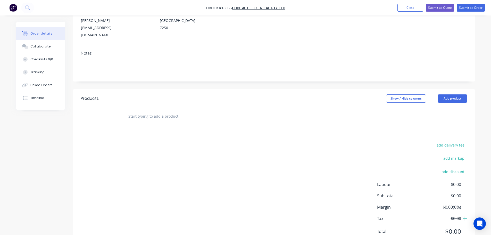
scroll to position [0, 0]
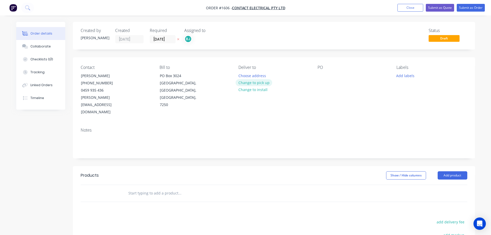
click at [255, 83] on button "Change to pick up" at bounding box center [254, 82] width 37 height 7
click at [319, 77] on div at bounding box center [322, 75] width 8 height 7
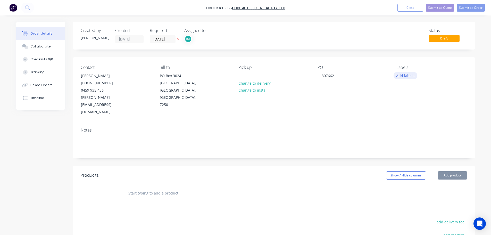
click at [406, 76] on button "Add labels" at bounding box center [406, 75] width 24 height 7
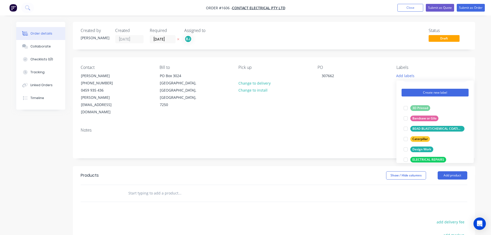
scroll to position [26, 0]
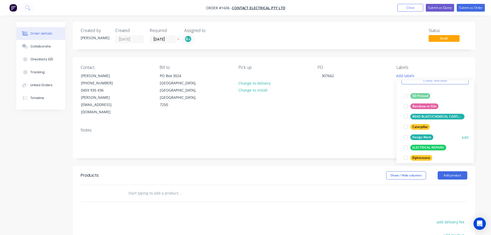
click at [406, 138] on div at bounding box center [406, 137] width 10 height 10
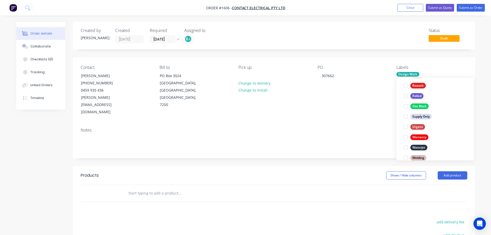
scroll to position [232, 0]
click at [406, 146] on div at bounding box center [406, 145] width 10 height 10
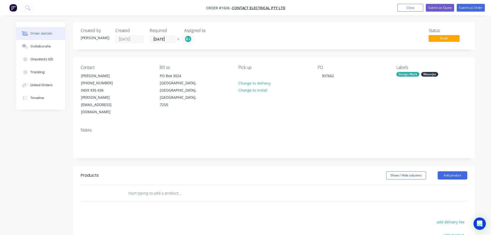
click at [325, 124] on div "Notes" at bounding box center [274, 141] width 402 height 35
click at [448, 171] on button "Add product" at bounding box center [453, 175] width 30 height 8
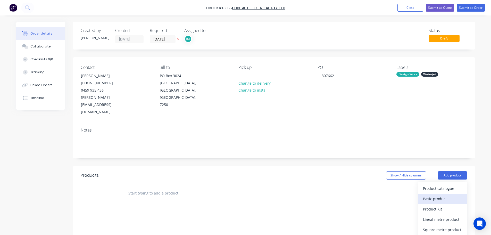
click at [441, 194] on button "Basic product" at bounding box center [442, 199] width 49 height 10
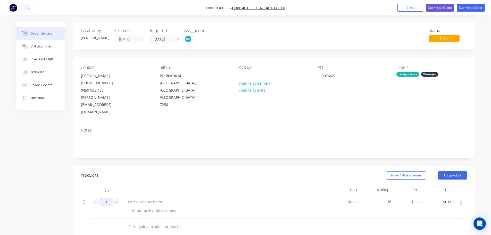
click at [110, 198] on input "1" at bounding box center [106, 202] width 13 height 8
type input "4"
click at [431, 75] on div "Waterjet" at bounding box center [429, 74] width 17 height 5
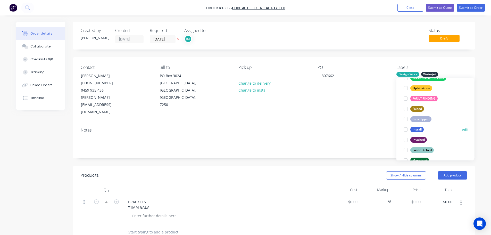
scroll to position [129, 0]
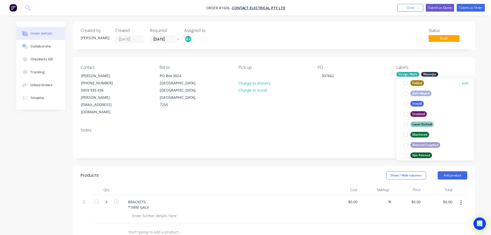
click at [406, 84] on div at bounding box center [406, 83] width 10 height 10
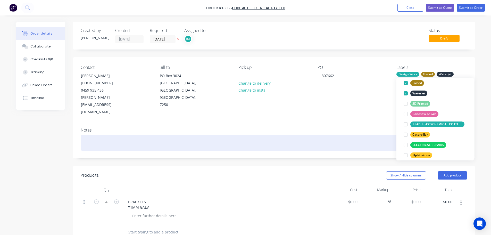
click at [371, 135] on div at bounding box center [274, 143] width 387 height 16
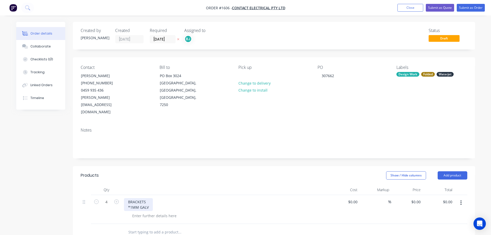
click at [132, 198] on div "BRACKETS *1MM GALV" at bounding box center [138, 204] width 29 height 13
click at [161, 198] on div "BRACKETS *1.2MM GALV" at bounding box center [225, 204] width 202 height 13
click at [39, 45] on div "Collaborate" at bounding box center [40, 46] width 20 height 5
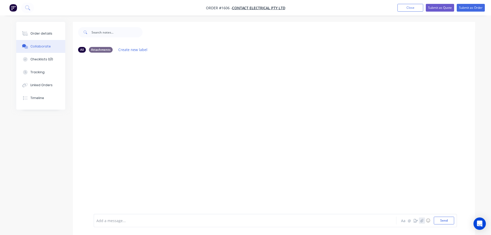
click at [424, 221] on button "button" at bounding box center [422, 220] width 6 height 6
click at [450, 220] on button "Send" at bounding box center [444, 221] width 20 height 8
click at [47, 36] on button "Order details" at bounding box center [40, 33] width 49 height 13
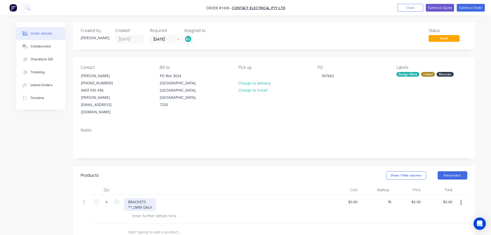
click at [156, 198] on div "BRACKETS *1.2MM GALV" at bounding box center [225, 204] width 202 height 13
click at [152, 198] on div "BRACKETS *1.2MM GALV" at bounding box center [140, 204] width 32 height 13
click at [265, 217] on div "BRACKETS *1.2MM GALV *200MM BETWEEN C-C LARGE HOLES *ADD MORE HOLES TO FILL OUT…" at bounding box center [225, 215] width 206 height 40
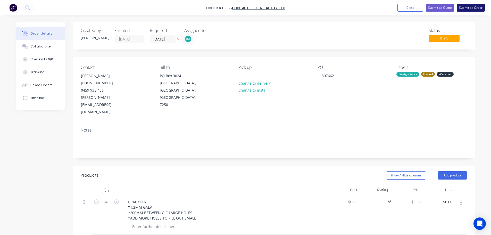
click at [479, 7] on button "Submit as Order" at bounding box center [471, 8] width 28 height 8
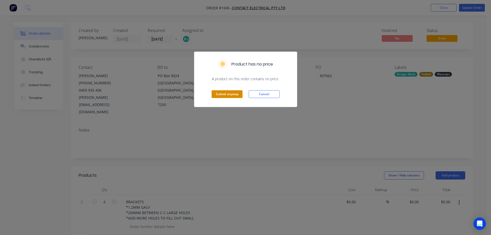
click at [229, 94] on button "Submit anyway" at bounding box center [227, 94] width 31 height 8
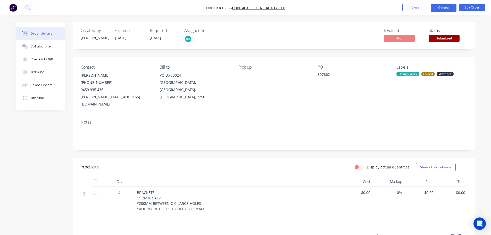
click at [451, 9] on button "Options" at bounding box center [444, 8] width 26 height 8
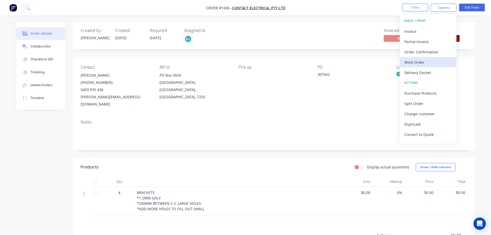
click at [413, 60] on div "Work Order" at bounding box center [428, 62] width 47 height 7
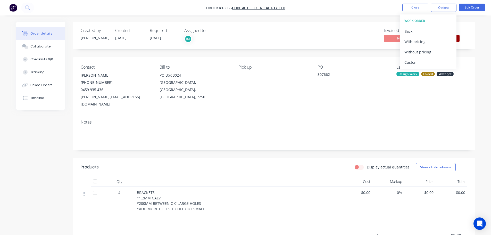
click at [413, 60] on div "Custom" at bounding box center [428, 62] width 47 height 7
click at [413, 53] on div "Without pricing" at bounding box center [428, 51] width 47 height 7
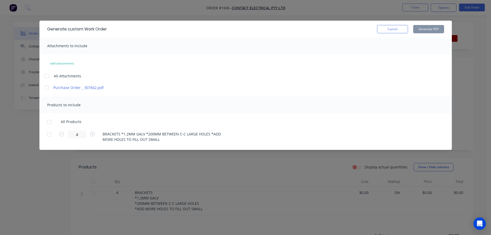
click at [48, 77] on div at bounding box center [47, 76] width 10 height 10
click at [48, 121] on div at bounding box center [49, 122] width 10 height 10
click at [437, 28] on button "Generate PDF" at bounding box center [428, 29] width 31 height 8
click at [394, 27] on button "Cancel" at bounding box center [392, 29] width 31 height 8
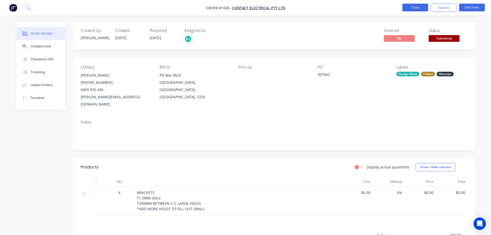
click at [409, 7] on button "Close" at bounding box center [415, 8] width 26 height 8
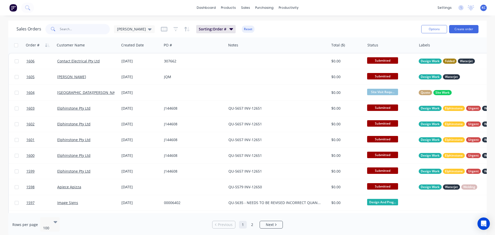
click at [89, 31] on input "text" at bounding box center [85, 29] width 50 height 10
type input "1431"
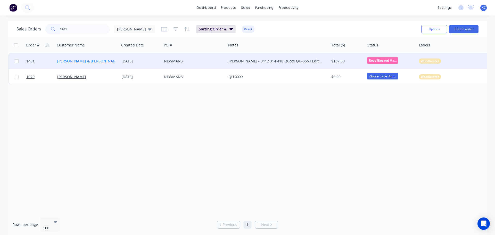
click at [100, 61] on link "[PERSON_NAME] & [PERSON_NAME]" at bounding box center [88, 61] width 62 height 5
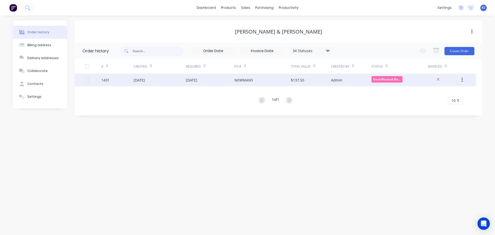
click at [154, 76] on div "[DATE]" at bounding box center [160, 79] width 52 height 13
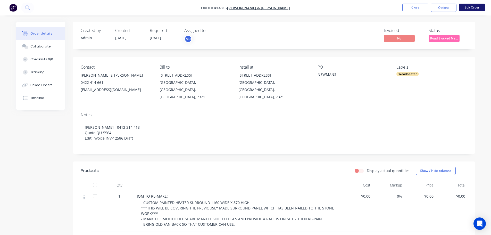
click at [468, 6] on button "Edit Order" at bounding box center [472, 8] width 26 height 8
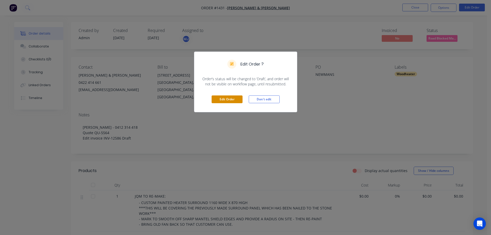
click at [229, 100] on button "Edit Order" at bounding box center [227, 99] width 31 height 8
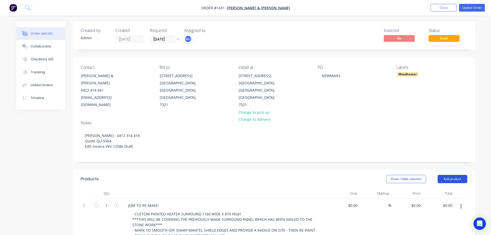
click at [456, 175] on button "Add product" at bounding box center [453, 179] width 30 height 8
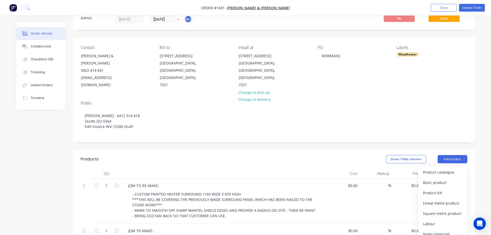
scroll to position [52, 0]
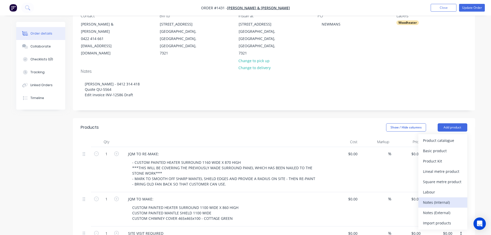
click at [431, 199] on div "Notes (Internal)" at bounding box center [443, 202] width 40 height 7
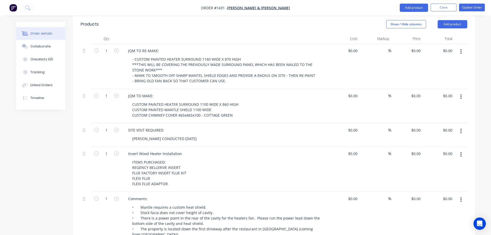
scroll to position [258, 0]
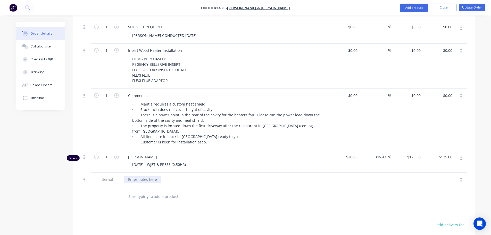
click at [141, 176] on div at bounding box center [142, 179] width 37 height 7
click at [47, 47] on div "Collaborate" at bounding box center [40, 46] width 20 height 5
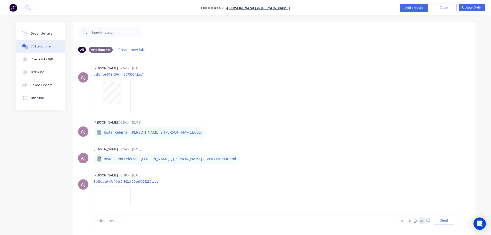
click at [423, 222] on icon "button" at bounding box center [421, 221] width 3 height 4
click at [451, 221] on button "Send" at bounding box center [444, 221] width 20 height 8
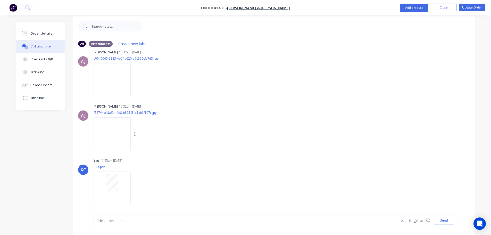
scroll to position [8, 0]
click at [473, 8] on button "Update Order" at bounding box center [472, 8] width 26 height 8
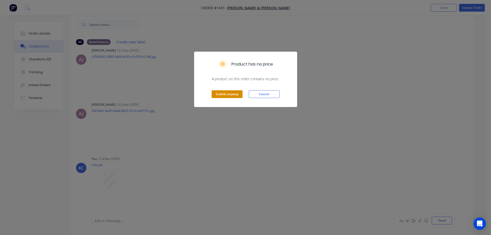
click at [232, 93] on button "Submit anyway" at bounding box center [227, 94] width 31 height 8
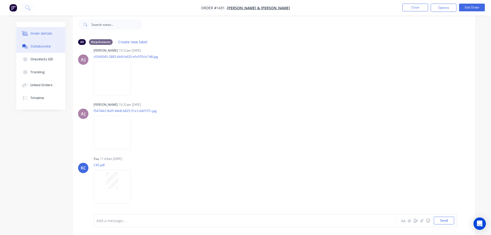
click at [48, 33] on div "Order details" at bounding box center [41, 33] width 22 height 5
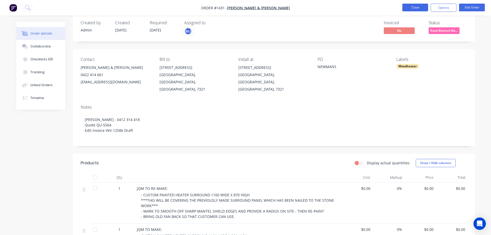
click at [414, 7] on button "Close" at bounding box center [415, 8] width 26 height 8
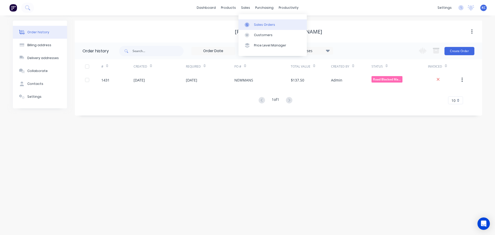
click at [259, 22] on div "Sales Orders" at bounding box center [264, 24] width 21 height 5
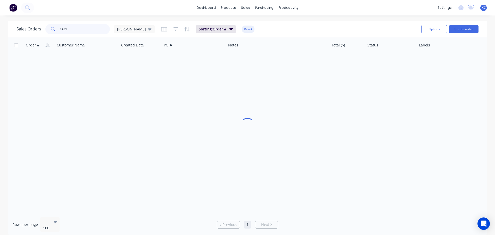
drag, startPoint x: 60, startPoint y: 29, endPoint x: 7, endPoint y: 24, distance: 53.3
click at [24, 28] on div "Sales Orders 1431 [PERSON_NAME]" at bounding box center [86, 29] width 138 height 10
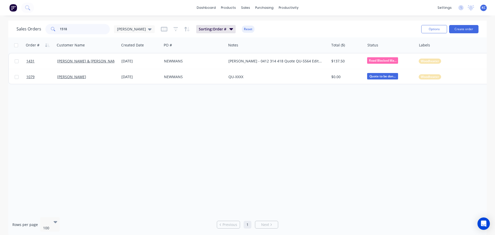
type input "1518"
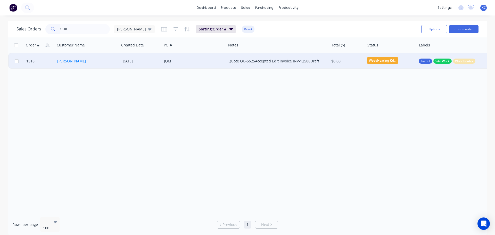
click at [81, 62] on link "[PERSON_NAME]" at bounding box center [71, 61] width 29 height 5
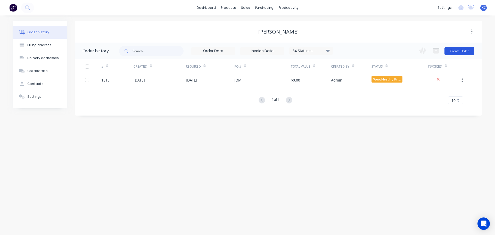
click at [455, 52] on button "Create Order" at bounding box center [460, 51] width 30 height 8
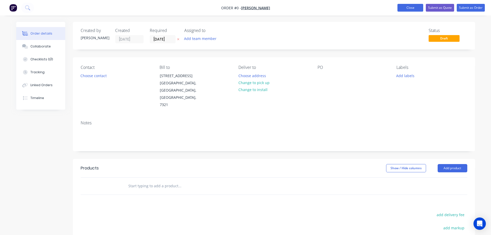
click at [414, 8] on button "Close" at bounding box center [411, 8] width 26 height 8
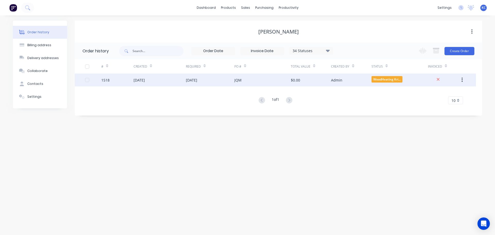
click at [195, 83] on div "[DATE]" at bounding box center [210, 79] width 48 height 13
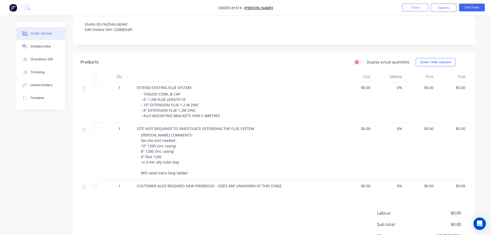
scroll to position [77, 0]
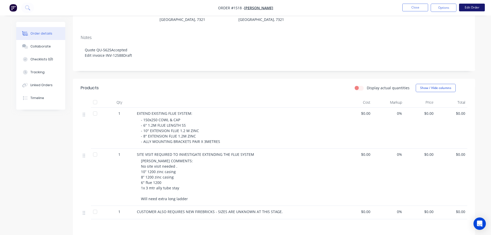
click at [471, 9] on button "Edit Order" at bounding box center [472, 8] width 26 height 8
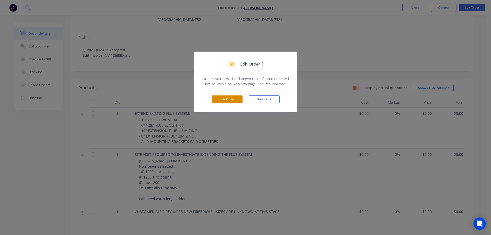
click at [230, 102] on button "Edit Order" at bounding box center [227, 99] width 31 height 8
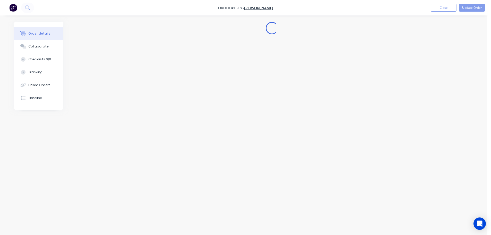
scroll to position [0, 0]
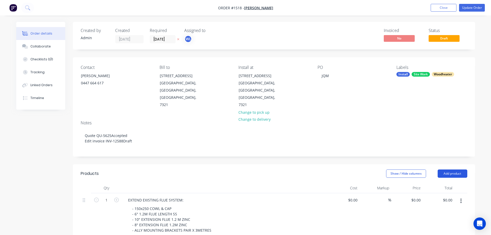
click at [457, 169] on button "Add product" at bounding box center [453, 173] width 30 height 8
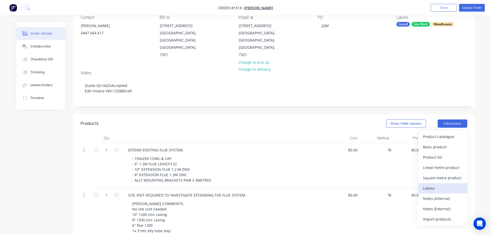
scroll to position [52, 0]
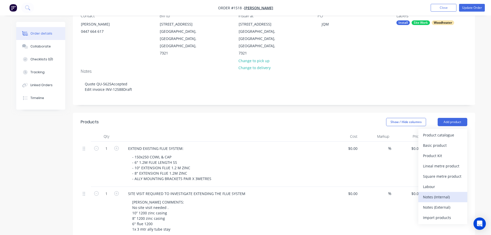
click at [432, 193] on div "Notes (Internal)" at bounding box center [443, 196] width 40 height 7
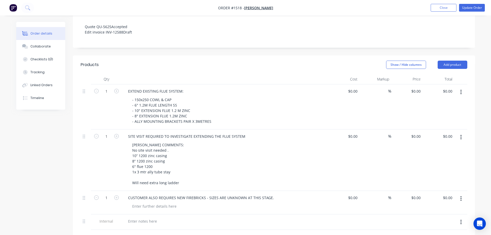
scroll to position [129, 0]
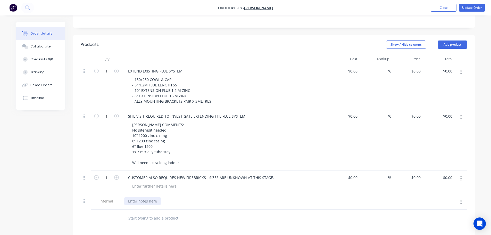
click at [139, 197] on div at bounding box center [142, 200] width 37 height 7
click at [47, 47] on div "Collaborate" at bounding box center [40, 46] width 20 height 5
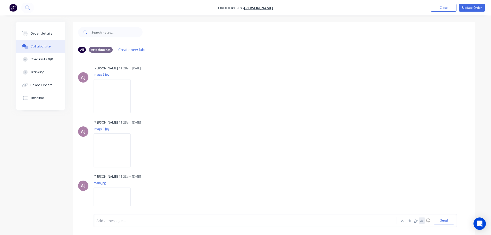
click at [422, 221] on icon "button" at bounding box center [422, 220] width 3 height 3
click at [446, 222] on button "Send" at bounding box center [444, 221] width 20 height 8
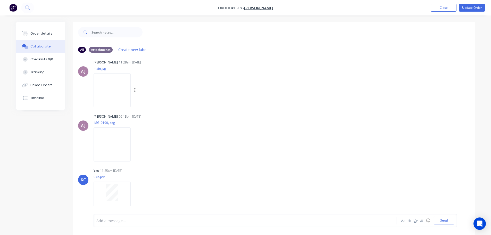
scroll to position [118, 0]
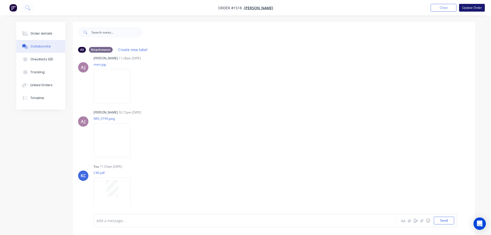
click at [475, 7] on button "Update Order" at bounding box center [472, 8] width 26 height 8
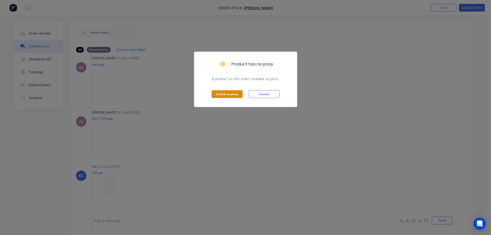
click at [231, 93] on button "Submit anyway" at bounding box center [227, 94] width 31 height 8
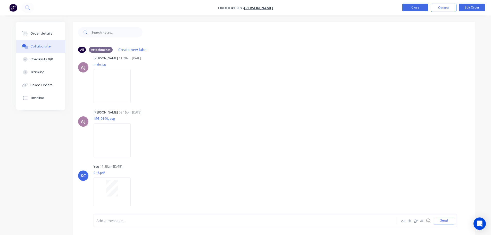
click at [421, 7] on button "Close" at bounding box center [415, 8] width 26 height 8
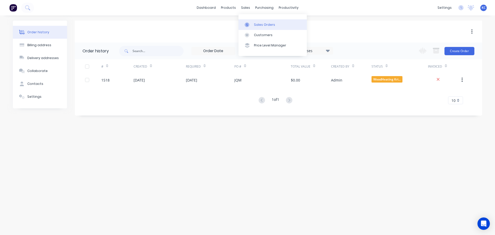
click at [254, 21] on link "Sales Orders" at bounding box center [273, 24] width 68 height 10
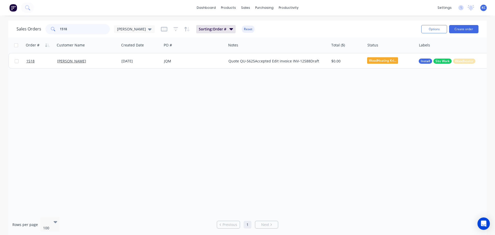
drag, startPoint x: 38, startPoint y: 25, endPoint x: 0, endPoint y: 17, distance: 39.3
click at [0, 19] on div "dashboard products sales purchasing productivity dashboard products Product Cat…" at bounding box center [247, 117] width 495 height 235
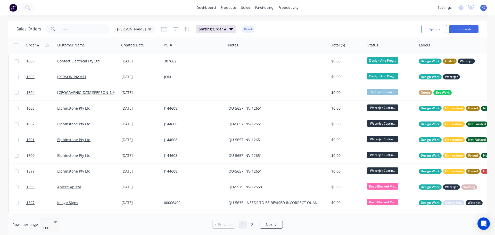
click at [74, 35] on div "Sales Orders [PERSON_NAME] Sorting: Order # Reset" at bounding box center [217, 29] width 401 height 13
click at [73, 31] on input "text" at bounding box center [85, 29] width 50 height 10
type input "1495"
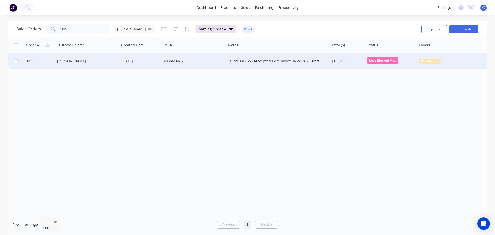
click at [95, 64] on div "[PERSON_NAME]" at bounding box center [87, 60] width 64 height 15
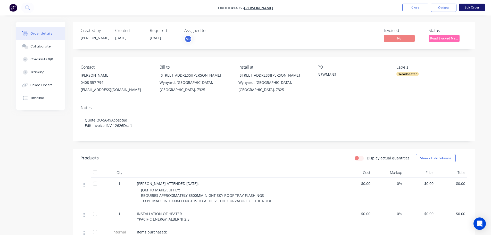
click at [468, 5] on button "Edit Order" at bounding box center [472, 8] width 26 height 8
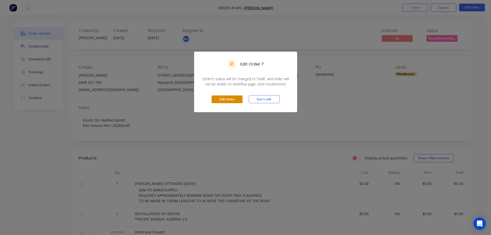
click at [232, 97] on button "Edit Order" at bounding box center [227, 99] width 31 height 8
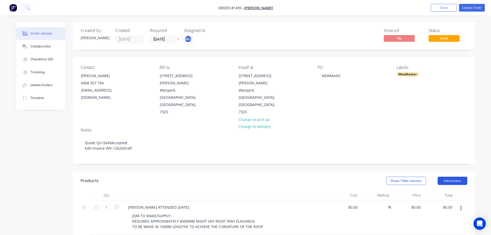
click at [448, 177] on button "Add product" at bounding box center [453, 181] width 30 height 8
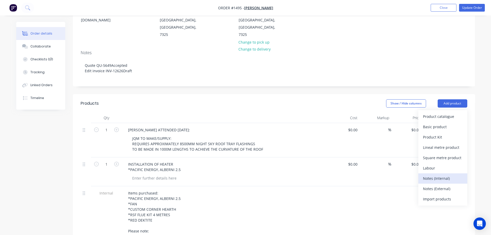
click at [430, 175] on div "Notes (Internal)" at bounding box center [443, 178] width 40 height 7
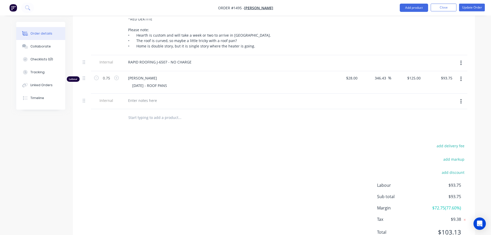
scroll to position [279, 0]
click at [136, 96] on div at bounding box center [142, 99] width 37 height 7
click at [153, 108] on div at bounding box center [215, 116] width 186 height 17
click at [38, 43] on button "Collaborate" at bounding box center [40, 46] width 49 height 13
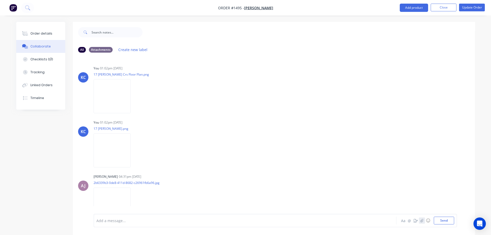
click at [422, 222] on icon "button" at bounding box center [421, 221] width 3 height 4
click at [440, 221] on button "Send" at bounding box center [444, 221] width 20 height 8
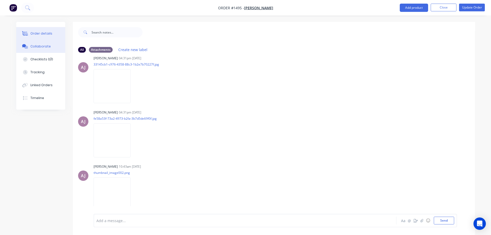
click at [45, 31] on button "Order details" at bounding box center [40, 33] width 49 height 13
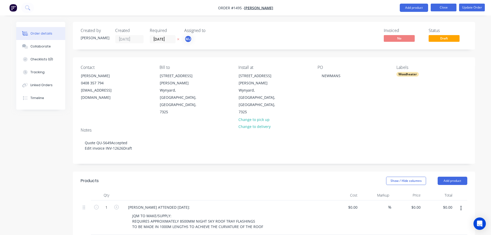
click at [448, 9] on button "Close" at bounding box center [444, 8] width 26 height 8
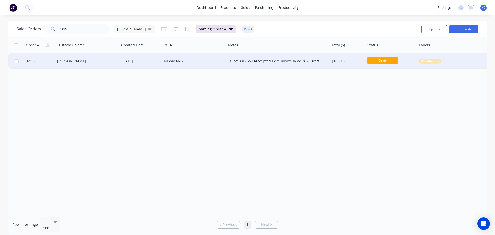
click at [197, 60] on div "NEWMANS" at bounding box center [192, 61] width 57 height 5
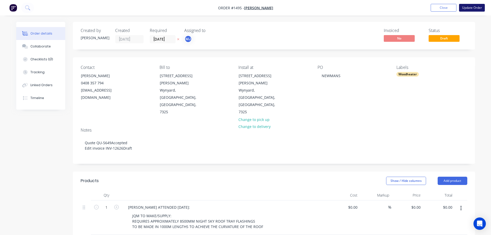
click at [473, 8] on button "Update Order" at bounding box center [472, 8] width 26 height 8
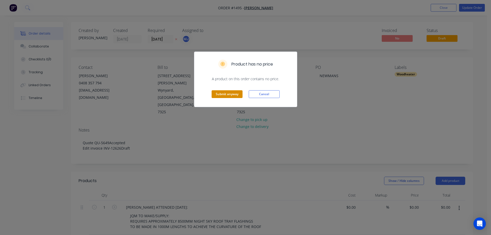
click at [212, 91] on button "Submit anyway" at bounding box center [227, 94] width 31 height 8
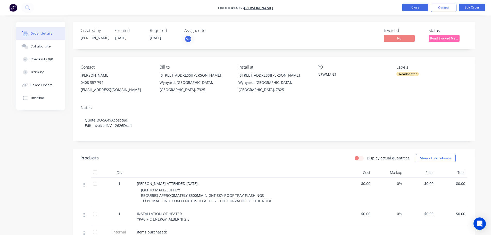
click at [412, 5] on button "Close" at bounding box center [415, 8] width 26 height 8
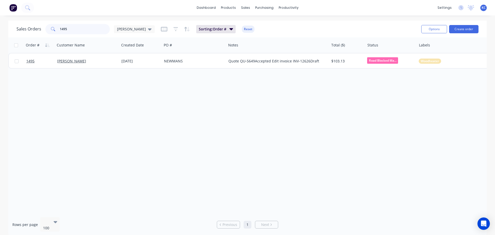
drag, startPoint x: 87, startPoint y: 31, endPoint x: 27, endPoint y: 37, distance: 60.6
click at [38, 37] on div "Sales Orders 1495 [PERSON_NAME] Sorting: Order # Reset Options Create order" at bounding box center [247, 29] width 479 height 17
type input "1287"
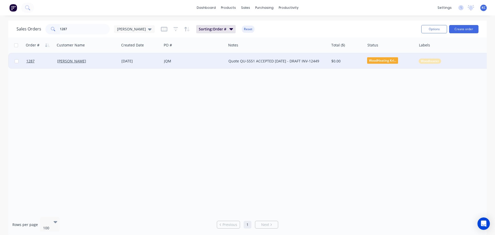
click at [135, 60] on div "[DATE]" at bounding box center [140, 61] width 38 height 5
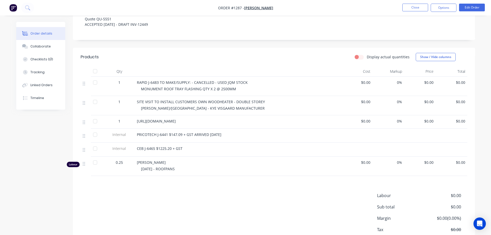
scroll to position [26, 0]
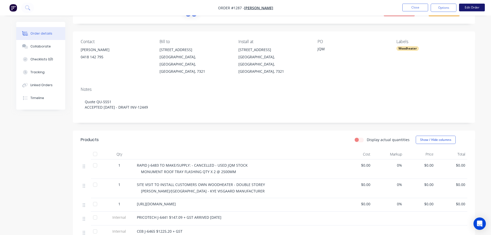
click at [475, 7] on button "Edit Order" at bounding box center [472, 8] width 26 height 8
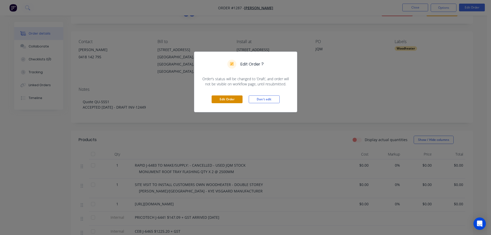
click at [228, 101] on button "Edit Order" at bounding box center [227, 99] width 31 height 8
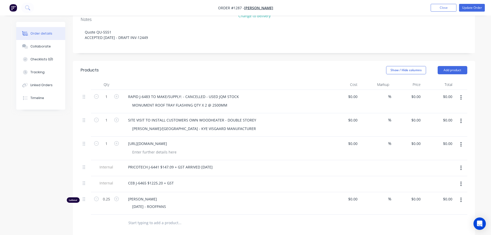
scroll to position [103, 0]
click at [447, 66] on button "Add product" at bounding box center [453, 70] width 30 height 8
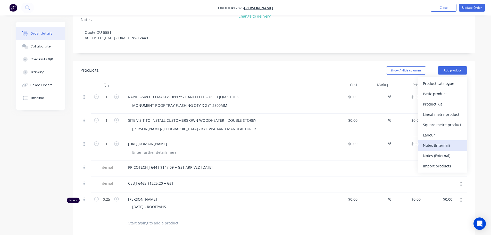
click at [439, 142] on div "Notes (Internal)" at bounding box center [443, 145] width 40 height 7
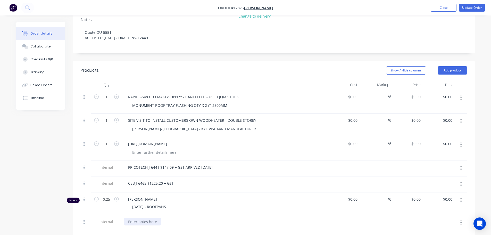
click at [139, 218] on div at bounding box center [142, 221] width 37 height 7
click at [137, 218] on div at bounding box center [142, 221] width 37 height 7
click at [231, 218] on div "THURLBYS $768.00 + GST" at bounding box center [225, 221] width 202 height 7
click at [38, 45] on div "Collaborate" at bounding box center [40, 46] width 20 height 5
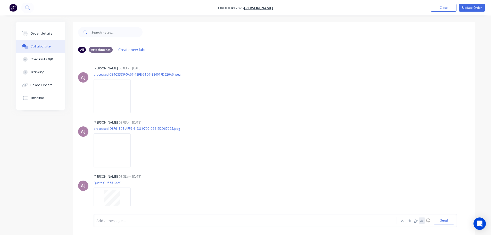
click at [421, 220] on icon "button" at bounding box center [421, 221] width 3 height 4
click at [445, 217] on button "Send" at bounding box center [444, 221] width 20 height 8
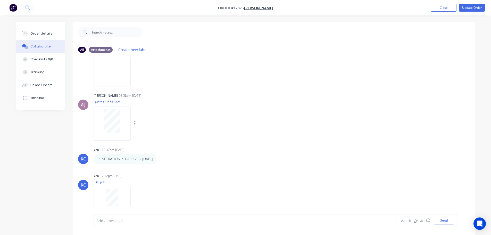
scroll to position [90, 0]
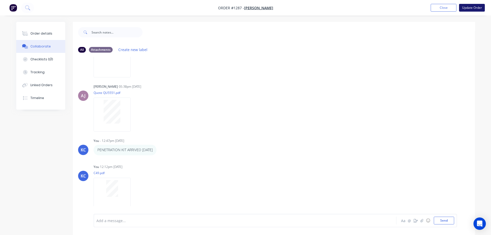
click at [469, 7] on button "Update Order" at bounding box center [472, 8] width 26 height 8
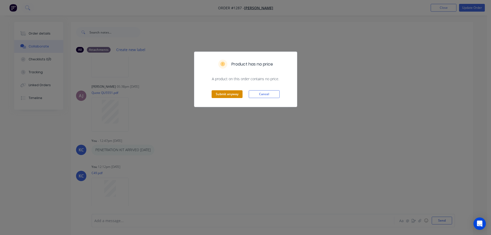
click at [237, 93] on button "Submit anyway" at bounding box center [227, 94] width 31 height 8
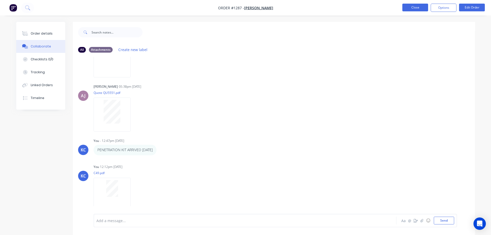
click at [423, 6] on button "Close" at bounding box center [415, 8] width 26 height 8
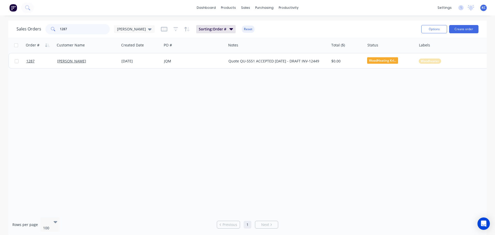
drag, startPoint x: 67, startPoint y: 30, endPoint x: 47, endPoint y: 33, distance: 20.3
click at [55, 32] on div "1287" at bounding box center [77, 29] width 64 height 10
type input "1518"
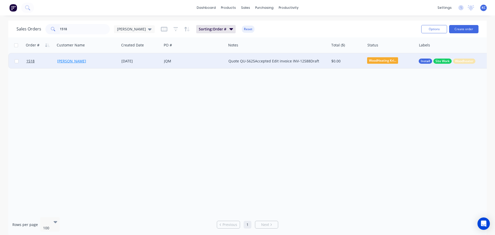
click at [82, 61] on link "[PERSON_NAME]" at bounding box center [71, 61] width 29 height 5
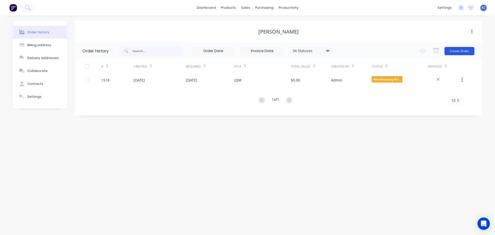
click at [471, 52] on button "Create Order" at bounding box center [460, 51] width 30 height 8
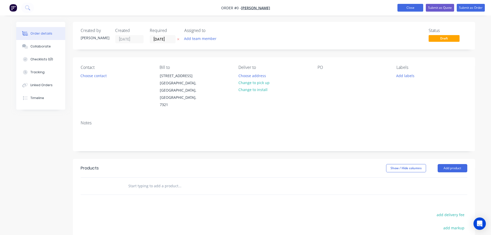
click at [416, 7] on button "Close" at bounding box center [411, 8] width 26 height 8
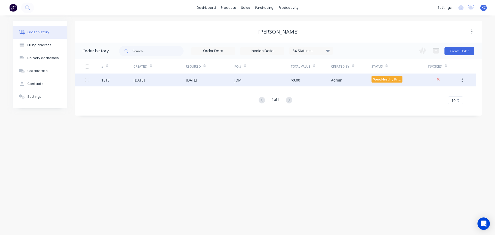
click at [193, 82] on div "[DATE]" at bounding box center [191, 79] width 11 height 5
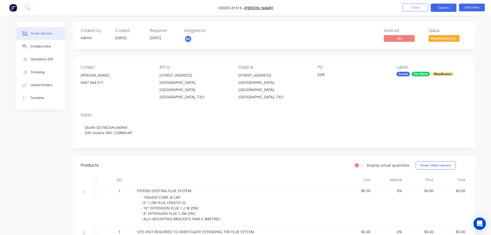
click at [438, 8] on button "Options" at bounding box center [444, 8] width 26 height 8
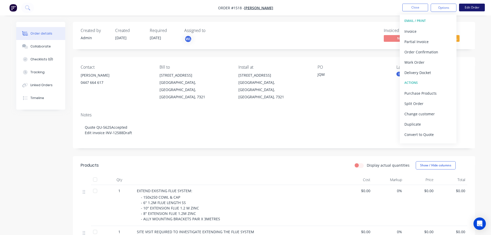
click at [477, 10] on button "Edit Order" at bounding box center [472, 8] width 26 height 8
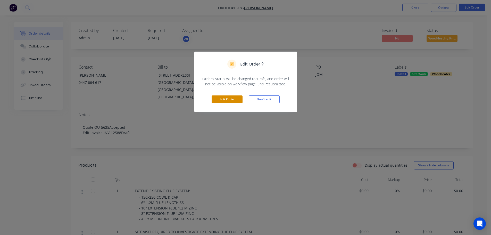
click at [229, 98] on button "Edit Order" at bounding box center [227, 99] width 31 height 8
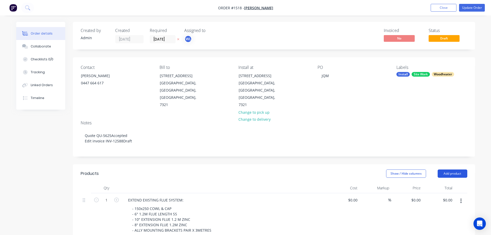
click at [446, 169] on button "Add product" at bounding box center [453, 173] width 30 height 8
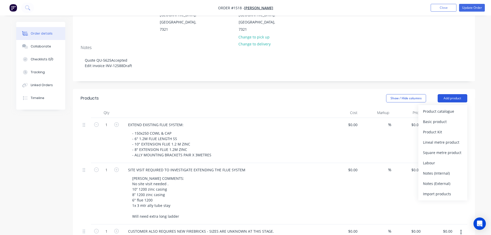
scroll to position [77, 0]
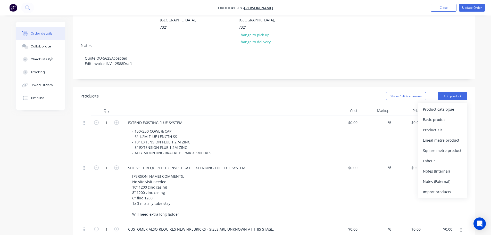
drag, startPoint x: 443, startPoint y: 159, endPoint x: 342, endPoint y: 155, distance: 101.1
click at [443, 167] on div "Notes (Internal)" at bounding box center [443, 170] width 40 height 7
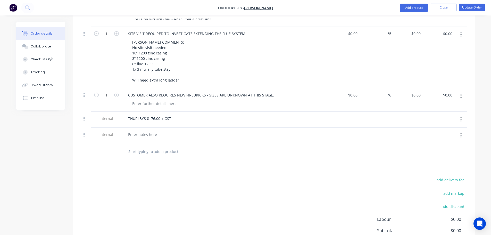
scroll to position [253, 0]
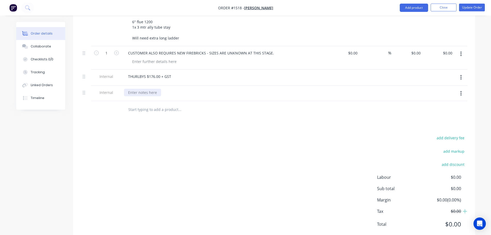
click at [137, 89] on div at bounding box center [142, 92] width 37 height 7
click at [45, 45] on div "Collaborate" at bounding box center [40, 46] width 20 height 5
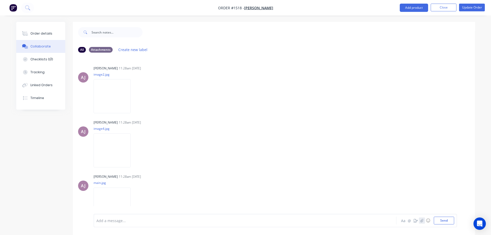
click at [421, 222] on icon "button" at bounding box center [421, 221] width 3 height 4
click at [443, 222] on button "Send" at bounding box center [444, 221] width 20 height 8
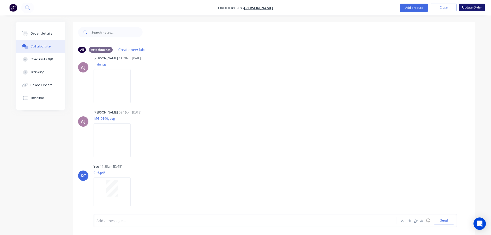
click at [470, 9] on button "Update Order" at bounding box center [472, 8] width 26 height 8
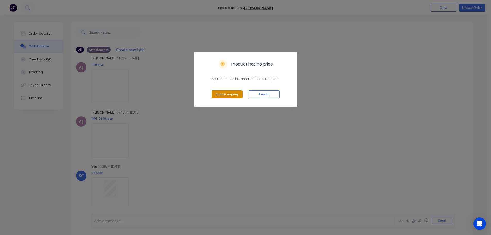
click at [236, 93] on button "Submit anyway" at bounding box center [227, 94] width 31 height 8
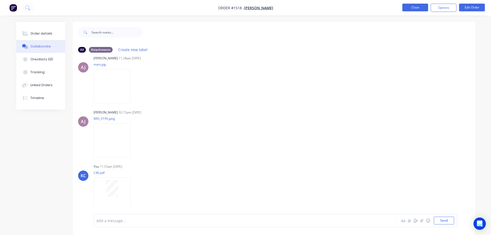
click at [411, 7] on button "Close" at bounding box center [415, 8] width 26 height 8
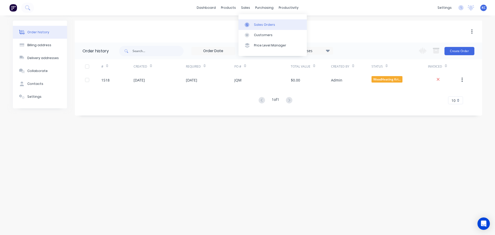
click at [254, 27] on link "Sales Orders" at bounding box center [273, 24] width 68 height 10
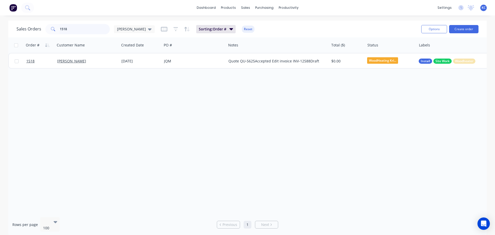
drag, startPoint x: 70, startPoint y: 30, endPoint x: 14, endPoint y: 25, distance: 56.7
click at [17, 26] on div "Sales Orders 1518 [PERSON_NAME]" at bounding box center [86, 29] width 138 height 10
type input "1495"
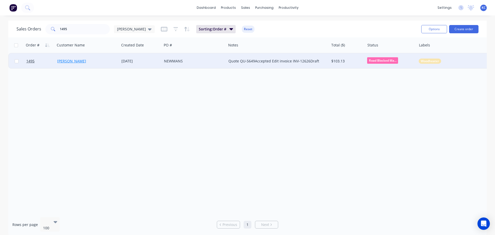
click at [67, 62] on link "[PERSON_NAME]" at bounding box center [71, 61] width 29 height 5
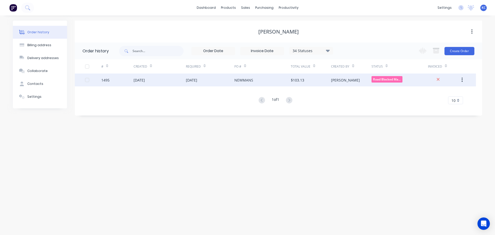
click at [262, 81] on div "NEWMANS" at bounding box center [262, 79] width 56 height 13
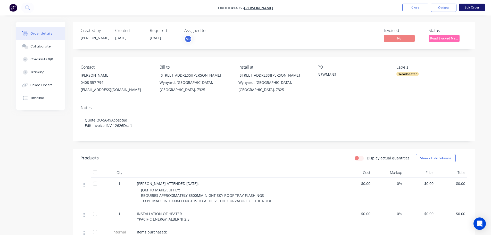
click at [464, 9] on button "Edit Order" at bounding box center [472, 8] width 26 height 8
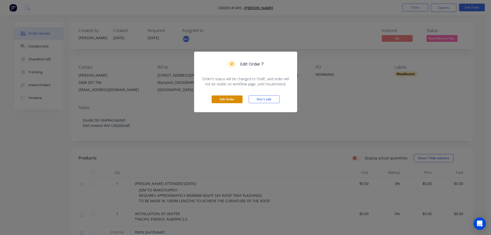
click at [219, 100] on button "Edit Order" at bounding box center [227, 99] width 31 height 8
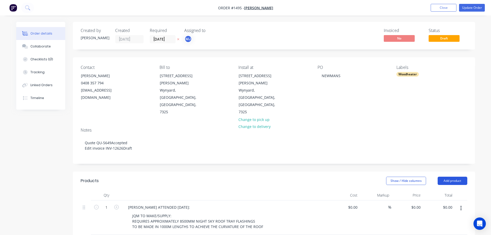
click at [455, 177] on button "Add product" at bounding box center [453, 181] width 30 height 8
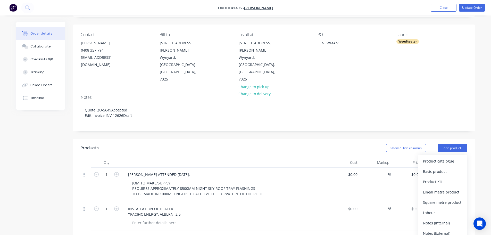
scroll to position [77, 0]
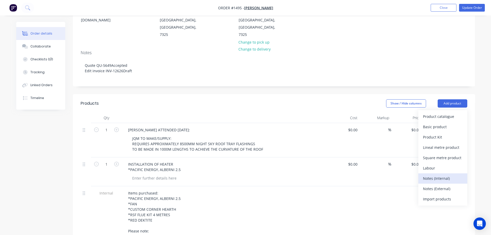
click at [427, 175] on div "Notes (Internal)" at bounding box center [443, 178] width 40 height 7
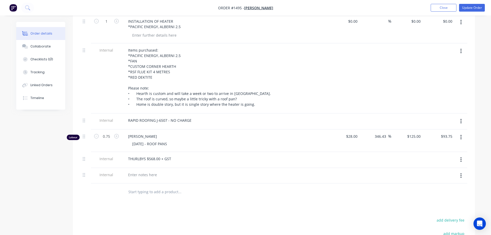
scroll to position [232, 0]
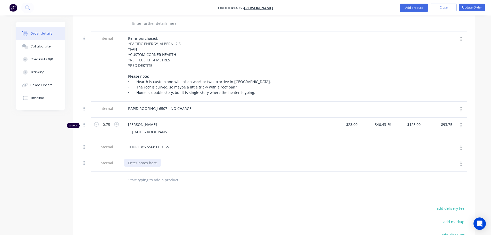
click at [133, 159] on div at bounding box center [142, 162] width 37 height 7
click at [42, 43] on button "Collaborate" at bounding box center [40, 46] width 49 height 13
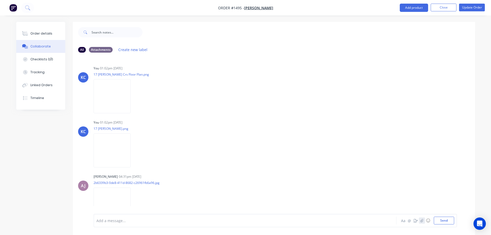
click at [421, 221] on icon "button" at bounding box center [421, 221] width 3 height 4
click at [440, 222] on button "Send" at bounding box center [444, 221] width 20 height 8
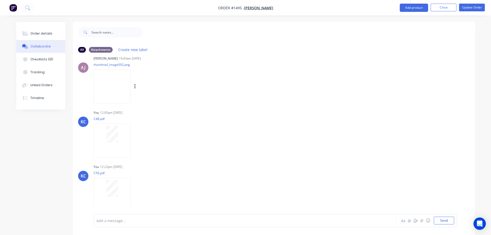
scroll to position [389, 0]
click at [474, 6] on button "Update Order" at bounding box center [472, 8] width 26 height 8
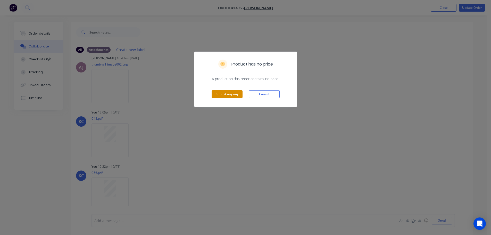
click at [220, 95] on button "Submit anyway" at bounding box center [227, 94] width 31 height 8
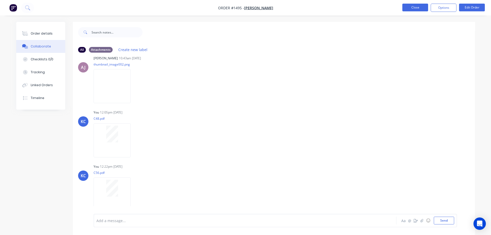
click at [415, 9] on button "Close" at bounding box center [415, 8] width 26 height 8
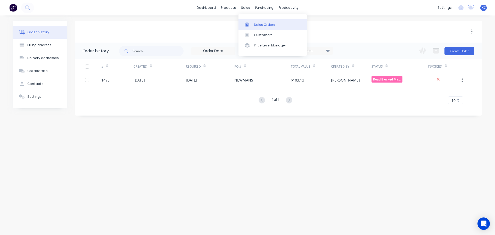
click at [256, 26] on div "Sales Orders" at bounding box center [264, 24] width 21 height 5
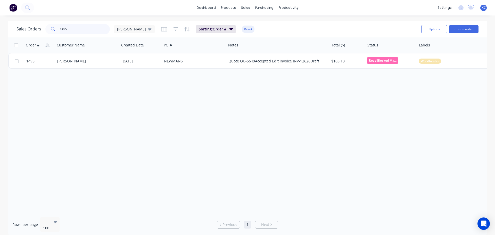
drag, startPoint x: 25, startPoint y: 35, endPoint x: 0, endPoint y: 38, distance: 25.5
click at [0, 36] on div "Sales Orders 1495 [PERSON_NAME] Sorting: Order # Reset Options Create order Ord…" at bounding box center [247, 129] width 495 height 216
type input "1470"
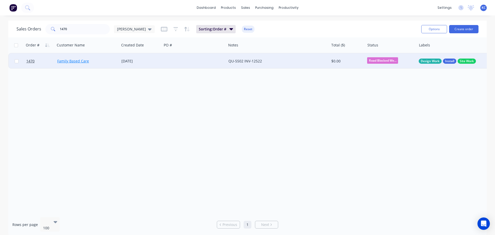
click at [79, 62] on link "Family Based Care" at bounding box center [73, 61] width 32 height 5
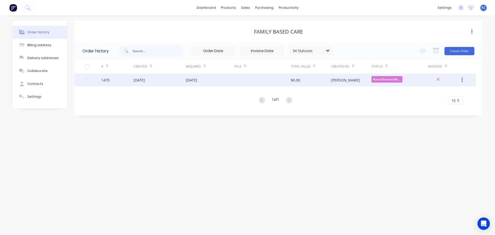
click at [142, 82] on div "[DATE]" at bounding box center [139, 79] width 11 height 5
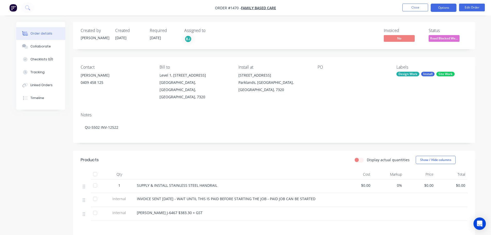
click at [434, 7] on button "Options" at bounding box center [444, 8] width 26 height 8
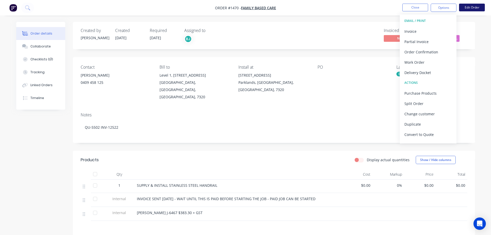
click at [466, 7] on button "Edit Order" at bounding box center [472, 8] width 26 height 8
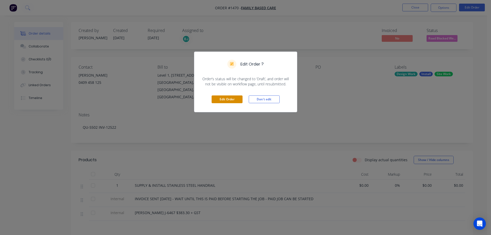
click at [231, 102] on button "Edit Order" at bounding box center [227, 99] width 31 height 8
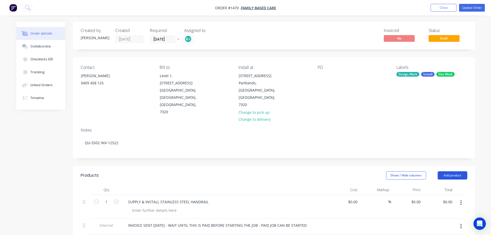
click at [448, 171] on button "Add product" at bounding box center [453, 175] width 30 height 8
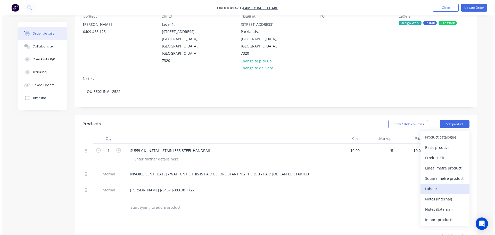
scroll to position [52, 0]
click at [430, 183] on button "Labour" at bounding box center [442, 188] width 49 height 10
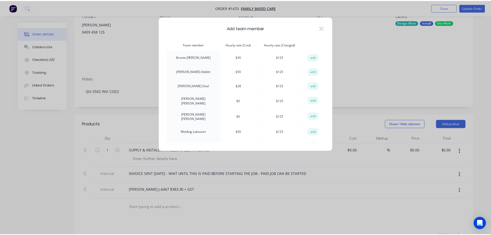
scroll to position [23, 0]
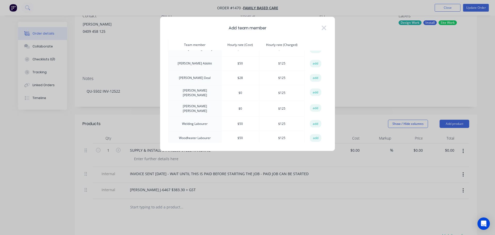
click at [315, 121] on button "add" at bounding box center [315, 124] width 11 height 8
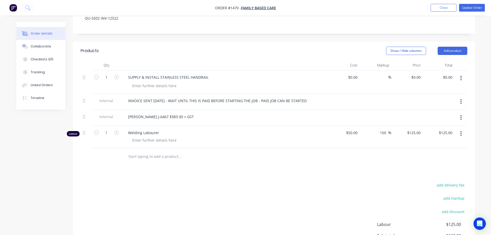
scroll to position [129, 0]
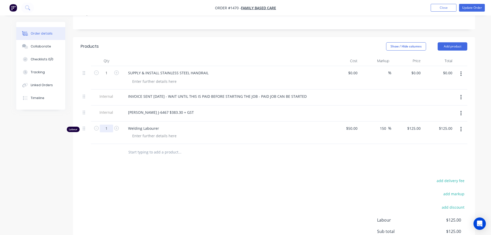
click at [108, 77] on input "1" at bounding box center [106, 73] width 13 height 8
type input "7.5"
type input "$937.50"
click at [135, 132] on div at bounding box center [154, 135] width 53 height 7
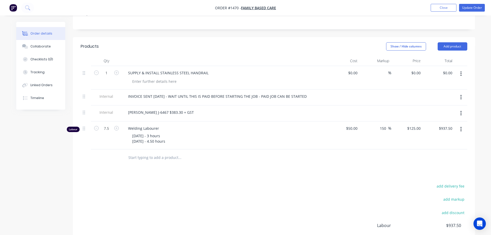
click at [218, 133] on div "Welding Labourer [DATE] - 3 hours [DATE] - 4.50 hours" at bounding box center [225, 135] width 206 height 28
click at [469, 7] on button "Update Order" at bounding box center [472, 8] width 26 height 8
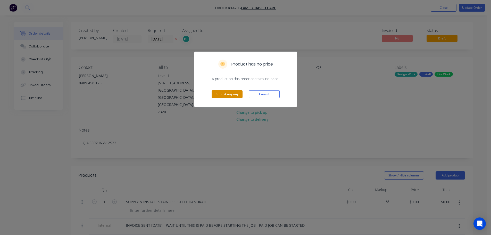
click at [236, 93] on button "Submit anyway" at bounding box center [227, 94] width 31 height 8
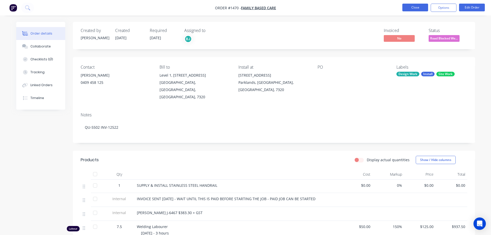
click at [418, 10] on button "Close" at bounding box center [415, 8] width 26 height 8
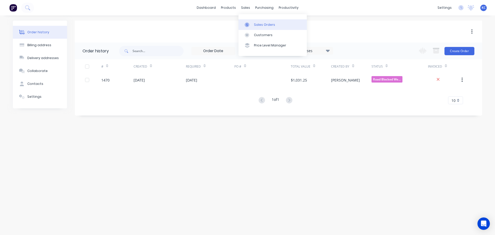
click at [257, 24] on div "Sales Orders" at bounding box center [264, 24] width 21 height 5
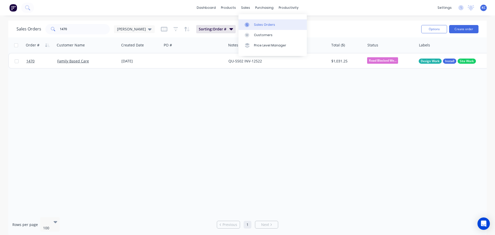
click at [269, 26] on div "Sales Orders" at bounding box center [264, 24] width 21 height 5
drag, startPoint x: 68, startPoint y: 29, endPoint x: 5, endPoint y: 34, distance: 63.7
click at [13, 33] on div "Sales Orders 1470 [PERSON_NAME] Sorting: Order # Reset Options Create order" at bounding box center [247, 29] width 479 height 17
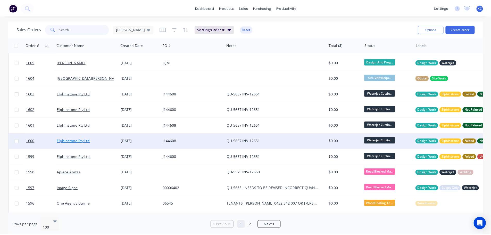
scroll to position [26, 0]
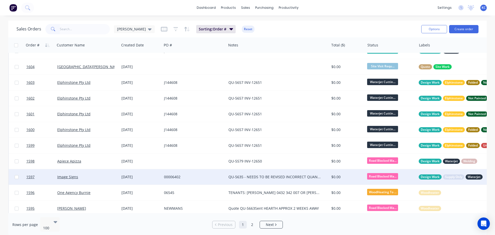
click at [206, 177] on div "00006402" at bounding box center [192, 176] width 57 height 5
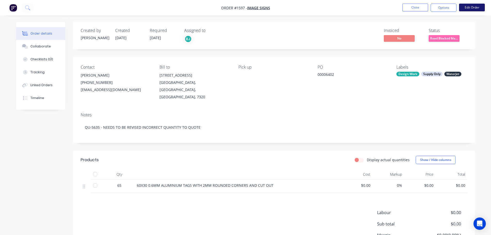
click at [469, 9] on button "Edit Order" at bounding box center [472, 8] width 26 height 8
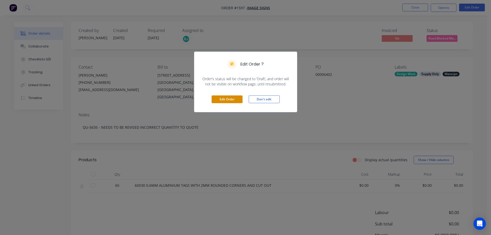
click at [236, 96] on button "Edit Order" at bounding box center [227, 99] width 31 height 8
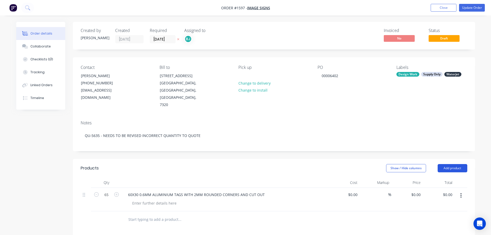
click at [450, 164] on button "Add product" at bounding box center [453, 168] width 30 height 8
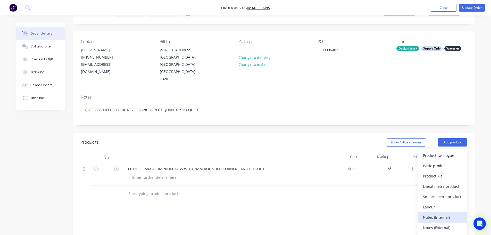
click at [437, 213] on div "Notes (Internal)" at bounding box center [443, 216] width 40 height 7
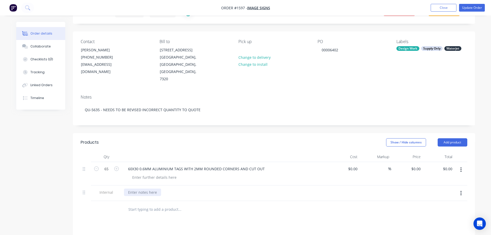
click at [142, 188] on div at bounding box center [142, 191] width 37 height 7
click at [40, 42] on button "Collaborate" at bounding box center [40, 46] width 49 height 13
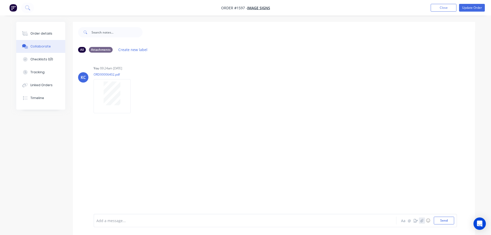
click at [423, 221] on icon "button" at bounding box center [421, 221] width 3 height 4
click at [448, 223] on button "Send" at bounding box center [444, 221] width 20 height 8
click at [477, 5] on button "Update Order" at bounding box center [472, 8] width 26 height 8
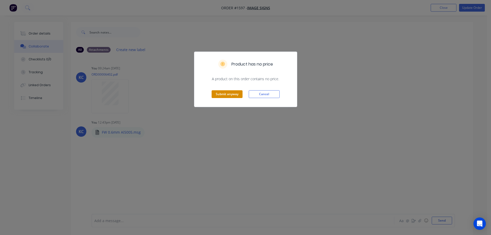
click at [235, 95] on button "Submit anyway" at bounding box center [227, 94] width 31 height 8
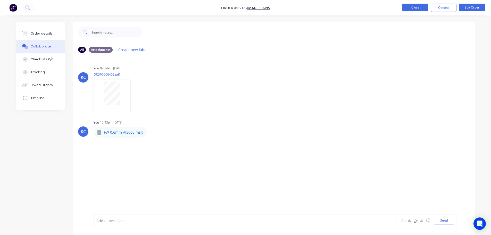
click at [413, 6] on button "Close" at bounding box center [415, 8] width 26 height 8
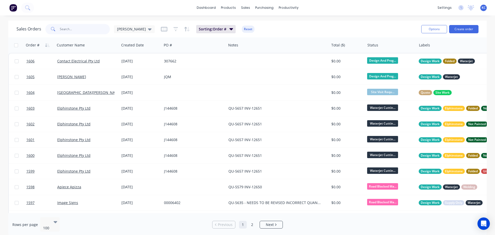
click at [71, 28] on input "text" at bounding box center [85, 29] width 50 height 10
type input "1539"
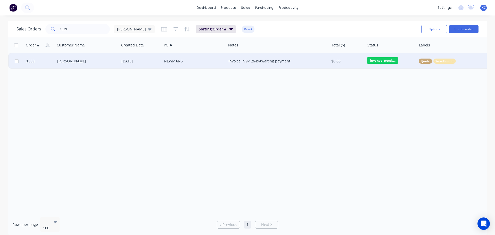
click at [269, 62] on div "Invoice INV-12649Awaiting payment" at bounding box center [275, 61] width 94 height 5
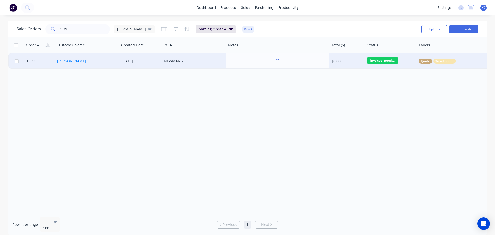
click at [67, 62] on link "[PERSON_NAME]" at bounding box center [71, 61] width 29 height 5
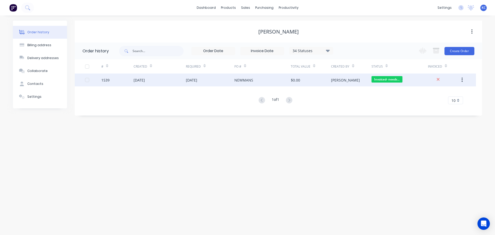
click at [110, 78] on div "1539" at bounding box center [117, 79] width 32 height 13
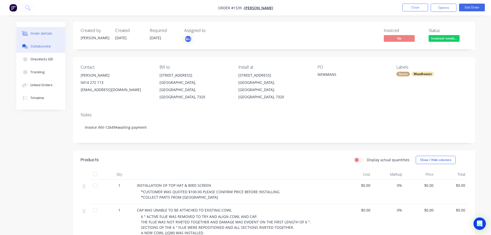
click at [40, 46] on div "Collaborate" at bounding box center [40, 46] width 20 height 5
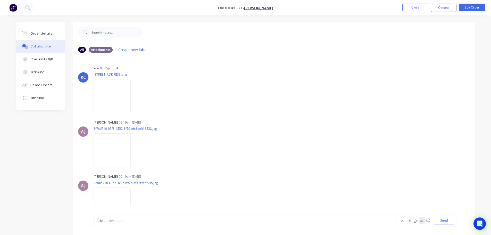
click at [420, 219] on button "button" at bounding box center [422, 220] width 6 height 6
click at [443, 218] on button "Send" at bounding box center [444, 221] width 20 height 8
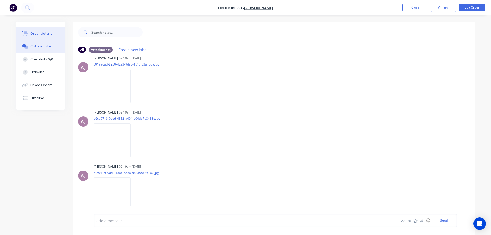
click at [31, 31] on div "Order details" at bounding box center [41, 33] width 22 height 5
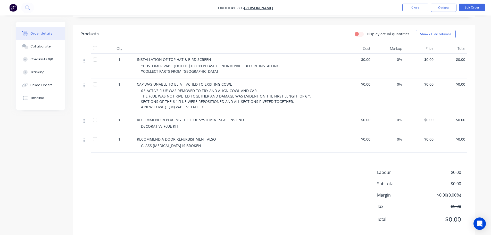
scroll to position [128, 0]
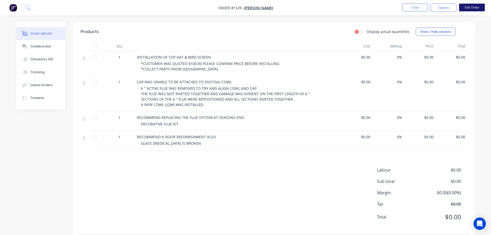
click at [466, 8] on button "Edit Order" at bounding box center [472, 8] width 26 height 8
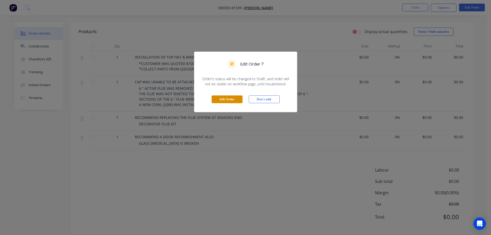
click at [229, 100] on button "Edit Order" at bounding box center [227, 99] width 31 height 8
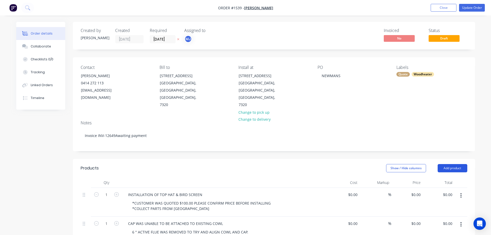
click at [453, 164] on button "Add product" at bounding box center [453, 168] width 30 height 8
click at [437, 229] on div "Labour" at bounding box center [443, 232] width 40 height 7
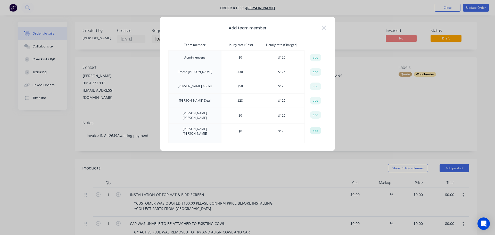
click at [313, 131] on button "add" at bounding box center [315, 131] width 11 height 8
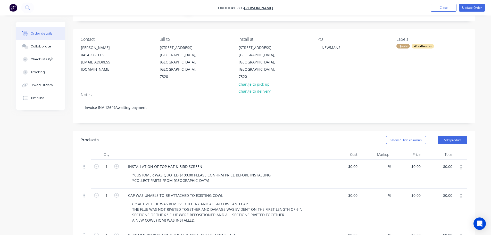
scroll to position [103, 0]
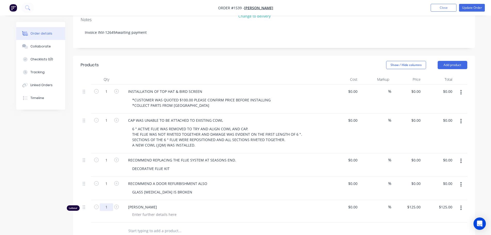
click at [106, 95] on input "1" at bounding box center [106, 92] width 13 height 8
type input "1.5"
type input "$187.50"
click at [143, 211] on div at bounding box center [154, 214] width 53 height 7
click at [250, 205] on div "[PERSON_NAME]" at bounding box center [225, 211] width 206 height 22
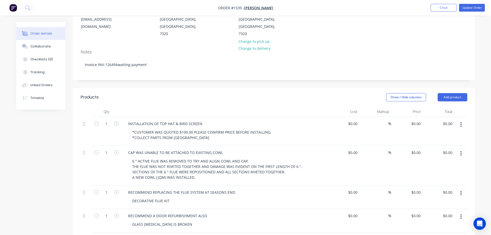
scroll to position [0, 0]
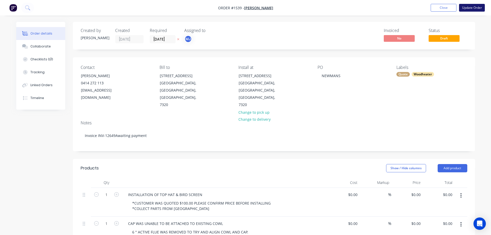
click at [466, 6] on button "Update Order" at bounding box center [472, 8] width 26 height 8
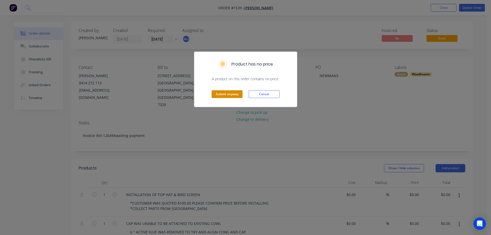
click at [236, 92] on button "Submit anyway" at bounding box center [227, 94] width 31 height 8
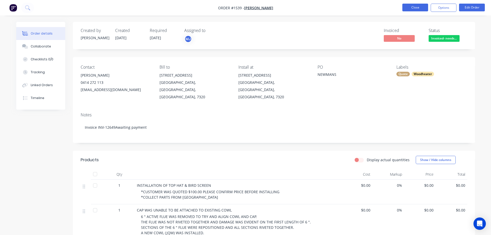
click at [412, 7] on button "Close" at bounding box center [415, 8] width 26 height 8
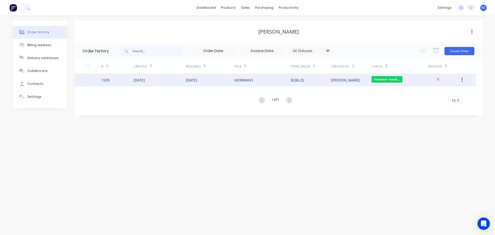
drag, startPoint x: 223, startPoint y: 79, endPoint x: 116, endPoint y: 81, distance: 107.0
click at [116, 81] on div "1539" at bounding box center [117, 79] width 32 height 13
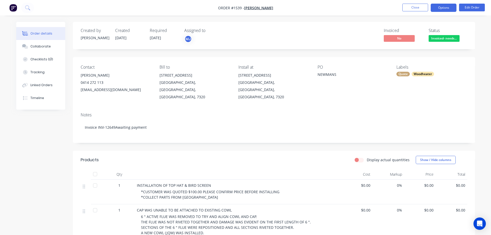
click at [445, 8] on button "Options" at bounding box center [444, 8] width 26 height 8
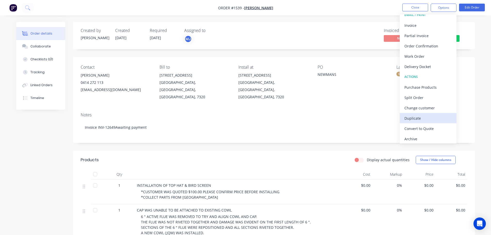
scroll to position [8, 0]
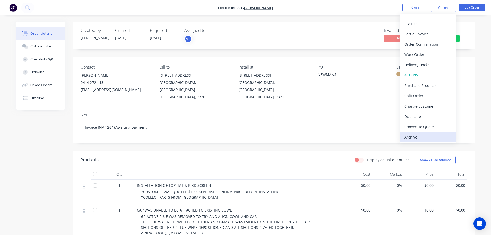
click at [426, 140] on div "Archive" at bounding box center [428, 136] width 47 height 7
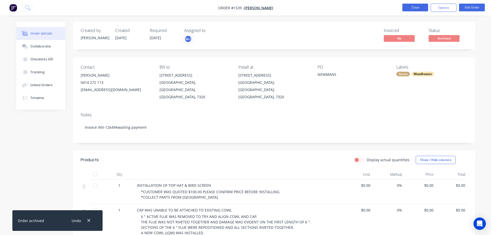
click at [426, 4] on button "Close" at bounding box center [415, 8] width 26 height 8
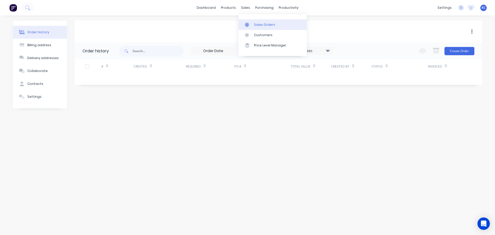
click at [255, 26] on div "Sales Orders" at bounding box center [264, 24] width 21 height 5
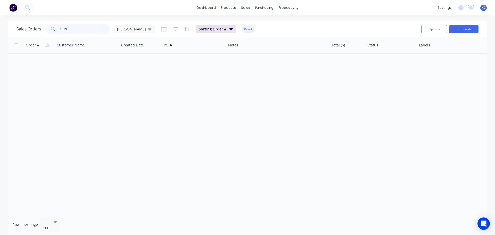
drag, startPoint x: 51, startPoint y: 24, endPoint x: 0, endPoint y: 17, distance: 51.3
click at [0, 18] on div "dashboard products sales purchasing productivity dashboard products Product Cat…" at bounding box center [247, 117] width 495 height 235
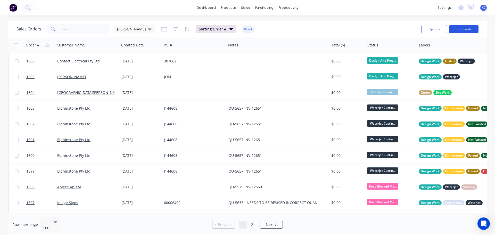
click at [462, 28] on button "Create order" at bounding box center [463, 29] width 29 height 8
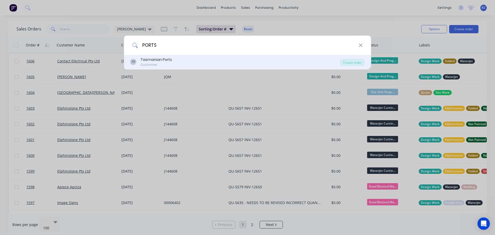
type input "PORTS"
click at [164, 63] on div "Customer" at bounding box center [156, 64] width 31 height 5
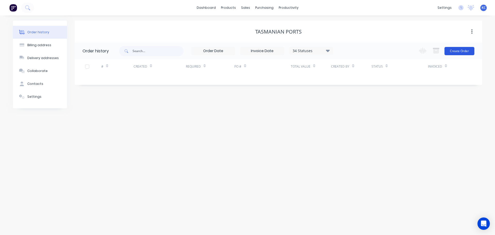
click at [459, 51] on button "Create Order" at bounding box center [460, 51] width 30 height 8
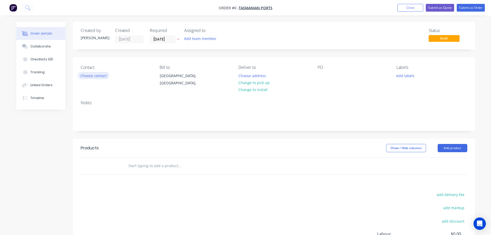
click at [102, 76] on button "Choose contact" at bounding box center [94, 75] width 32 height 7
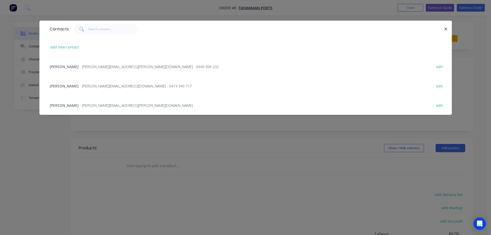
click at [99, 66] on span "- [PERSON_NAME][EMAIL_ADDRESS][PERSON_NAME][DOMAIN_NAME] - 0448 994 232" at bounding box center [149, 66] width 139 height 5
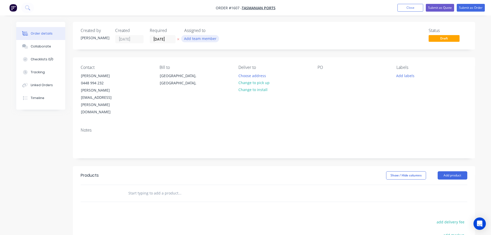
click at [207, 38] on button "Add team member" at bounding box center [200, 38] width 38 height 7
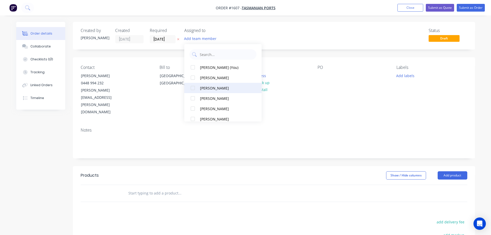
click at [193, 88] on div at bounding box center [193, 88] width 10 height 10
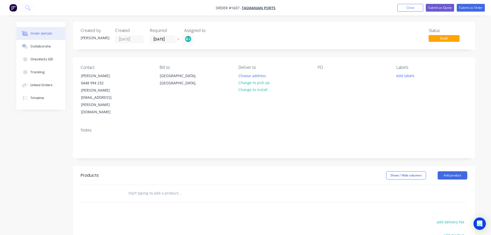
click at [170, 93] on div "Bill to [GEOGRAPHIC_DATA], [GEOGRAPHIC_DATA]," at bounding box center [195, 90] width 71 height 51
click at [249, 84] on button "Change to pick up" at bounding box center [254, 82] width 37 height 7
click at [318, 74] on div at bounding box center [322, 75] width 8 height 7
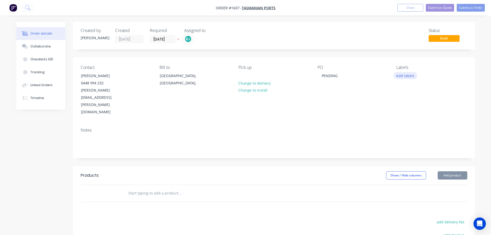
click at [400, 77] on button "Add labels" at bounding box center [406, 75] width 24 height 7
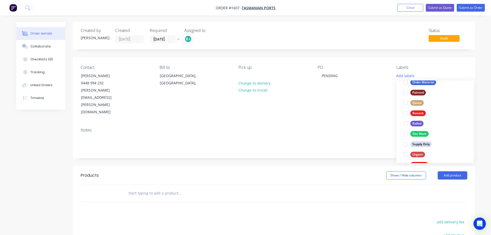
scroll to position [206, 0]
click at [114, 166] on header "Products Show / Hide columns Add product" at bounding box center [274, 175] width 402 height 19
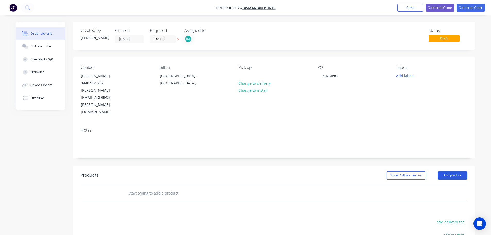
click at [452, 171] on button "Add product" at bounding box center [453, 175] width 30 height 8
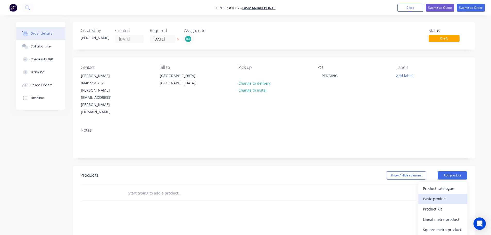
click at [444, 195] on div "Basic product" at bounding box center [443, 198] width 40 height 7
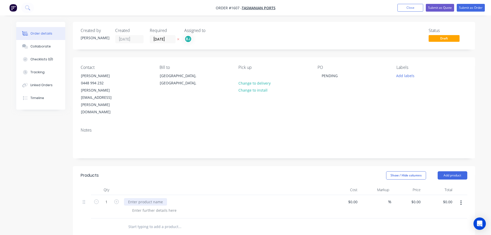
click at [141, 198] on div at bounding box center [145, 201] width 43 height 7
click at [448, 171] on button "Add product" at bounding box center [453, 175] width 30 height 8
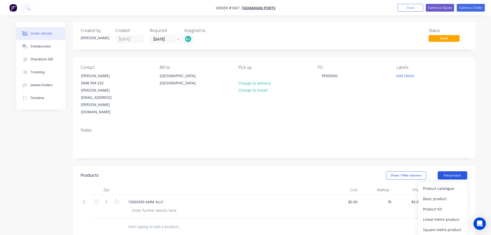
click at [448, 171] on button "Add product" at bounding box center [453, 175] width 30 height 8
click at [446, 171] on button "Add product" at bounding box center [453, 175] width 30 height 8
click at [445, 195] on div "Basic product" at bounding box center [443, 198] width 40 height 7
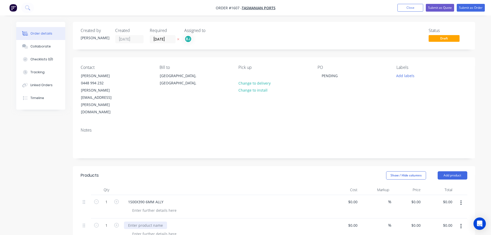
click at [135, 221] on div at bounding box center [145, 224] width 43 height 7
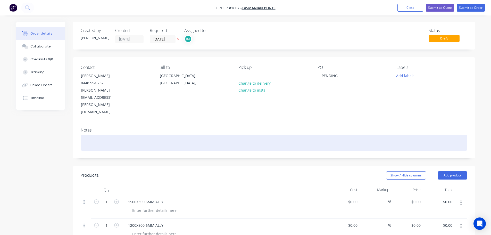
click at [98, 135] on div at bounding box center [274, 143] width 387 height 16
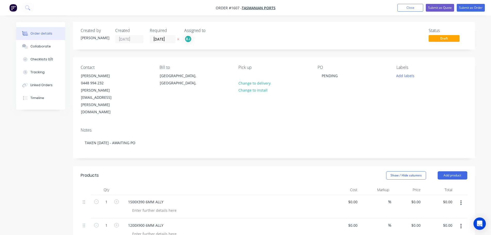
click at [237, 171] on div "Show / Hide columns Add product" at bounding box center [315, 175] width 305 height 8
click at [473, 7] on button "Submit as Order" at bounding box center [471, 8] width 28 height 8
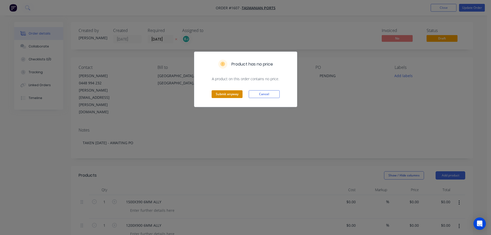
click at [226, 95] on button "Submit anyway" at bounding box center [227, 94] width 31 height 8
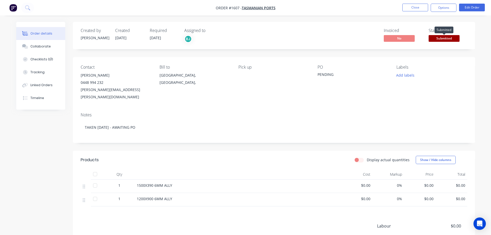
click at [445, 37] on span "Submitted" at bounding box center [444, 38] width 31 height 6
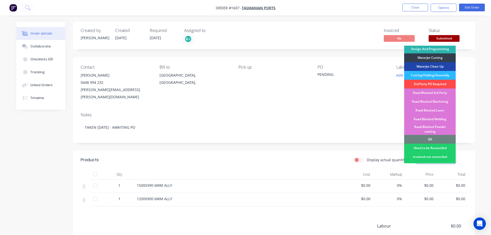
scroll to position [53, 0]
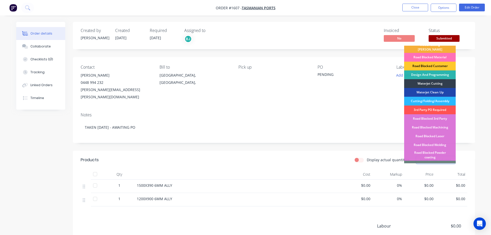
click at [433, 62] on div "Road Blocked Customer" at bounding box center [430, 66] width 52 height 9
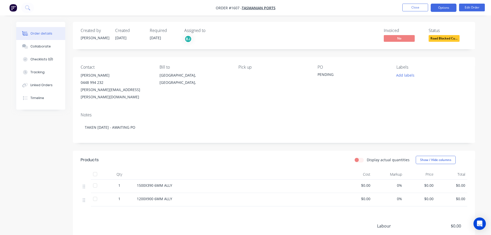
click at [447, 9] on button "Options" at bounding box center [444, 8] width 26 height 8
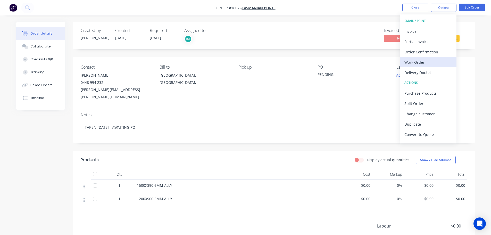
click at [421, 62] on div "Work Order" at bounding box center [428, 62] width 47 height 7
click at [421, 62] on div "Custom" at bounding box center [428, 62] width 47 height 7
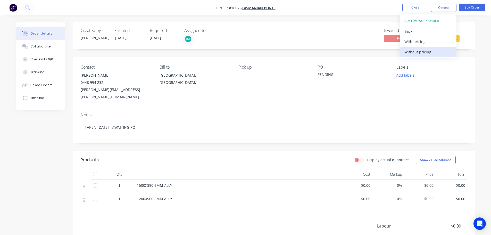
click at [417, 55] on div "Without pricing" at bounding box center [428, 51] width 47 height 7
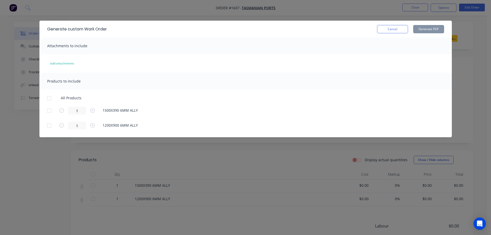
click at [48, 100] on div at bounding box center [49, 98] width 10 height 10
click at [427, 31] on button "Generate PDF" at bounding box center [428, 29] width 31 height 8
click at [400, 27] on button "Cancel" at bounding box center [392, 29] width 31 height 8
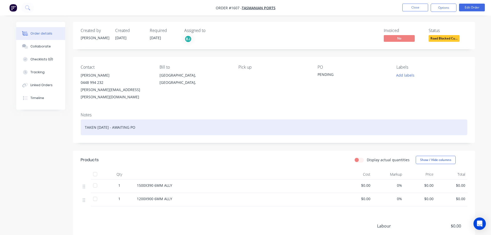
click at [146, 119] on div "TAKEN [DATE] - AWAITING PO" at bounding box center [274, 127] width 387 height 16
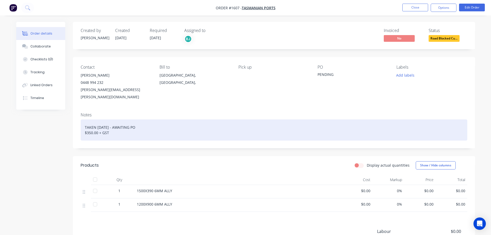
click at [166, 129] on div "TAKEN [DATE] - AWAITING PO $350.00 + GST" at bounding box center [274, 129] width 387 height 21
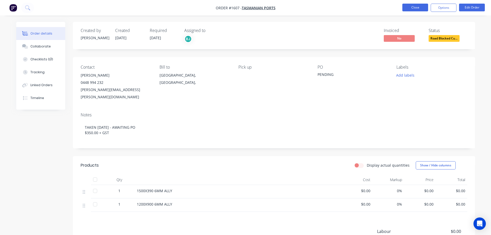
click at [421, 8] on button "Close" at bounding box center [415, 8] width 26 height 8
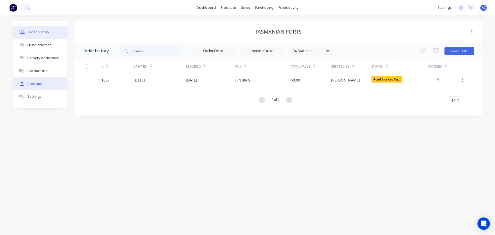
click at [41, 81] on div "Contacts" at bounding box center [35, 83] width 16 height 5
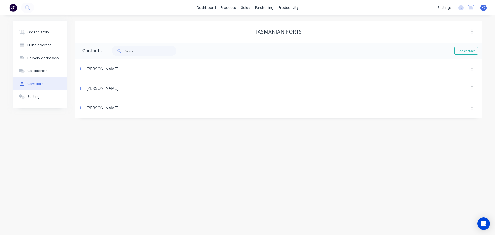
click at [109, 125] on div "Order history Billing address Delivery addresses Collaborate Contacts Settings …" at bounding box center [247, 124] width 495 height 219
click at [259, 23] on div "Sales Orders" at bounding box center [264, 24] width 21 height 5
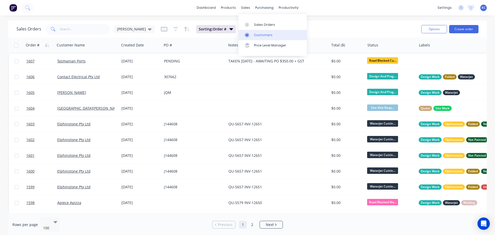
click at [266, 33] on div "Customers" at bounding box center [263, 35] width 19 height 5
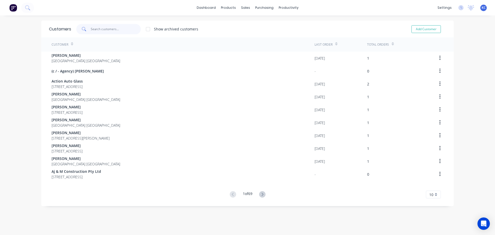
click at [93, 31] on input "text" at bounding box center [116, 29] width 50 height 10
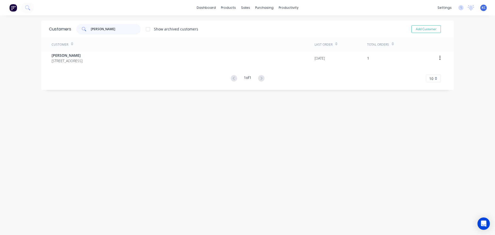
type input "[PERSON_NAME]"
click at [255, 22] on div "Sales Orders" at bounding box center [262, 24] width 21 height 5
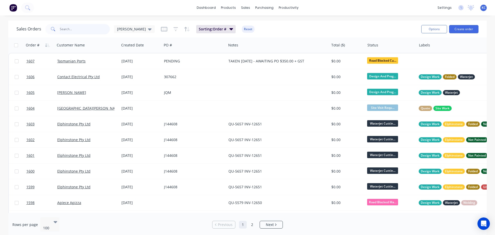
click at [75, 29] on input "text" at bounding box center [85, 29] width 50 height 10
type input "1533"
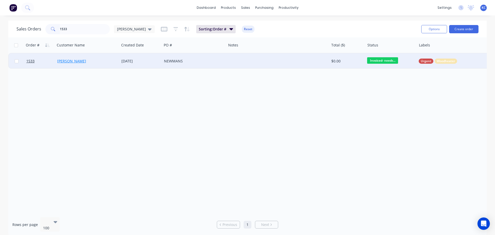
click at [63, 61] on link "[PERSON_NAME]" at bounding box center [71, 61] width 29 height 5
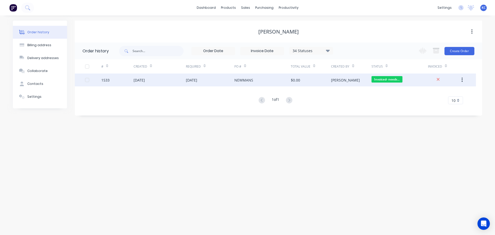
click at [147, 83] on div "[DATE]" at bounding box center [160, 79] width 52 height 13
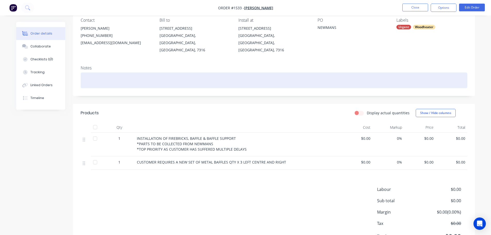
scroll to position [52, 0]
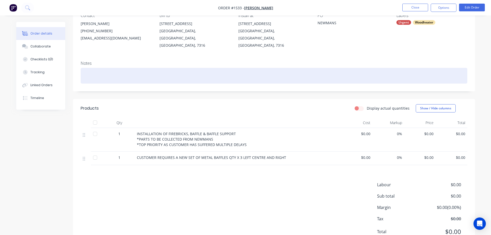
click at [135, 69] on div at bounding box center [274, 76] width 387 height 16
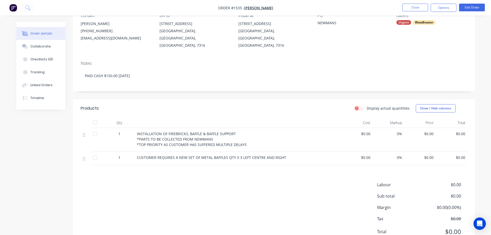
click at [225, 104] on div "Display actual quantities Show / Hide columns" at bounding box center [315, 108] width 305 height 8
click at [44, 46] on div "Collaborate" at bounding box center [40, 46] width 20 height 5
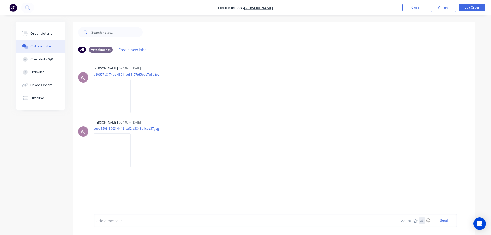
click at [422, 221] on icon "button" at bounding box center [421, 221] width 3 height 4
click at [450, 219] on button "Send" at bounding box center [444, 221] width 20 height 8
click at [421, 5] on button "Close" at bounding box center [415, 8] width 26 height 8
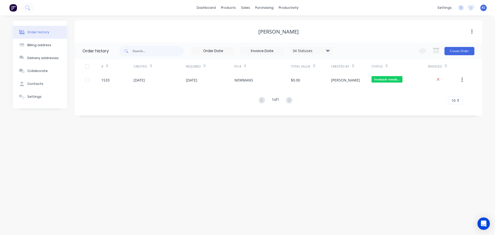
drag, startPoint x: 268, startPoint y: 82, endPoint x: 412, endPoint y: 147, distance: 158.0
click at [412, 147] on div "Order history Billing address Delivery addresses Collaborate Contacts Settings …" at bounding box center [247, 124] width 495 height 219
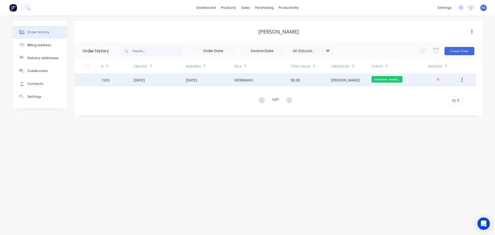
click at [274, 81] on div "NEWMANS" at bounding box center [262, 79] width 56 height 13
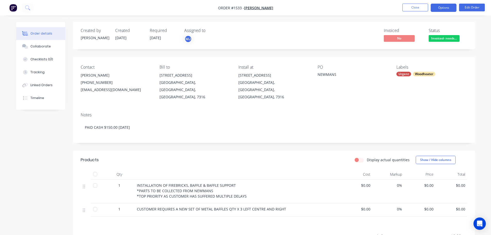
click at [443, 5] on button "Options" at bounding box center [444, 8] width 26 height 8
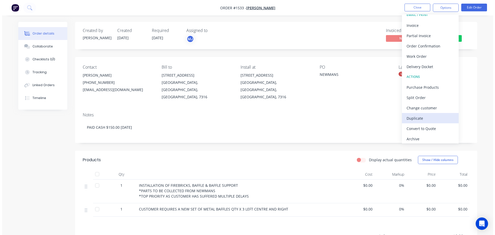
scroll to position [8, 0]
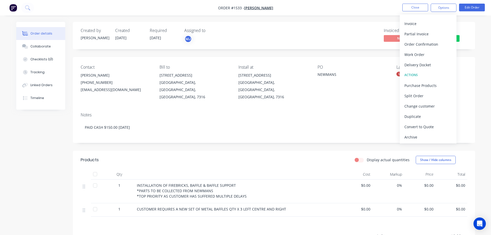
click at [425, 139] on div "Archive" at bounding box center [428, 136] width 47 height 7
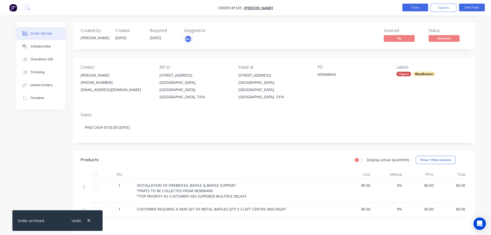
click at [420, 6] on button "Close" at bounding box center [415, 8] width 26 height 8
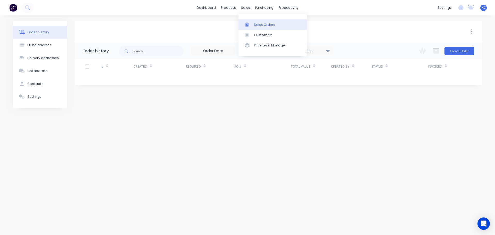
click at [259, 23] on div "Sales Orders" at bounding box center [264, 24] width 21 height 5
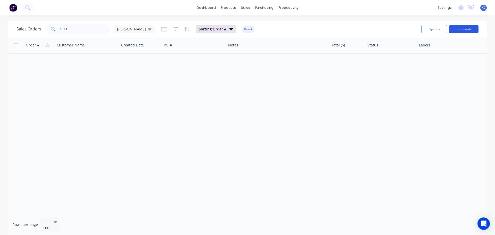
click at [465, 29] on button "Create order" at bounding box center [463, 29] width 29 height 8
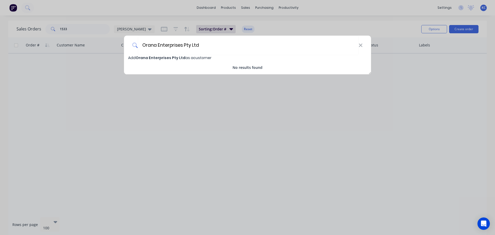
type input "Orana Enterprises Pty Ltd"
click at [164, 58] on span "Orana Enterprises Pty Ltd" at bounding box center [161, 57] width 50 height 5
select select "AU"
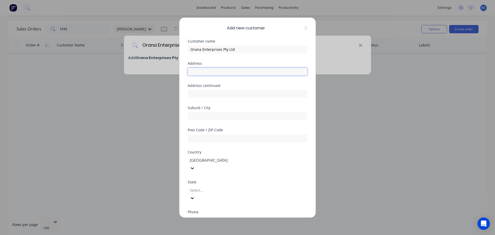
click at [200, 69] on input "text" at bounding box center [248, 72] width 120 height 8
click at [229, 67] on div at bounding box center [248, 70] width 120 height 9
click at [227, 70] on input "text" at bounding box center [248, 72] width 120 height 8
type input "[STREET_ADDRESS]"
type input "Legana"
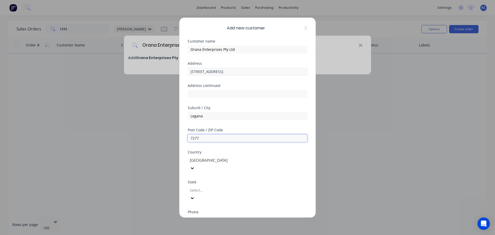
type input "7277"
type input "t"
click at [224, 217] on input "tel" at bounding box center [253, 220] width 97 height 6
type input "0484 869 052"
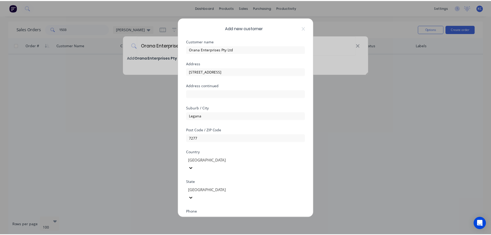
scroll to position [52, 0]
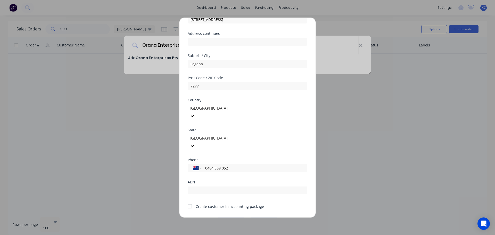
click at [232, 217] on button "Save" at bounding box center [231, 221] width 28 height 8
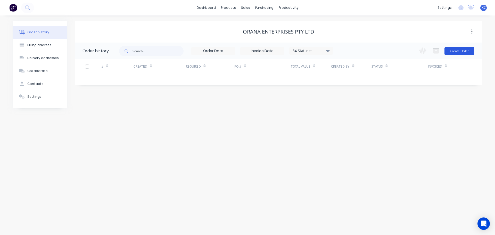
click at [464, 49] on button "Create Order" at bounding box center [460, 51] width 30 height 8
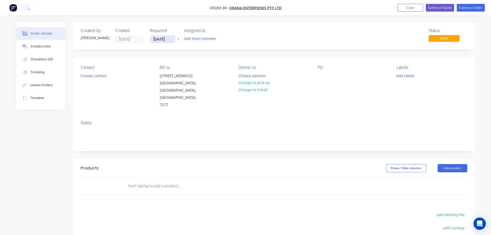
click at [171, 40] on input "[DATE]" at bounding box center [162, 39] width 25 height 8
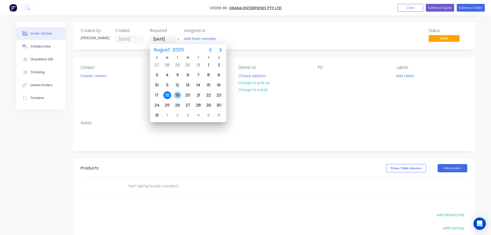
click at [179, 94] on div "19" at bounding box center [178, 95] width 8 height 8
type input "[DATE]"
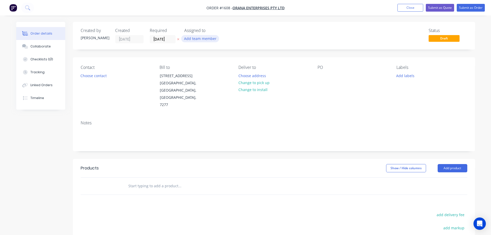
click at [195, 38] on button "Add team member" at bounding box center [200, 38] width 38 height 7
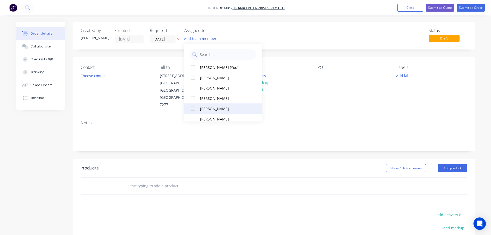
click at [193, 109] on div at bounding box center [193, 108] width 10 height 10
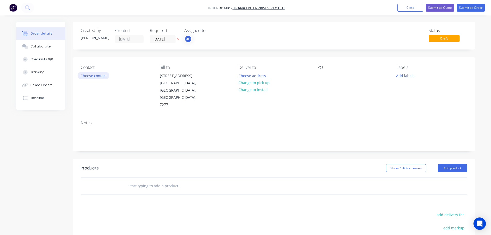
click at [93, 75] on button "Choose contact" at bounding box center [94, 75] width 32 height 7
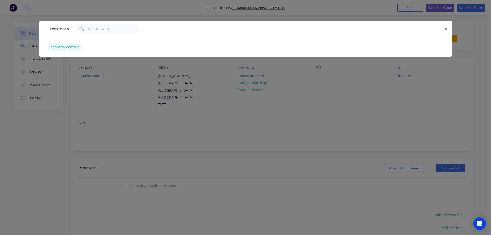
click at [66, 47] on button "add new contact" at bounding box center [65, 47] width 34 height 7
select select "AU"
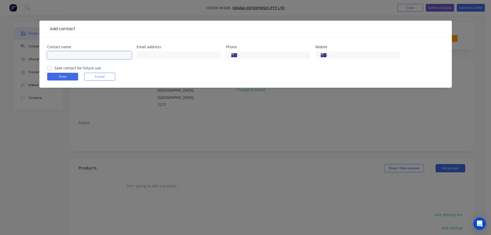
click at [82, 55] on input "text" at bounding box center [89, 55] width 84 height 8
type input "[PERSON_NAME]"
paste input "[PERSON_NAME][EMAIL_ADDRESS][PERSON_NAME][DOMAIN_NAME]"
type input "[PERSON_NAME][EMAIL_ADDRESS][PERSON_NAME][DOMAIN_NAME]"
click at [366, 53] on input "tel" at bounding box center [363, 55] width 62 height 6
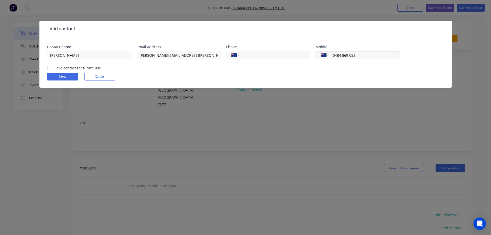
type input "0484 869 052"
click at [54, 67] on label "Save contact for future use" at bounding box center [77, 67] width 47 height 5
click at [50, 67] on input "Save contact for future use" at bounding box center [49, 67] width 4 height 5
checkbox input "true"
click at [59, 77] on button "Done" at bounding box center [62, 77] width 31 height 8
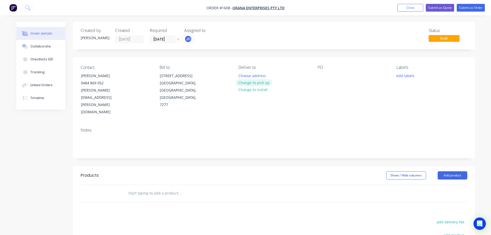
click at [263, 84] on button "Change to pick up" at bounding box center [254, 82] width 37 height 7
click at [405, 76] on button "Add labels" at bounding box center [406, 75] width 24 height 7
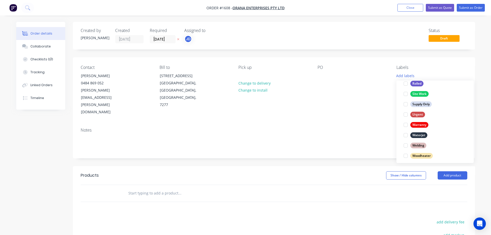
scroll to position [248, 0]
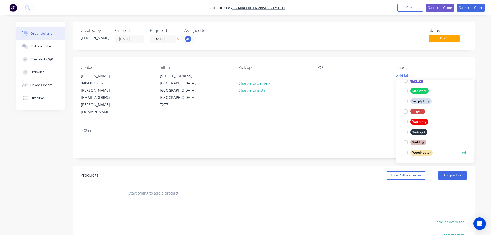
click at [404, 153] on div at bounding box center [406, 152] width 10 height 10
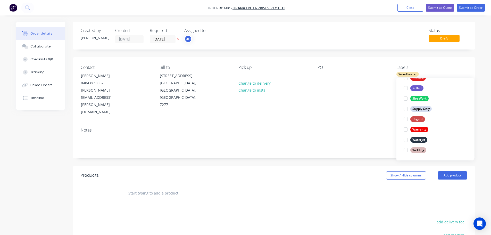
scroll to position [0, 0]
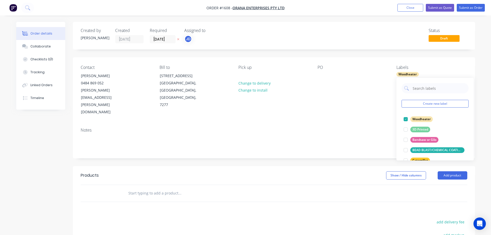
click at [280, 128] on div "Notes" at bounding box center [274, 130] width 387 height 5
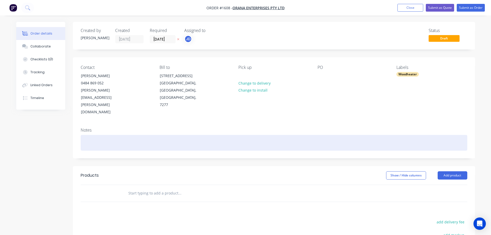
click at [116, 135] on div at bounding box center [274, 143] width 387 height 16
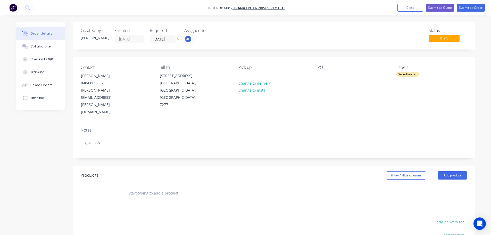
click at [244, 128] on div "Notes" at bounding box center [274, 130] width 387 height 5
click at [452, 171] on button "Add product" at bounding box center [453, 175] width 30 height 8
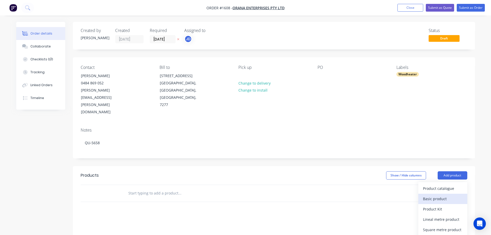
click at [441, 195] on div "Basic product" at bounding box center [443, 198] width 40 height 7
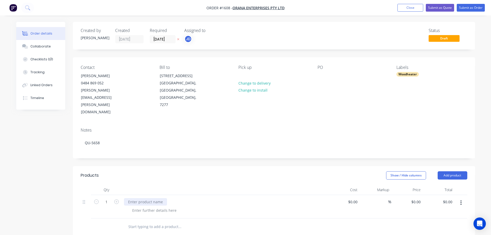
click at [135, 198] on div at bounding box center [145, 201] width 43 height 7
click at [455, 171] on button "Add product" at bounding box center [453, 175] width 30 height 8
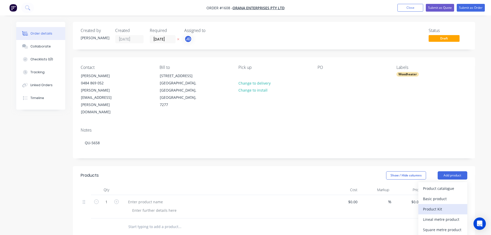
click at [437, 205] on div "Product Kit" at bounding box center [443, 208] width 40 height 7
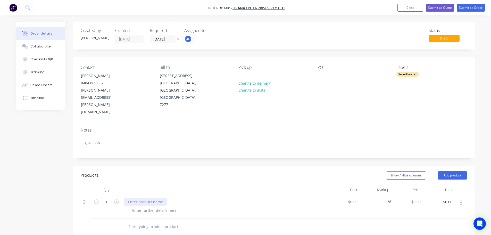
click at [141, 198] on div at bounding box center [145, 201] width 43 height 7
click at [461, 200] on icon "button" at bounding box center [461, 203] width 1 height 6
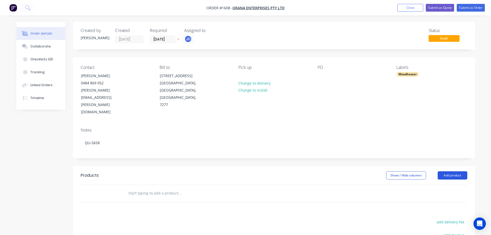
click at [445, 171] on button "Add product" at bounding box center [453, 175] width 30 height 8
click at [452, 171] on button "Add product" at bounding box center [453, 175] width 30 height 8
click at [453, 171] on button "Add product" at bounding box center [453, 175] width 30 height 8
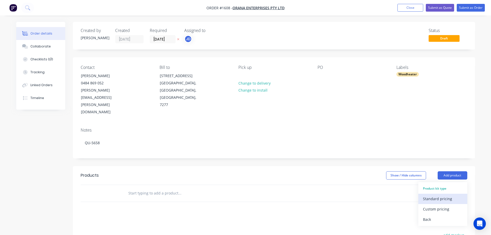
click at [439, 195] on div "Standard pricing" at bounding box center [443, 198] width 40 height 7
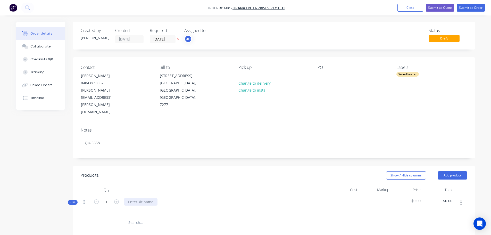
click at [147, 198] on div at bounding box center [141, 201] width 34 height 7
click at [462, 198] on button "button" at bounding box center [461, 202] width 12 height 9
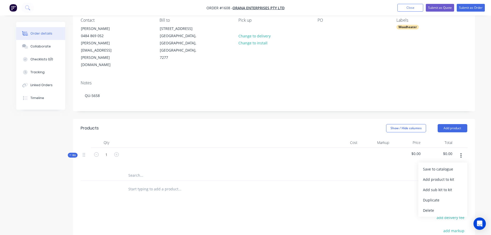
scroll to position [52, 0]
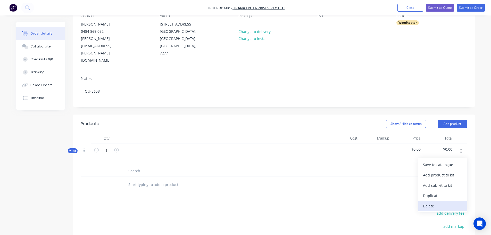
click at [429, 202] on div "Delete" at bounding box center [443, 205] width 40 height 7
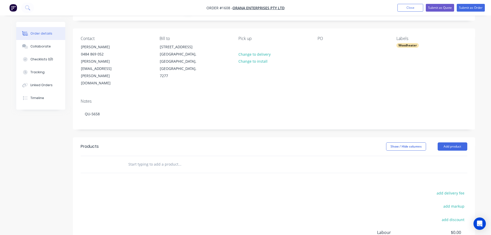
scroll to position [0, 0]
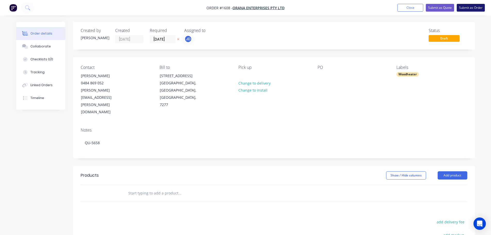
click at [470, 8] on button "Submit as Order" at bounding box center [471, 8] width 28 height 8
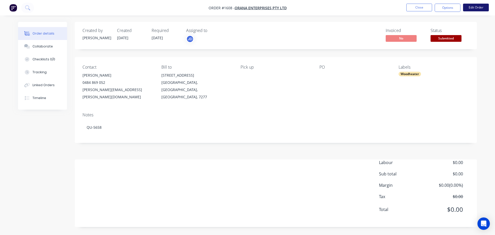
click at [477, 9] on button "Edit Order" at bounding box center [476, 8] width 26 height 8
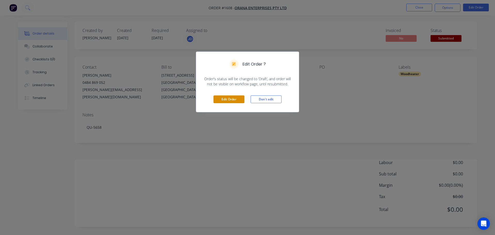
click at [238, 97] on button "Edit Order" at bounding box center [228, 99] width 31 height 8
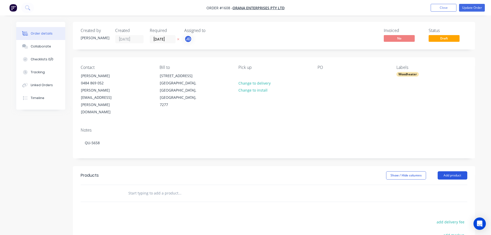
click at [461, 171] on button "Add product" at bounding box center [453, 175] width 30 height 8
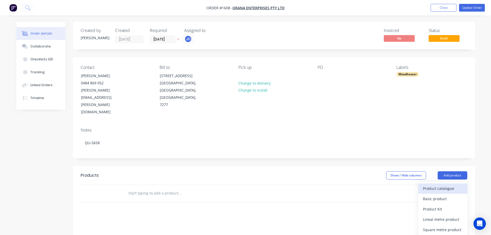
click at [445, 185] on div "Product catalogue" at bounding box center [443, 188] width 40 height 7
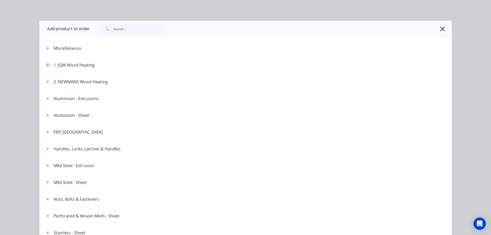
click at [47, 66] on icon "button" at bounding box center [47, 65] width 3 height 4
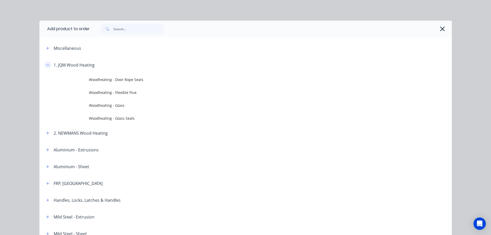
click at [48, 63] on button "button" at bounding box center [48, 65] width 6 height 6
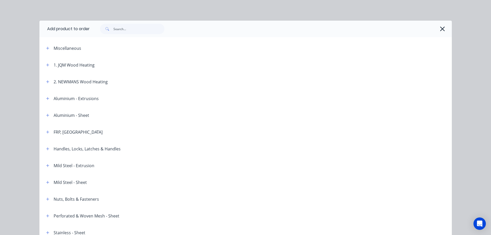
click at [446, 26] on div at bounding box center [271, 29] width 362 height 17
click at [442, 28] on icon "button" at bounding box center [442, 28] width 5 height 7
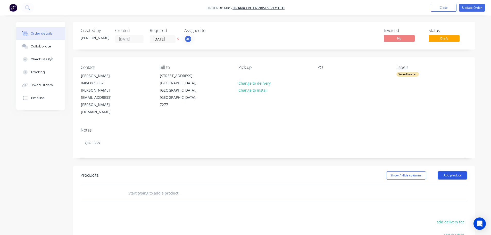
click at [455, 171] on button "Add product" at bounding box center [453, 175] width 30 height 8
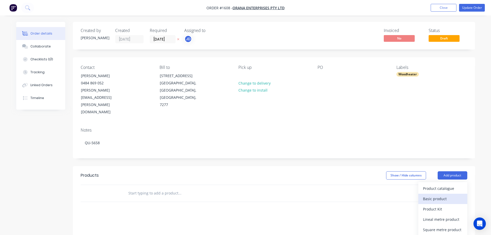
click at [446, 195] on div "Basic product" at bounding box center [443, 198] width 40 height 7
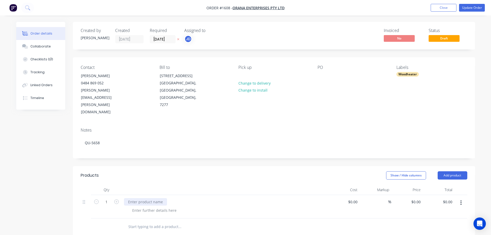
click at [136, 198] on div at bounding box center [145, 201] width 43 height 7
click at [108, 198] on input "1" at bounding box center [106, 202] width 13 height 8
type input "4"
click at [455, 171] on button "Add product" at bounding box center [453, 175] width 30 height 8
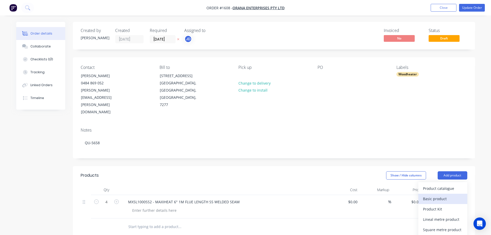
click at [443, 195] on div "Basic product" at bounding box center [443, 198] width 40 height 7
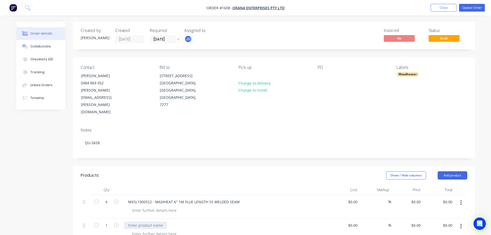
click at [133, 221] on div at bounding box center [145, 224] width 43 height 7
click at [445, 171] on button "Add product" at bounding box center [453, 175] width 30 height 8
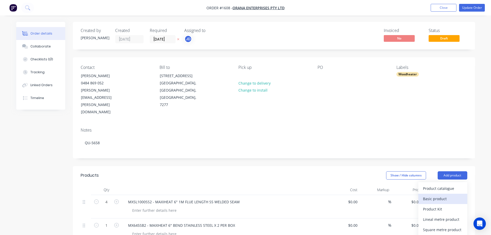
click at [443, 195] on div "Basic product" at bounding box center [443, 198] width 40 height 7
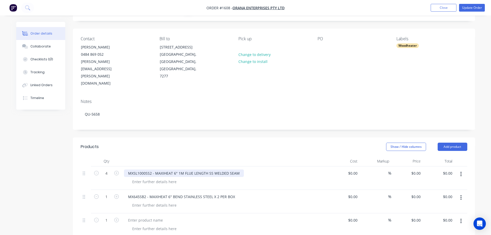
scroll to position [77, 0]
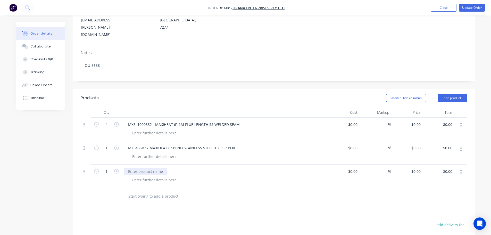
click at [125, 168] on div at bounding box center [145, 171] width 43 height 7
click at [457, 94] on button "Add product" at bounding box center [453, 98] width 30 height 8
